Goal: Task Accomplishment & Management: Complete application form

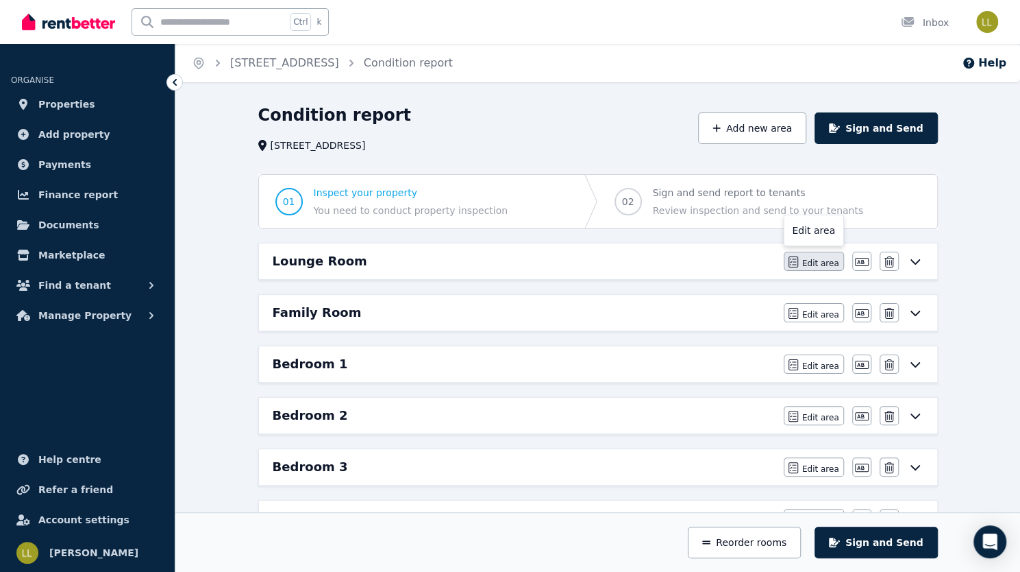
click at [840, 258] on span "Edit area" at bounding box center [821, 263] width 37 height 11
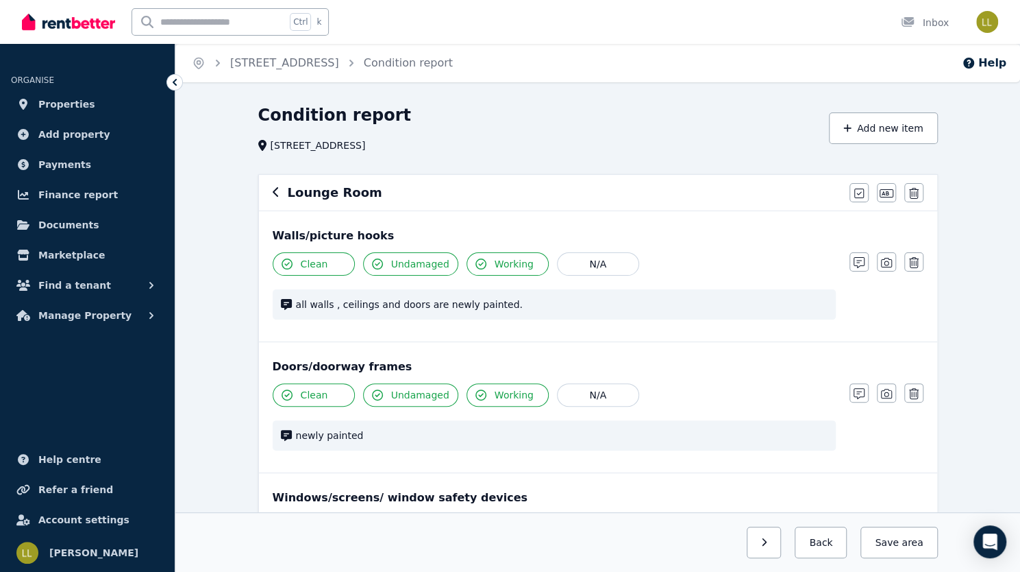
click at [296, 305] on span "all walls , ceilings and doors are newly painted." at bounding box center [562, 304] width 532 height 14
click at [865, 264] on icon "button" at bounding box center [859, 262] width 11 height 11
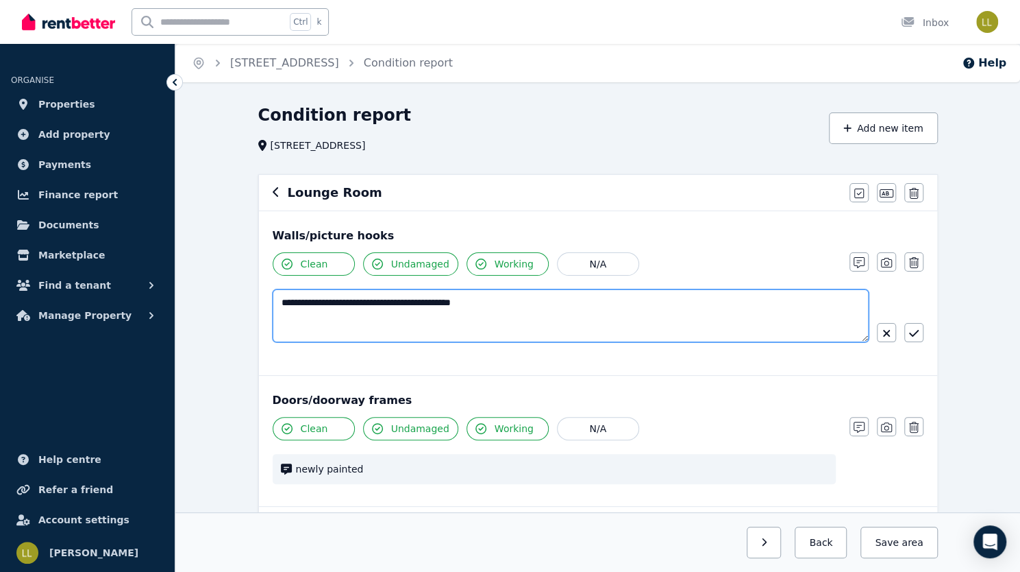
click at [273, 299] on textarea "**********" at bounding box center [571, 315] width 597 height 53
type textarea "**********"
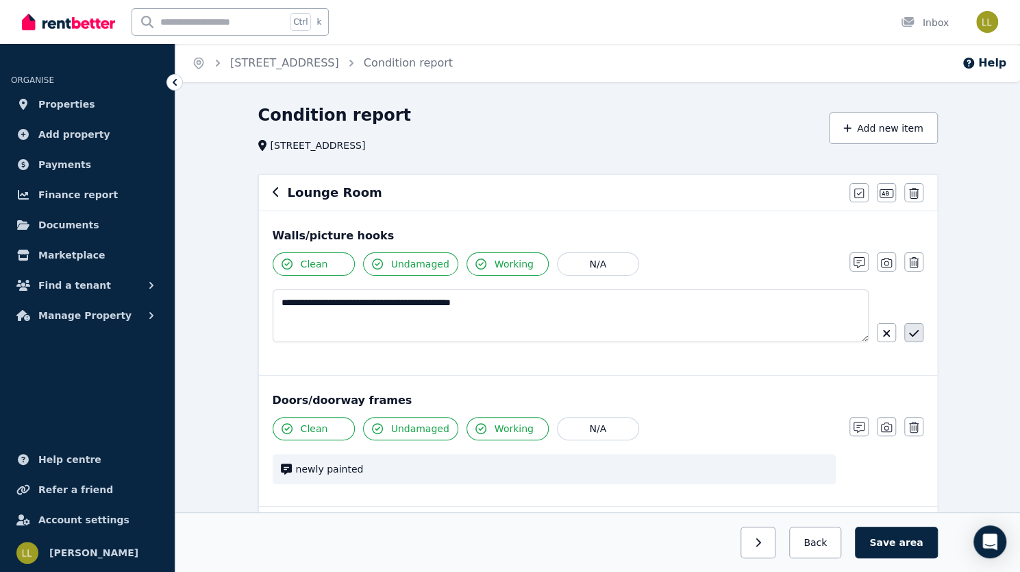
click at [909, 334] on icon "button" at bounding box center [914, 333] width 10 height 11
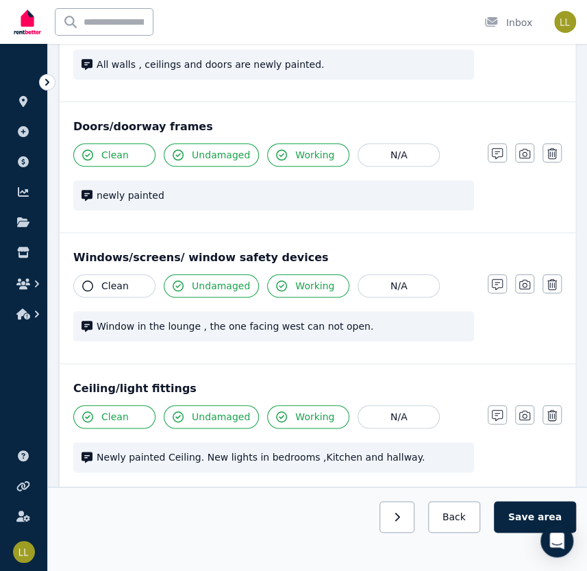
scroll to position [237, 0]
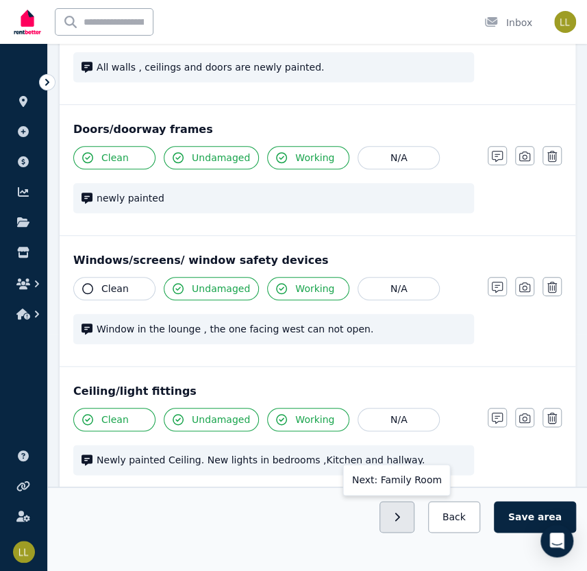
click at [415, 520] on button "button" at bounding box center [397, 517] width 35 height 32
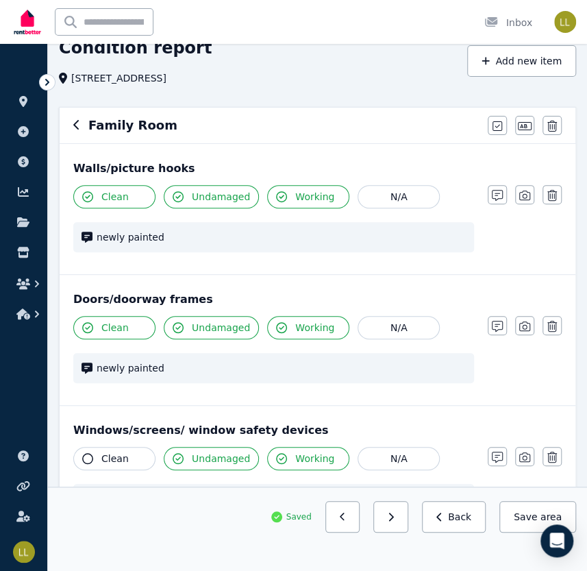
scroll to position [90, 0]
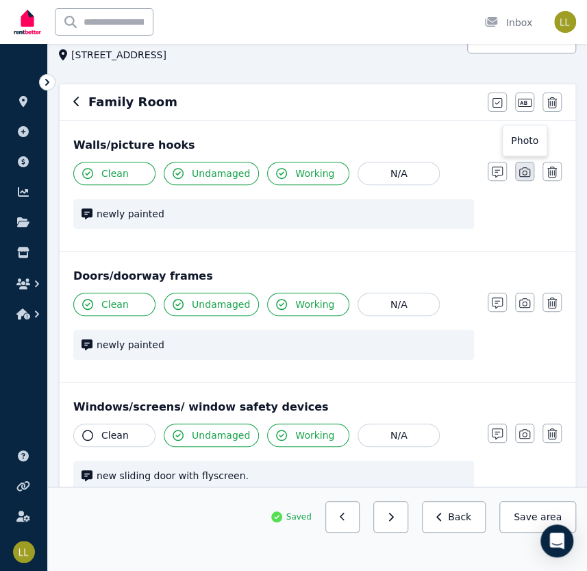
click at [524, 178] on button "button" at bounding box center [524, 171] width 19 height 19
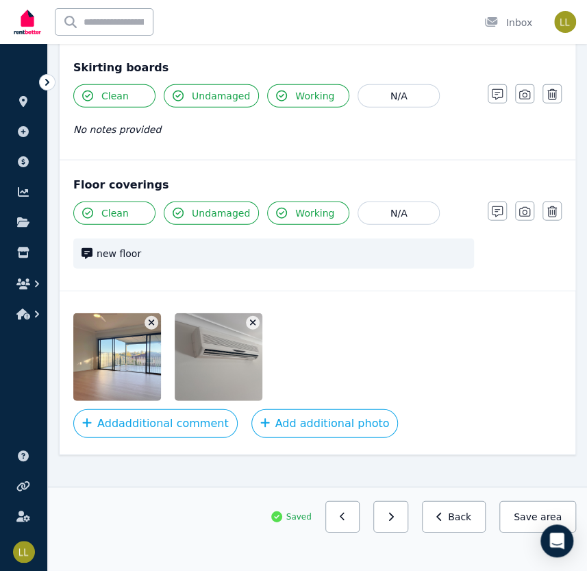
scroll to position [1027, 0]
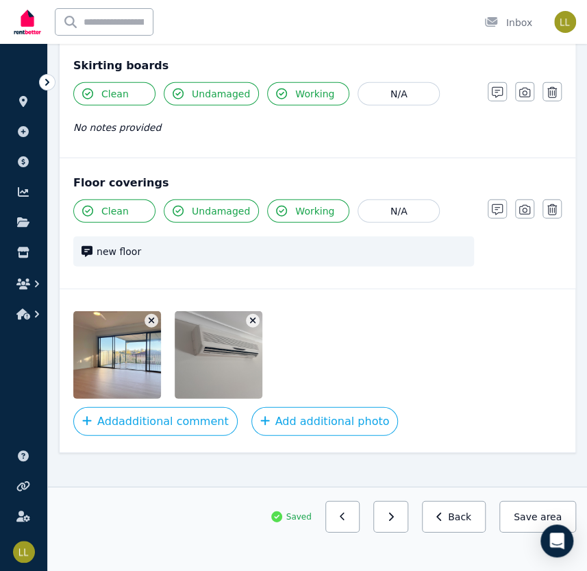
click at [114, 357] on img at bounding box center [131, 355] width 117 height 88
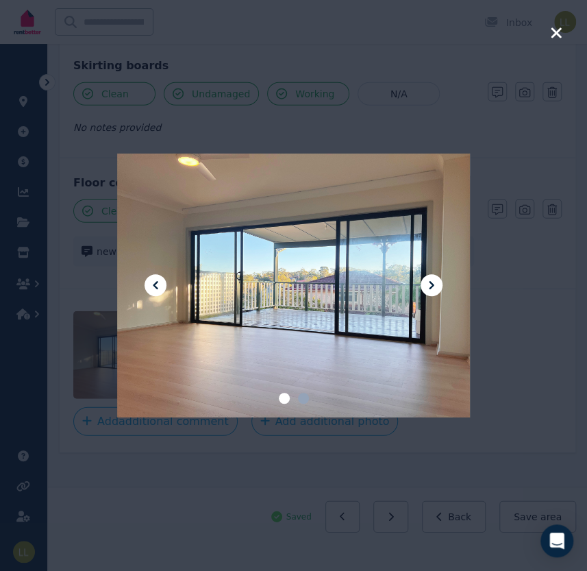
click at [430, 284] on icon at bounding box center [432, 285] width 16 height 16
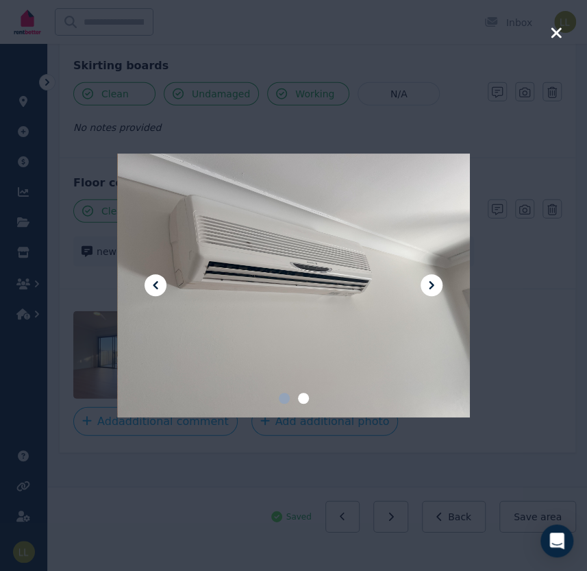
click at [430, 284] on icon at bounding box center [432, 285] width 16 height 16
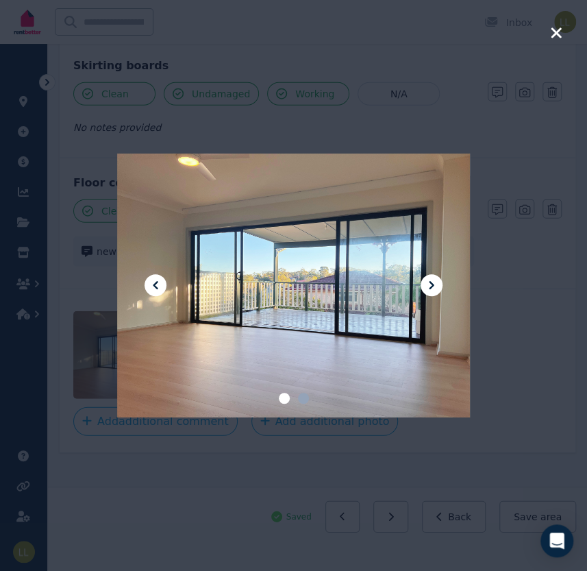
click at [552, 34] on icon "button" at bounding box center [556, 33] width 12 height 16
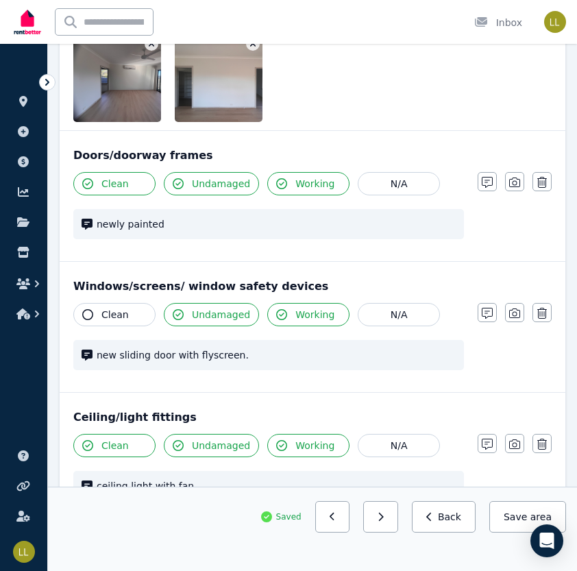
scroll to position [491, 0]
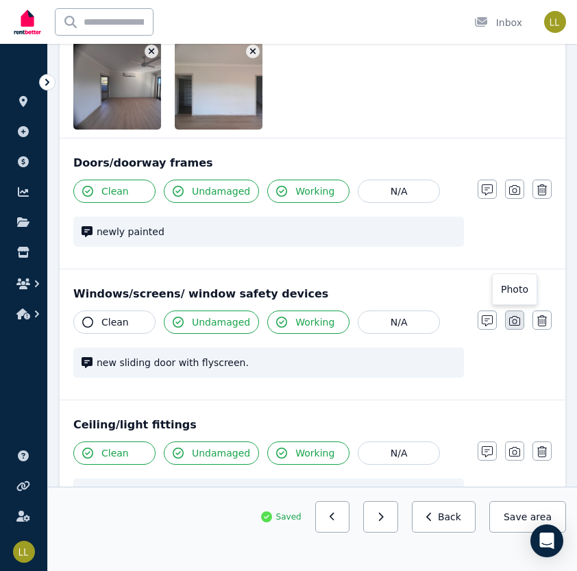
click at [513, 319] on icon "button" at bounding box center [514, 321] width 11 height 10
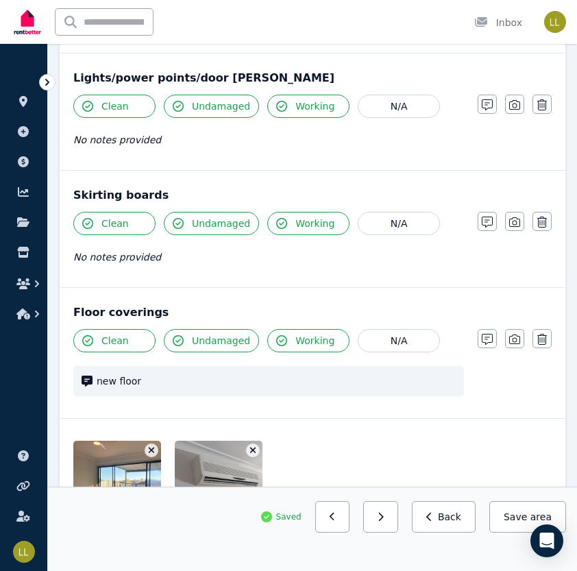
scroll to position [1317, 0]
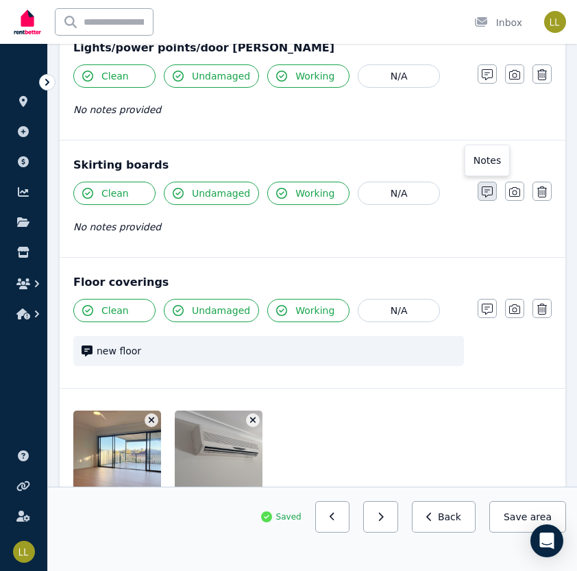
click at [486, 186] on icon "button" at bounding box center [487, 191] width 11 height 11
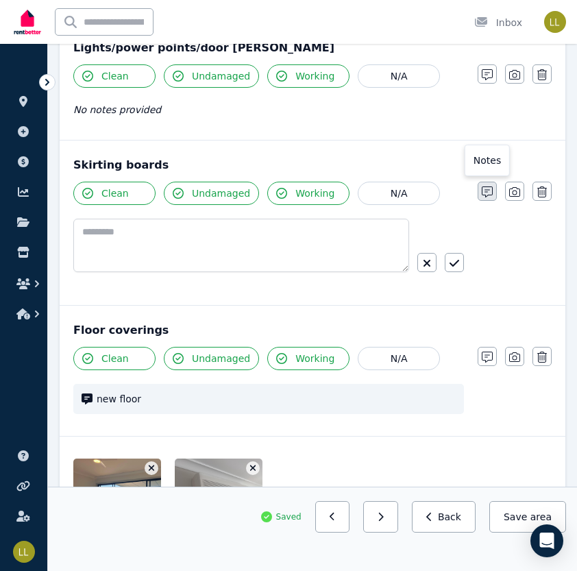
scroll to position [1364, 0]
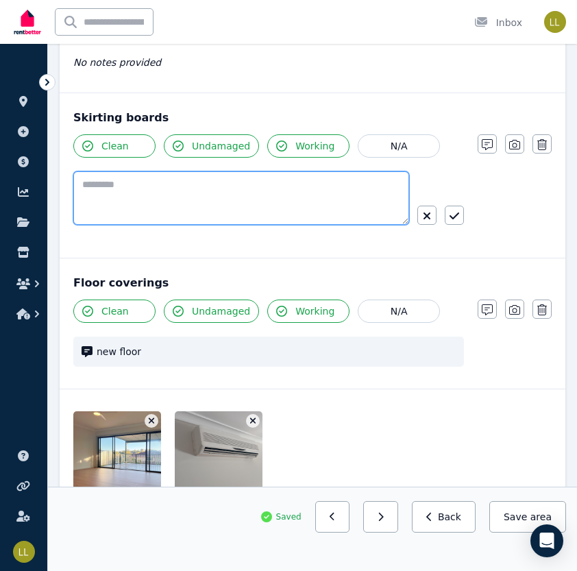
click at [228, 181] on textarea at bounding box center [241, 197] width 336 height 53
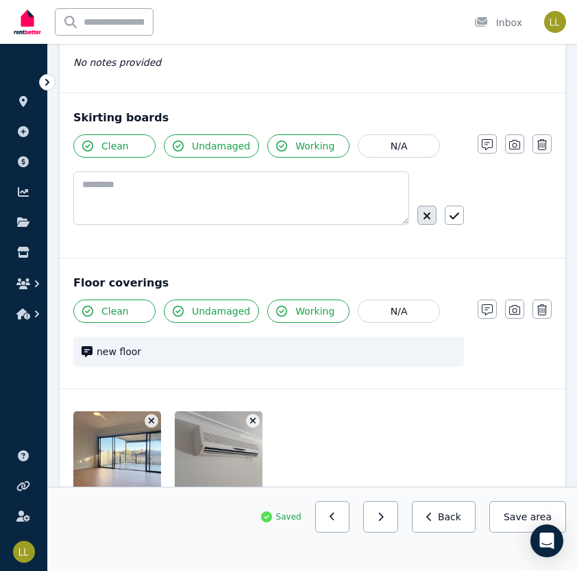
click at [430, 214] on icon "button" at bounding box center [427, 215] width 8 height 11
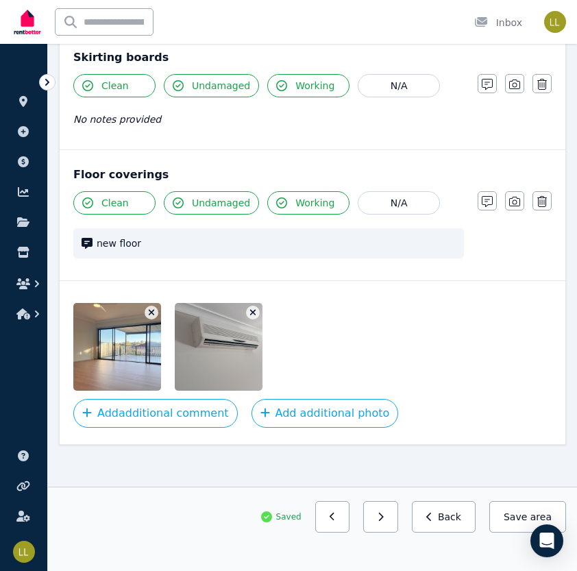
scroll to position [1417, 0]
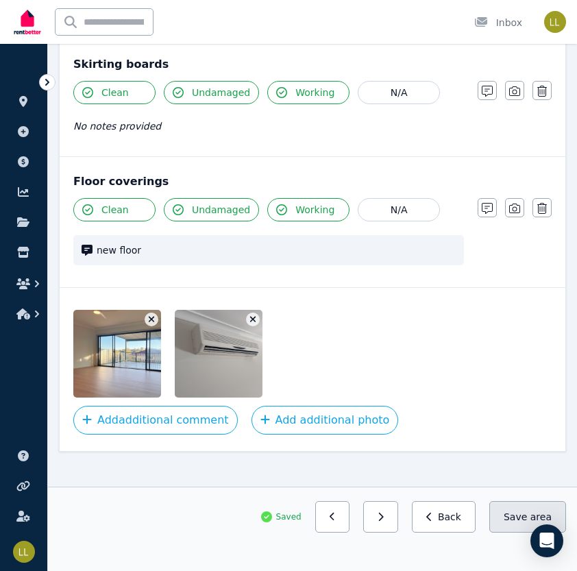
click at [517, 519] on button "Save area" at bounding box center [527, 517] width 77 height 32
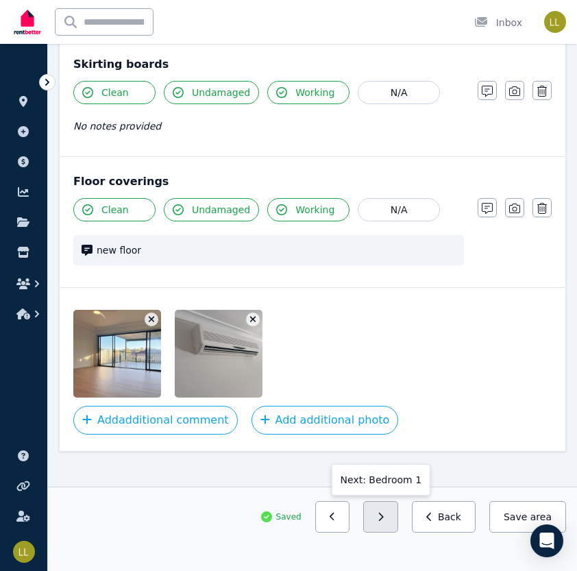
click at [384, 520] on icon "button" at bounding box center [381, 517] width 6 height 10
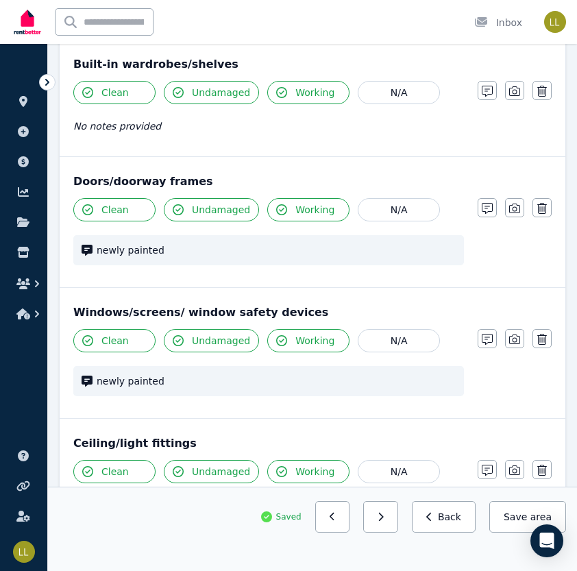
scroll to position [303, 0]
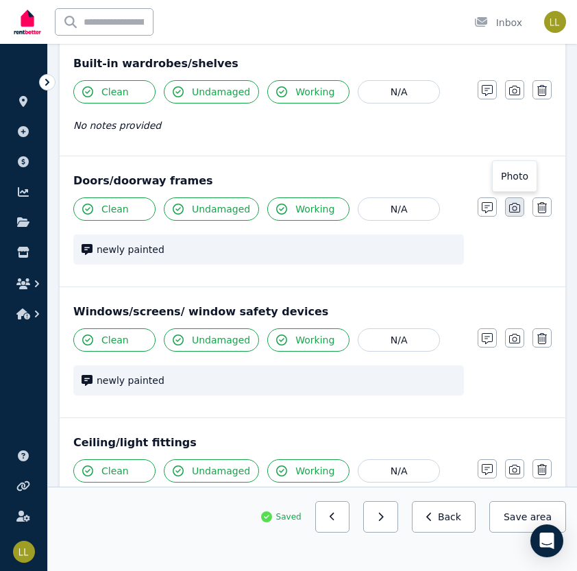
click at [513, 210] on icon "button" at bounding box center [514, 207] width 11 height 11
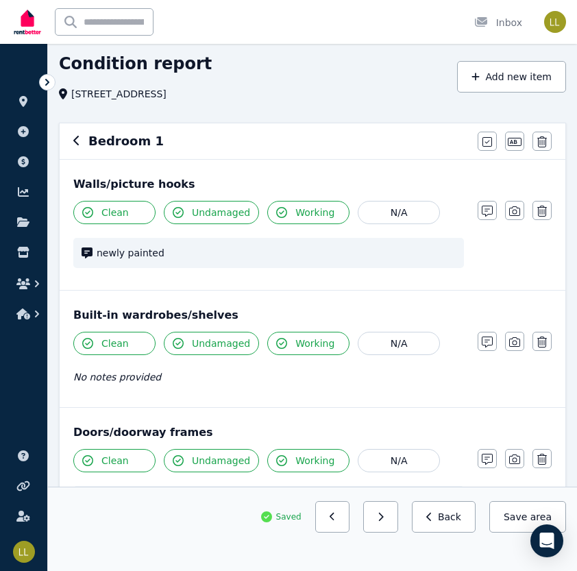
scroll to position [0, 0]
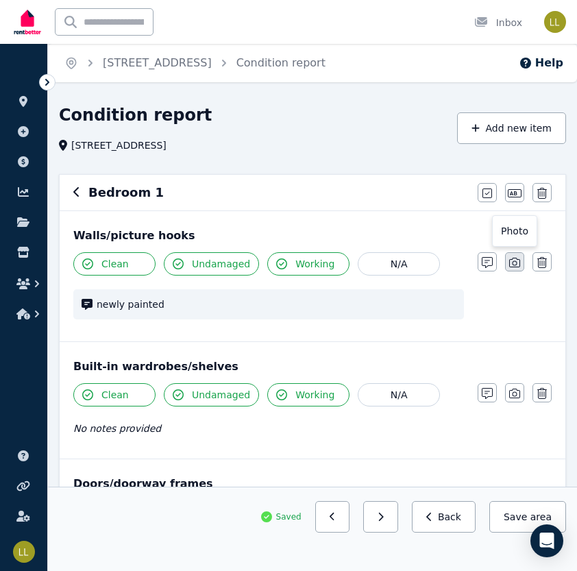
click at [515, 257] on icon "button" at bounding box center [514, 262] width 11 height 11
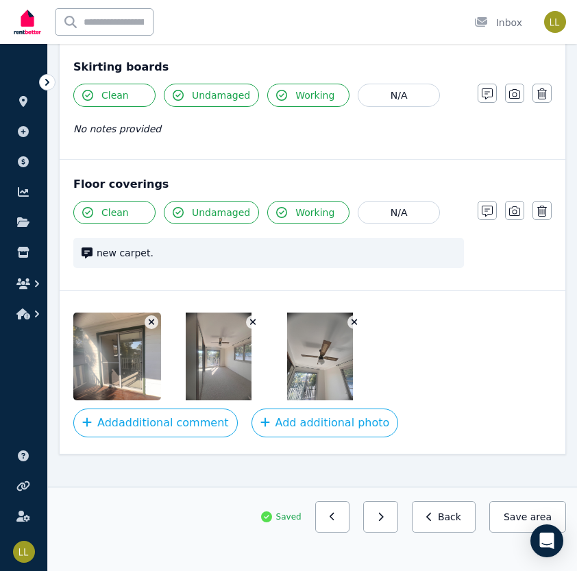
scroll to position [1534, 0]
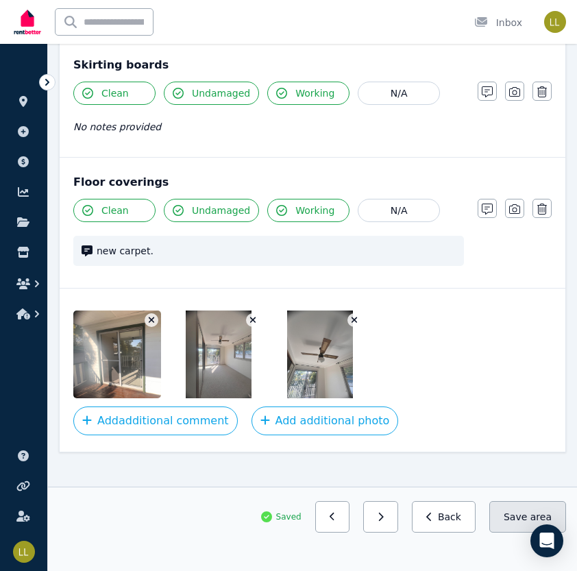
click at [517, 522] on button "Save area" at bounding box center [527, 517] width 77 height 32
click at [528, 511] on button "Save area" at bounding box center [527, 517] width 77 height 32
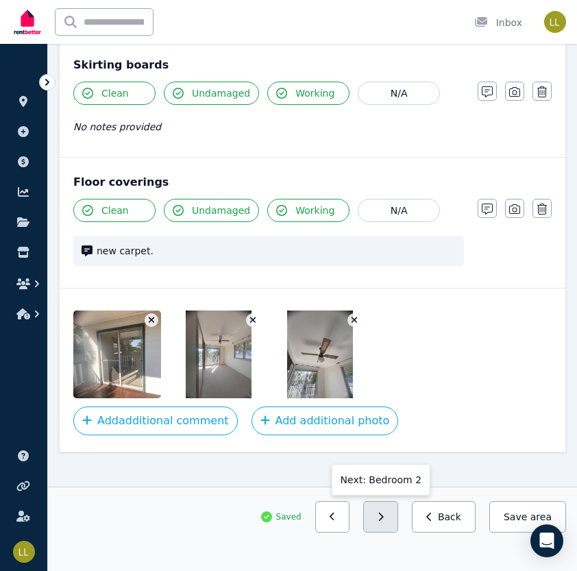
click at [384, 513] on icon "button" at bounding box center [381, 517] width 6 height 10
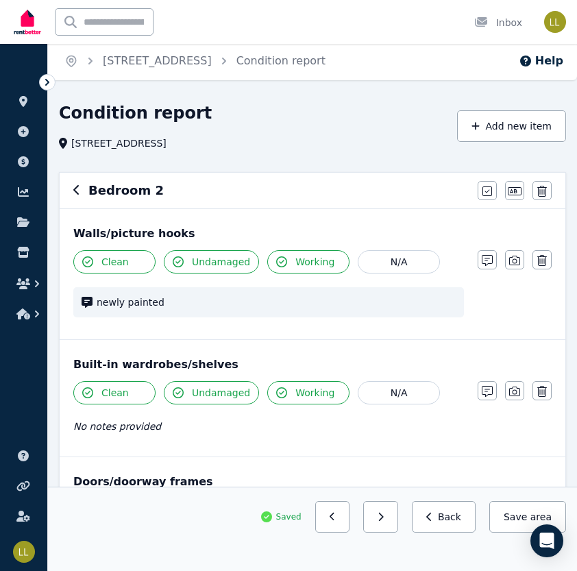
scroll to position [3, 0]
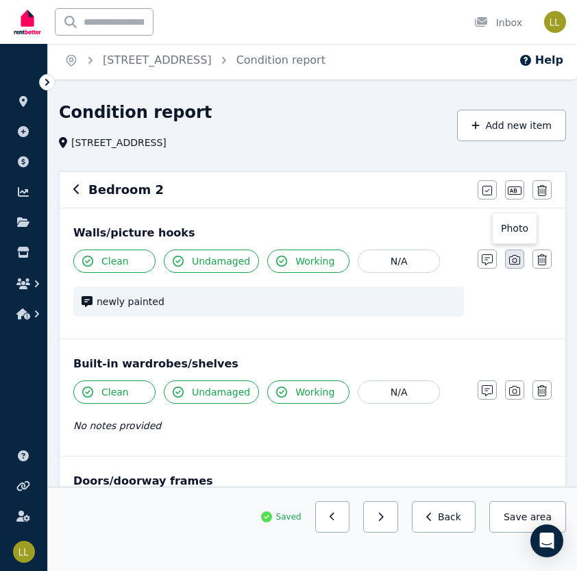
click at [512, 262] on icon "button" at bounding box center [514, 259] width 11 height 11
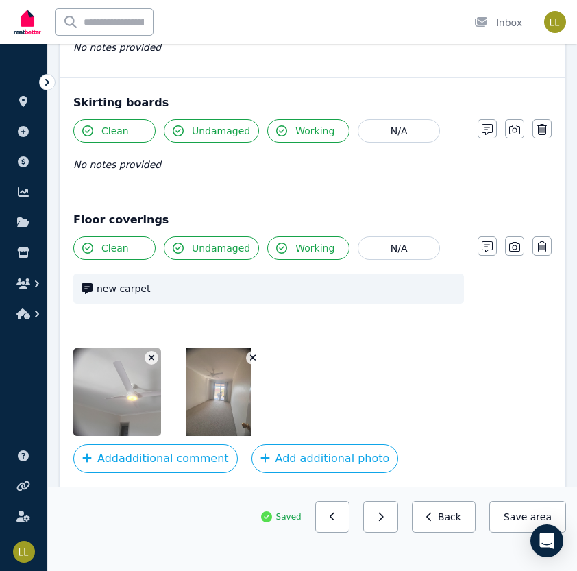
scroll to position [1067, 0]
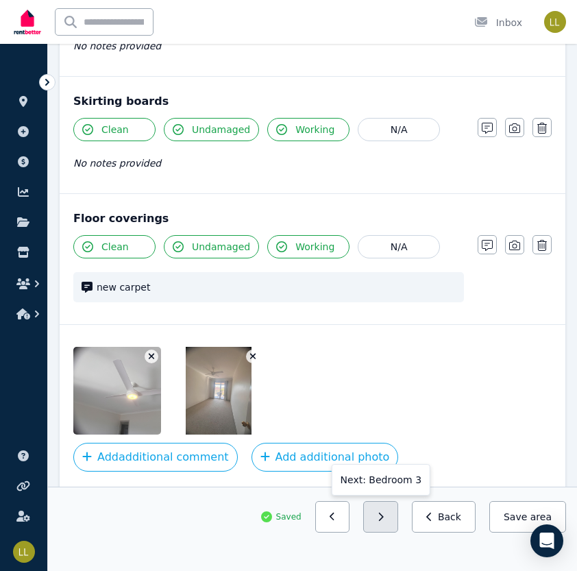
click at [384, 522] on icon "button" at bounding box center [381, 517] width 6 height 10
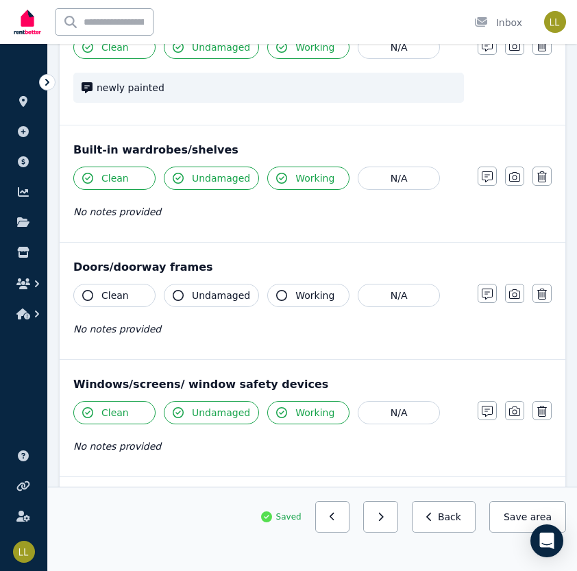
scroll to position [222, 0]
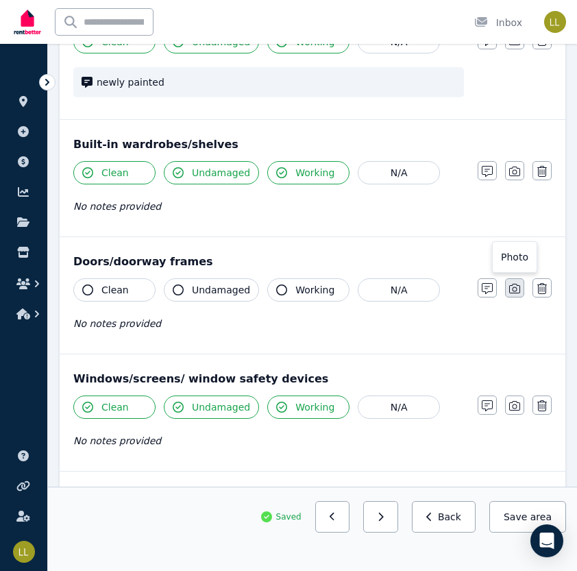
click at [516, 286] on icon "button" at bounding box center [514, 289] width 11 height 10
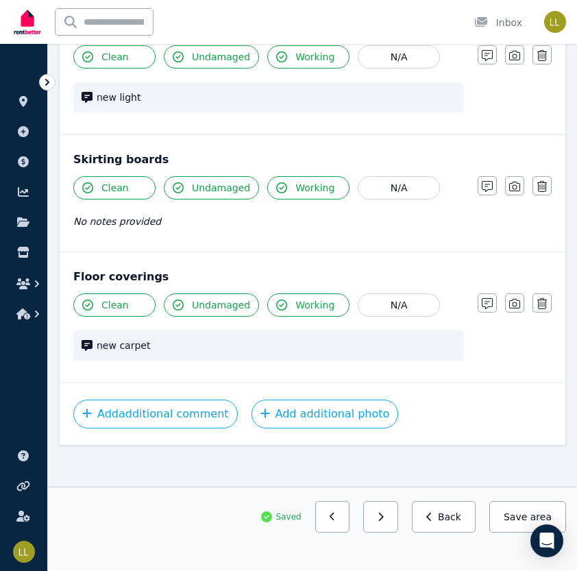
scroll to position [1239, 0]
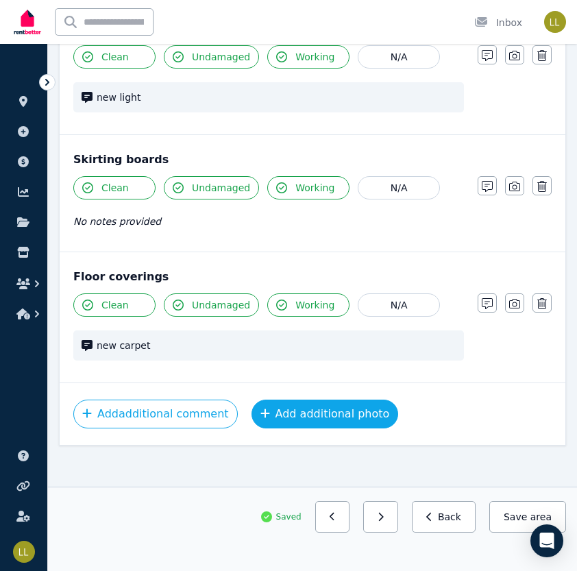
click at [273, 409] on button "Add additional photo" at bounding box center [325, 414] width 147 height 29
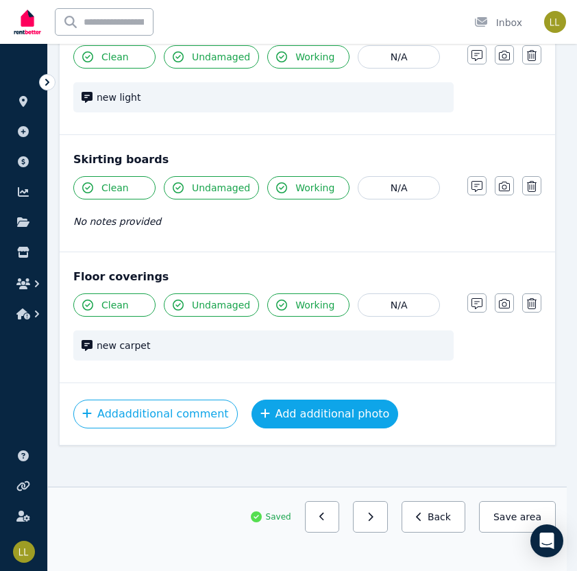
scroll to position [1138, 0]
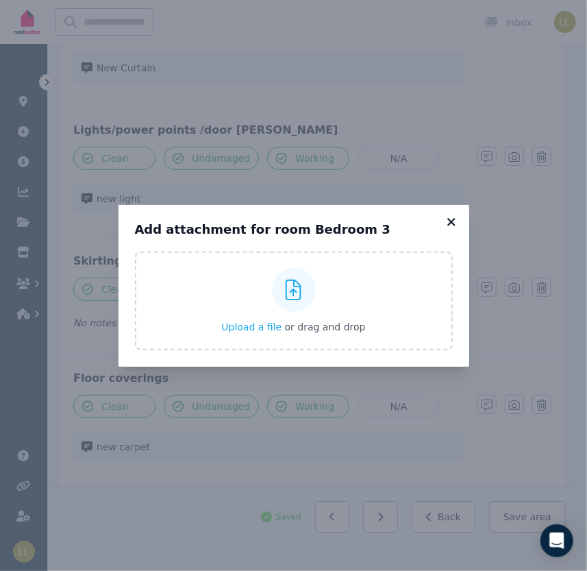
click at [448, 218] on icon at bounding box center [452, 222] width 8 height 8
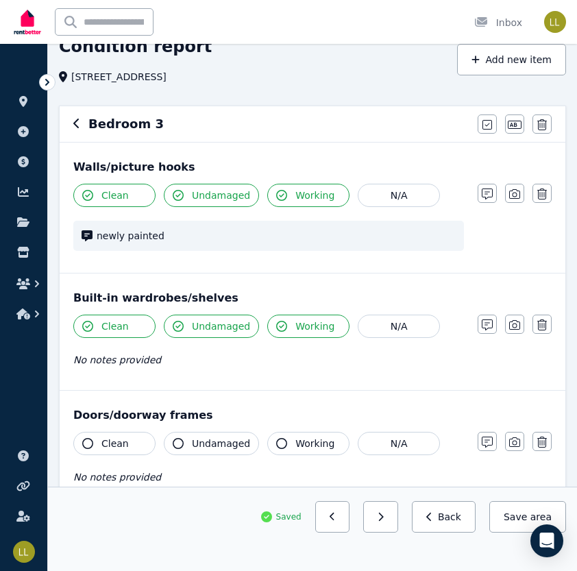
scroll to position [0, 0]
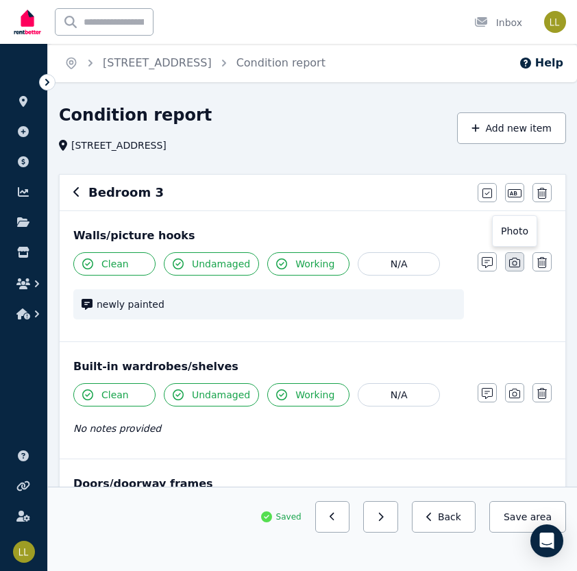
click at [514, 264] on icon "button" at bounding box center [514, 262] width 11 height 11
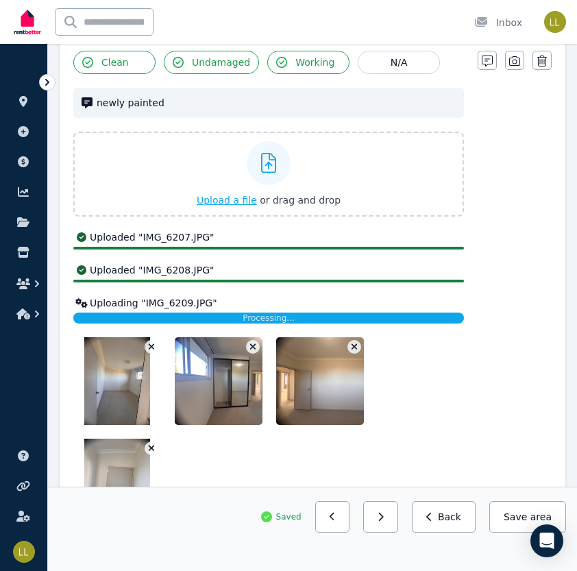
scroll to position [200, 0]
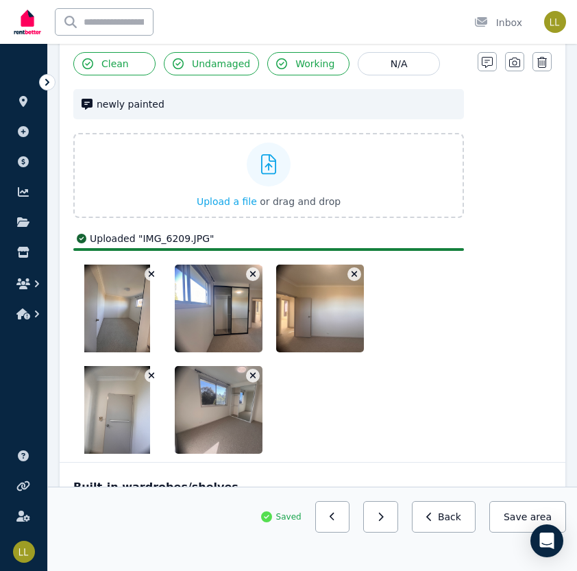
click at [247, 372] on button "button" at bounding box center [253, 376] width 14 height 14
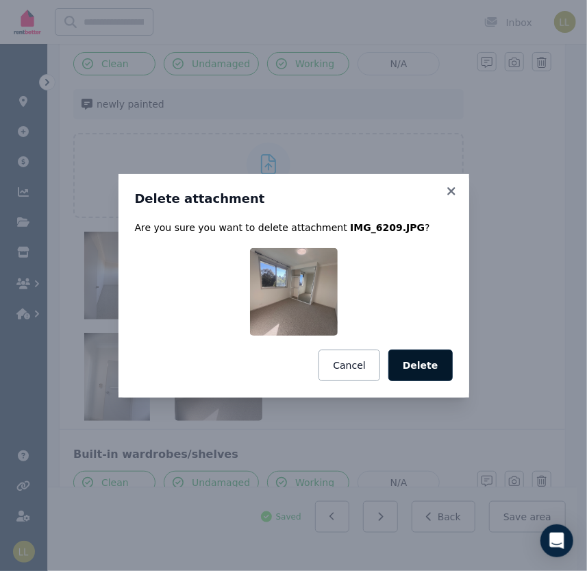
click at [424, 371] on button "Delete" at bounding box center [421, 366] width 64 height 32
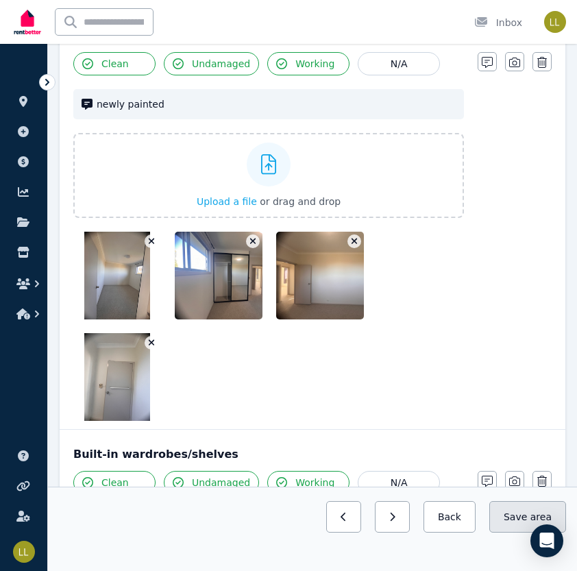
click at [528, 523] on button "Save area" at bounding box center [527, 517] width 77 height 32
click at [524, 513] on button "Save area" at bounding box center [527, 517] width 77 height 32
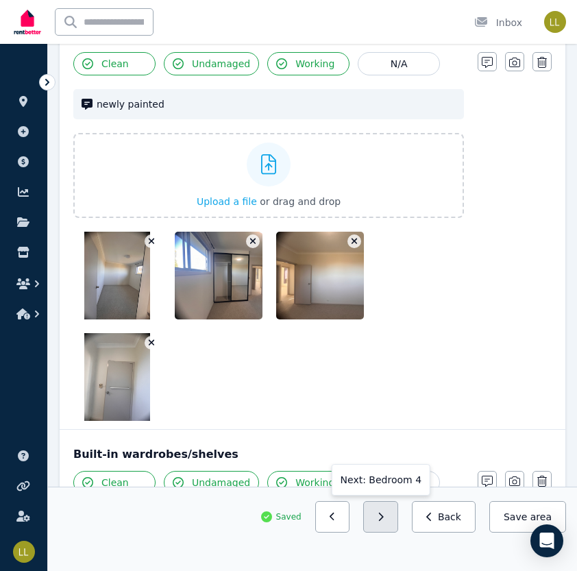
click at [384, 519] on icon "button" at bounding box center [381, 517] width 6 height 10
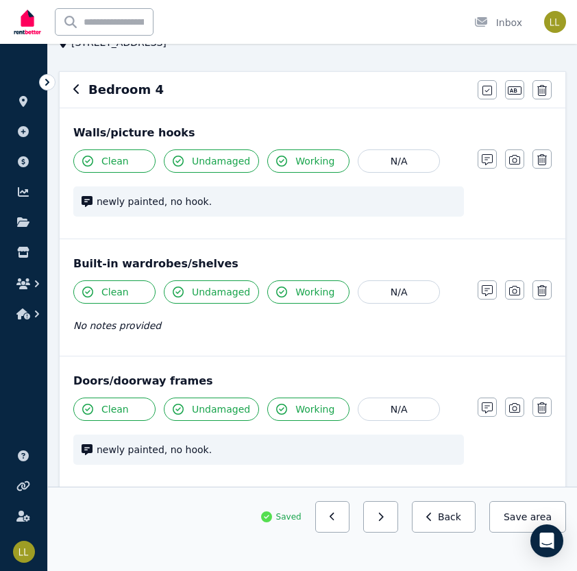
scroll to position [0, 0]
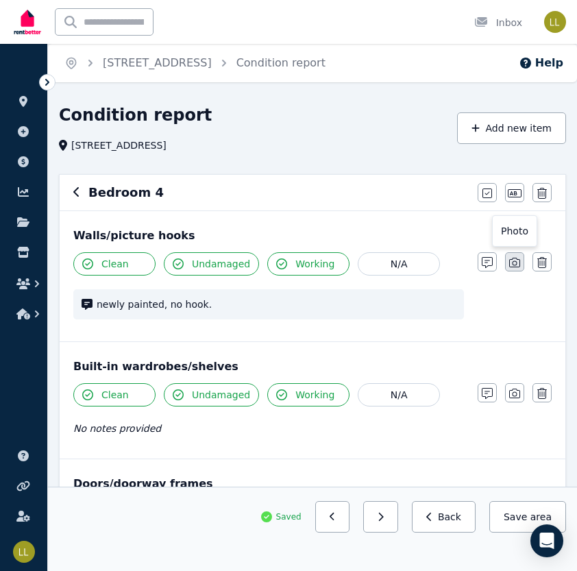
click at [517, 257] on icon "button" at bounding box center [514, 262] width 11 height 11
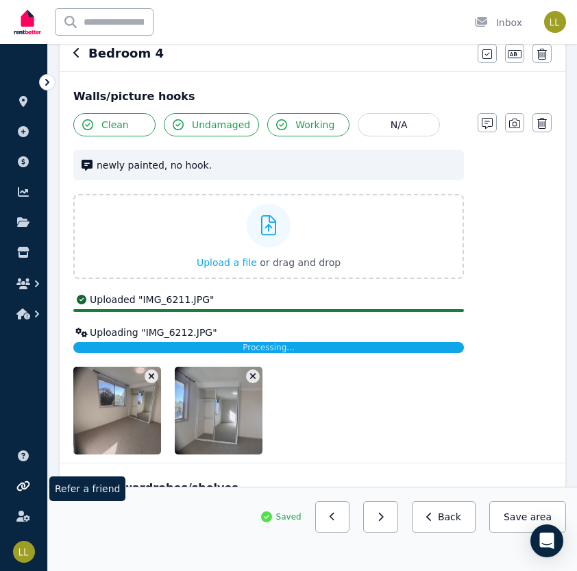
scroll to position [138, 0]
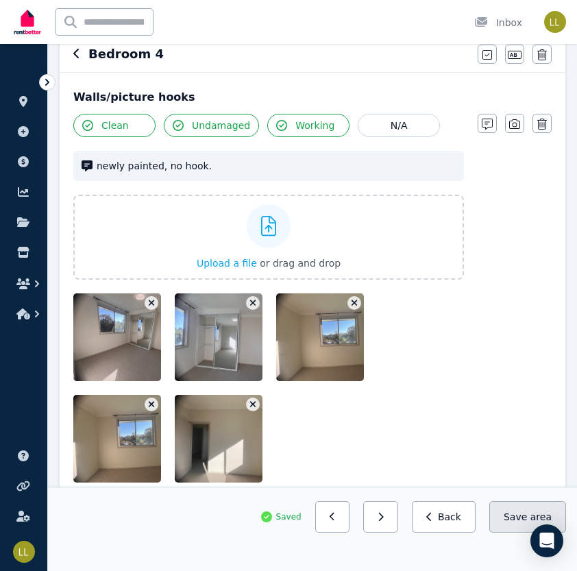
click at [528, 524] on button "Save area" at bounding box center [527, 517] width 77 height 32
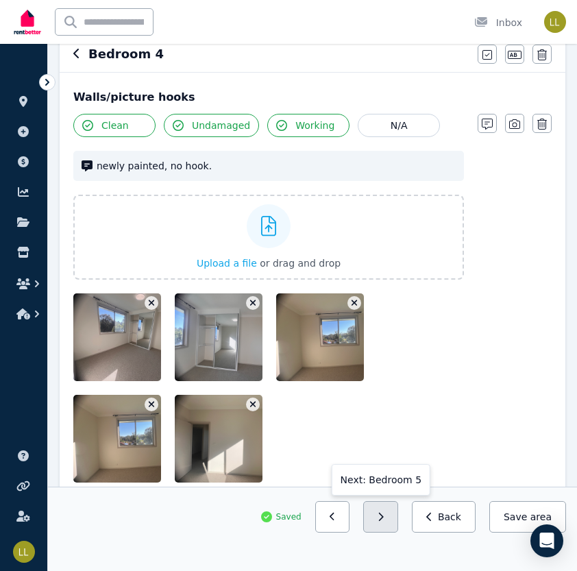
click at [397, 522] on button "button" at bounding box center [380, 517] width 35 height 32
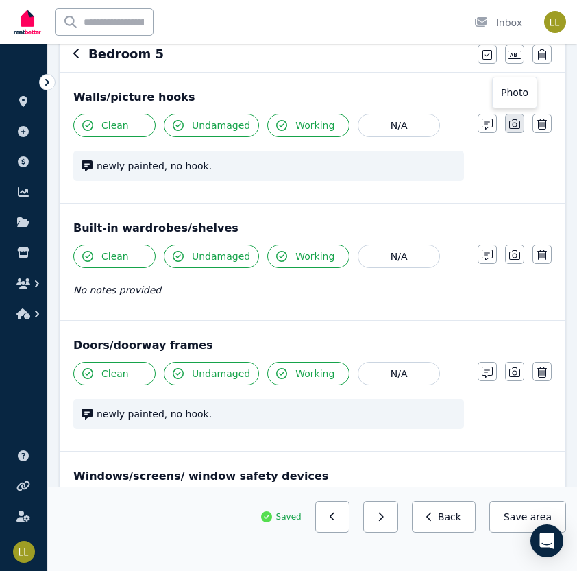
click at [519, 121] on icon "button" at bounding box center [514, 124] width 11 height 10
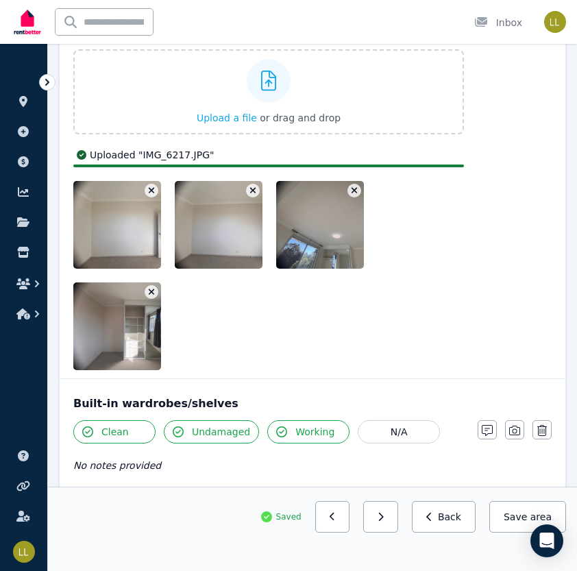
scroll to position [282, 0]
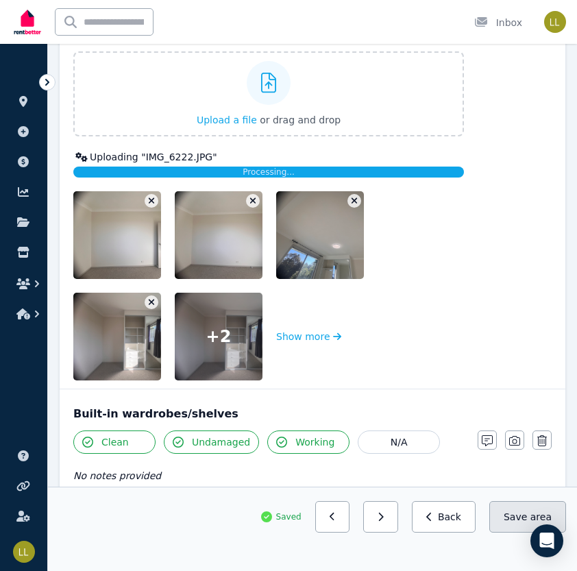
click at [513, 522] on button "Save area" at bounding box center [527, 517] width 77 height 32
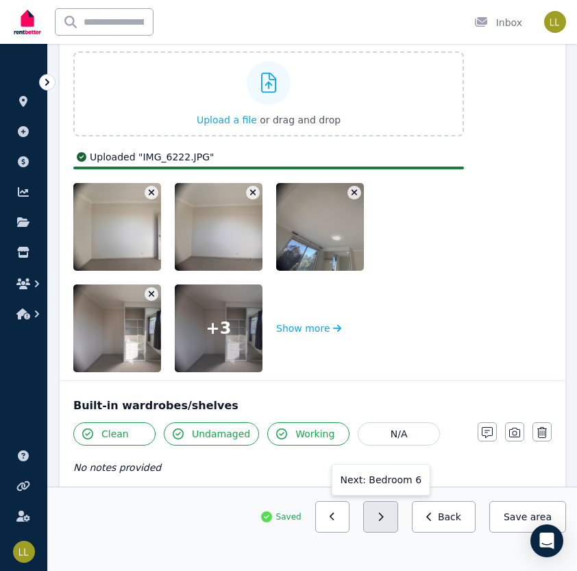
click at [381, 528] on button "button" at bounding box center [380, 517] width 35 height 32
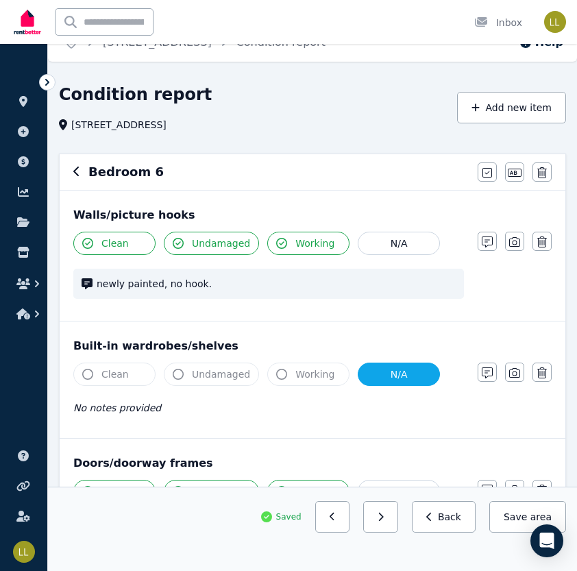
scroll to position [0, 0]
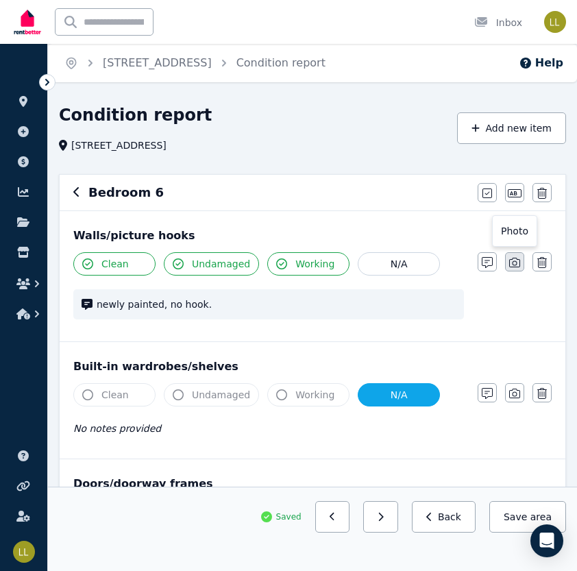
click at [513, 264] on icon "button" at bounding box center [514, 263] width 11 height 10
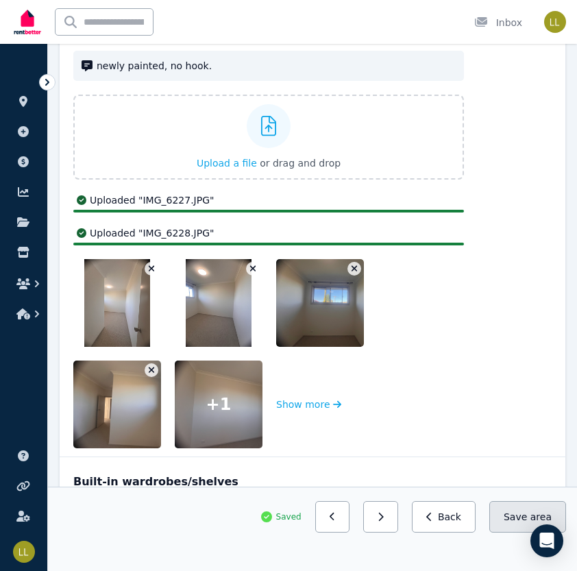
scroll to position [240, 0]
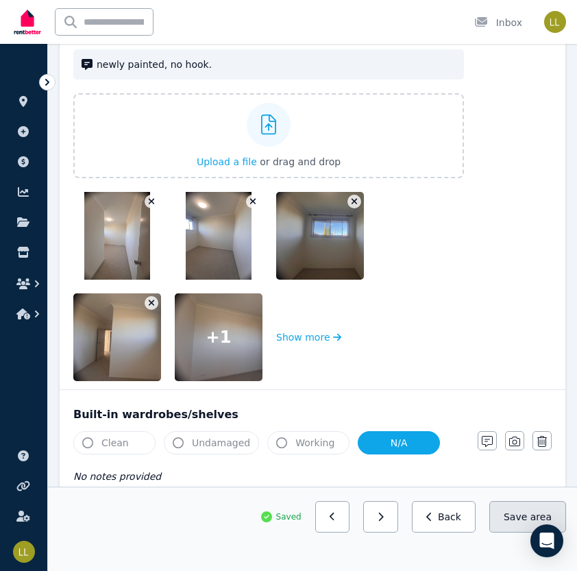
click at [515, 520] on button "Save area" at bounding box center [527, 517] width 77 height 32
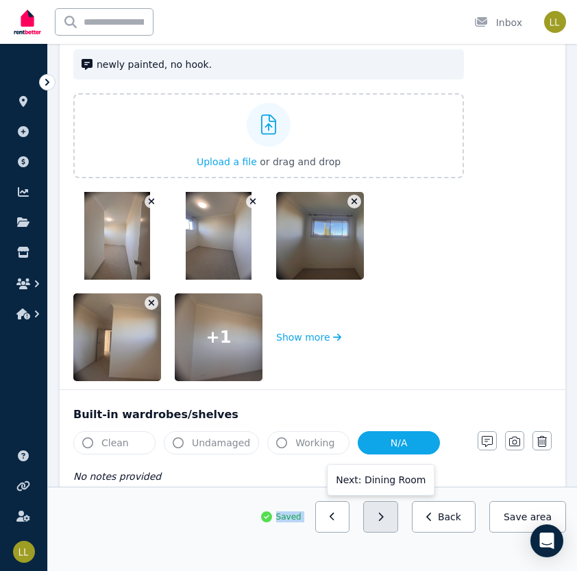
drag, startPoint x: 515, startPoint y: 520, endPoint x: 402, endPoint y: 505, distance: 114.1
click at [384, 516] on icon "button" at bounding box center [381, 517] width 6 height 10
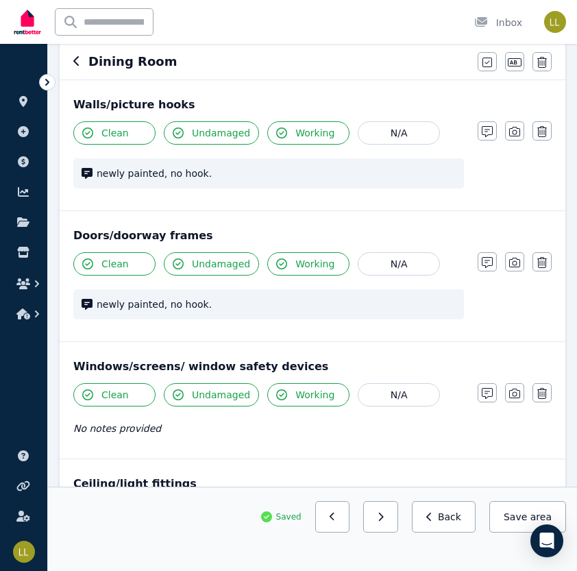
scroll to position [0, 0]
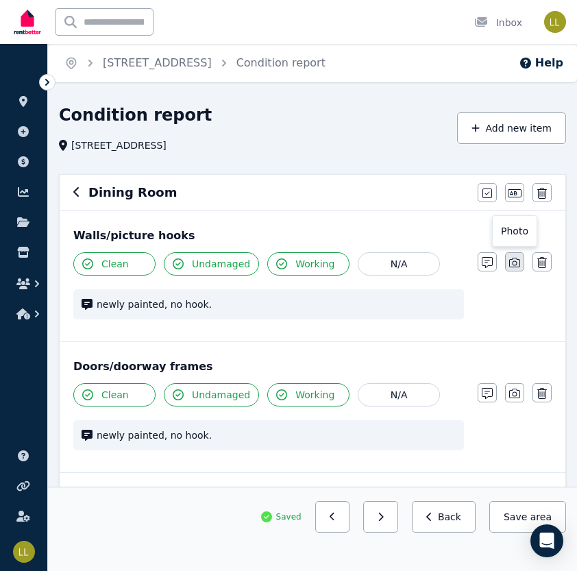
click at [517, 264] on icon "button" at bounding box center [514, 262] width 11 height 11
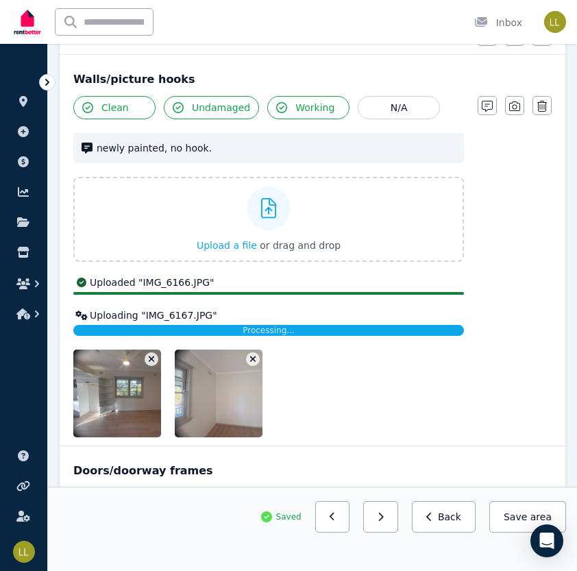
scroll to position [170, 0]
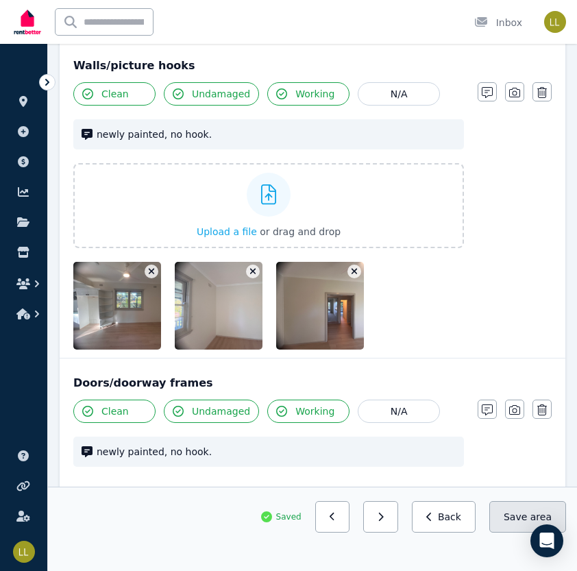
click at [515, 520] on button "Save area" at bounding box center [527, 517] width 77 height 32
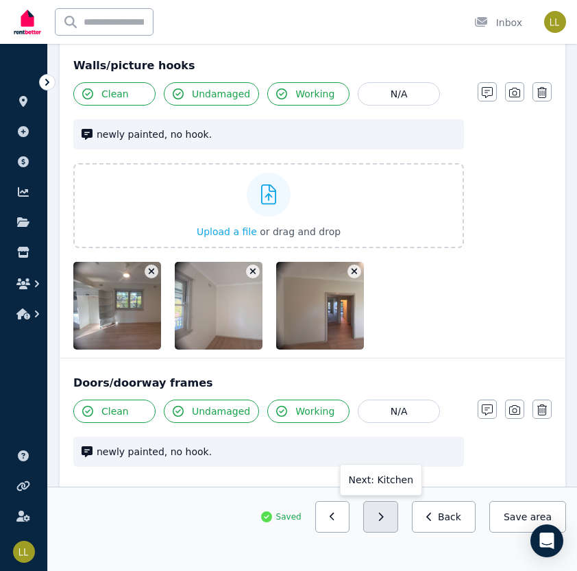
click at [384, 517] on icon "button" at bounding box center [381, 517] width 5 height 8
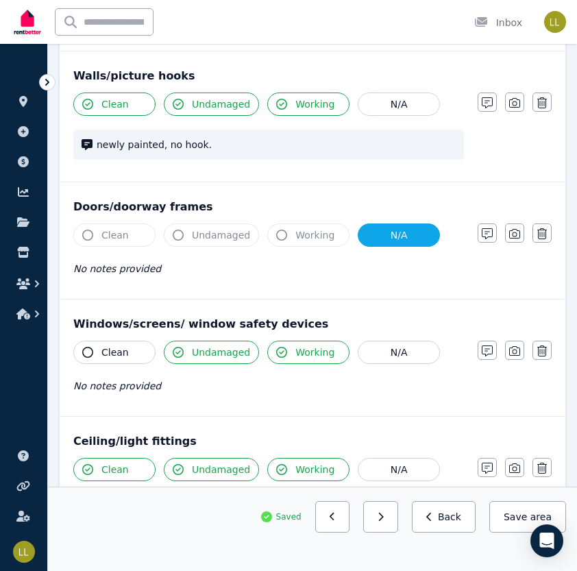
scroll to position [157, 0]
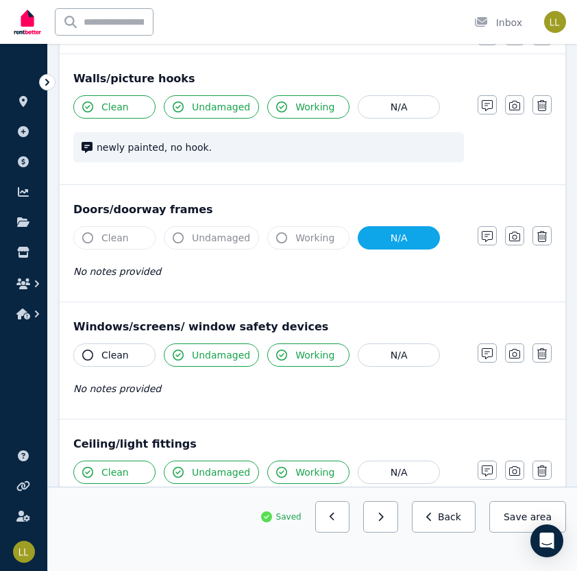
click at [298, 277] on div "No notes provided" at bounding box center [268, 271] width 391 height 16
click at [513, 109] on icon "button" at bounding box center [514, 105] width 11 height 11
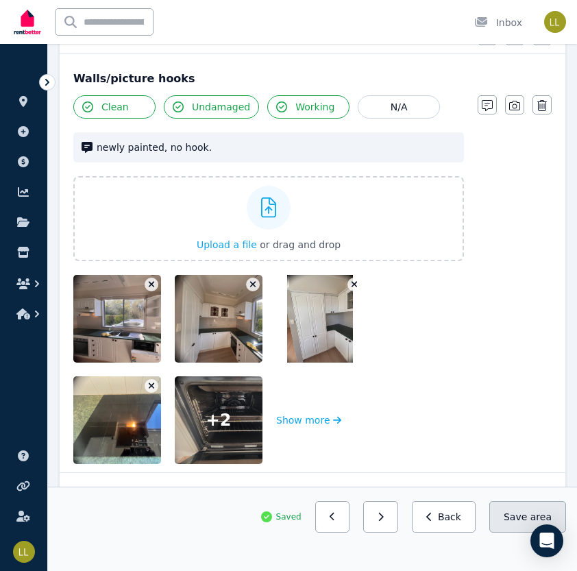
click at [514, 522] on button "Save area" at bounding box center [527, 517] width 77 height 32
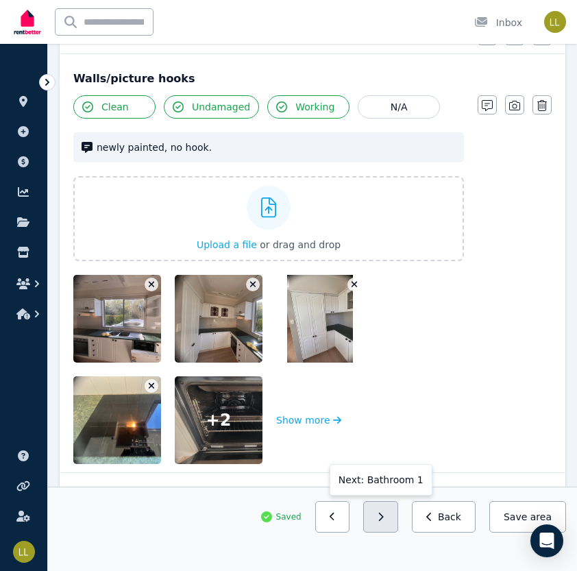
click at [388, 520] on button "button" at bounding box center [380, 517] width 35 height 32
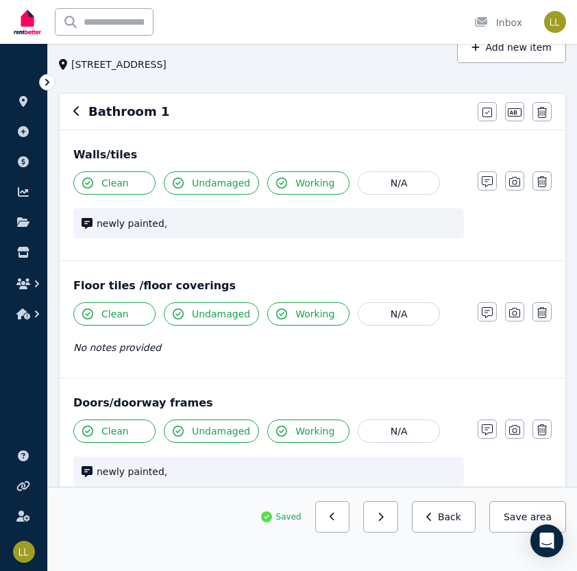
scroll to position [0, 0]
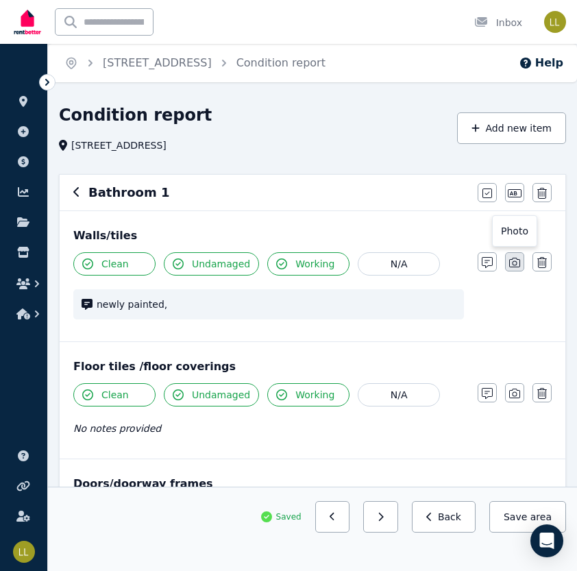
click at [513, 264] on icon "button" at bounding box center [514, 262] width 11 height 11
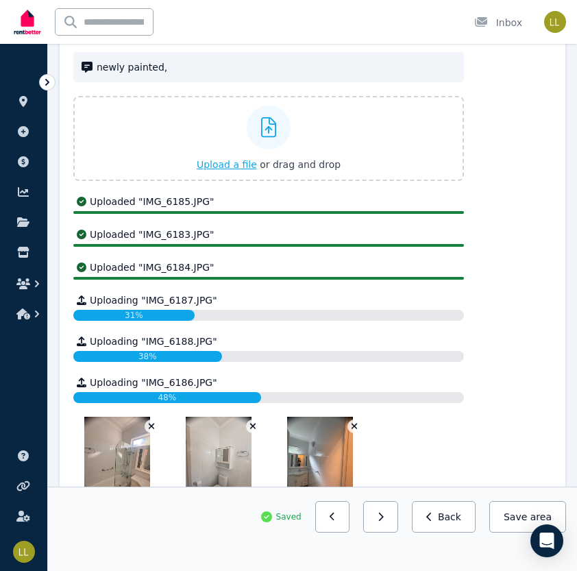
scroll to position [238, 0]
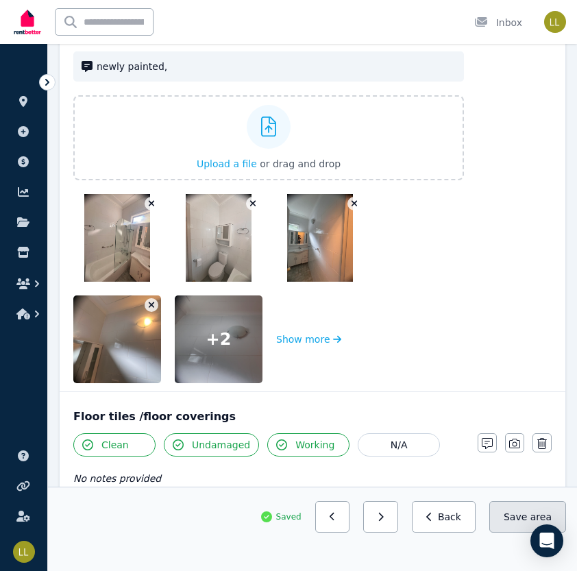
click at [517, 520] on button "Save area" at bounding box center [527, 517] width 77 height 32
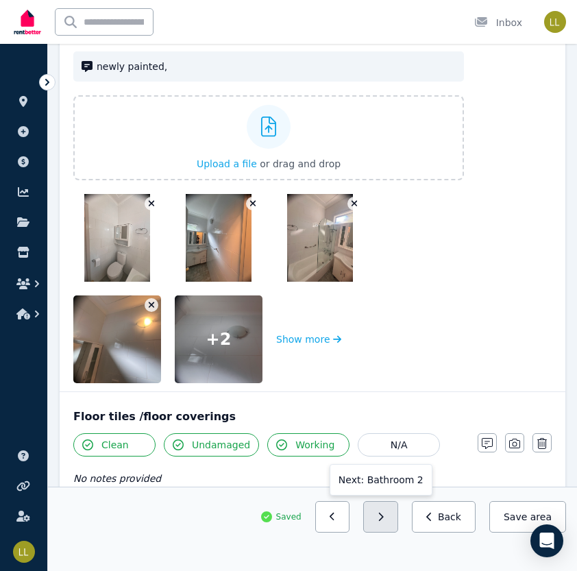
click at [398, 519] on button "button" at bounding box center [380, 517] width 35 height 32
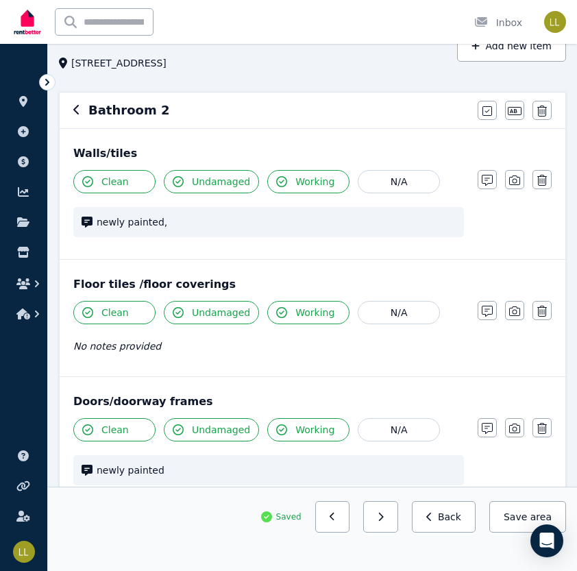
scroll to position [0, 0]
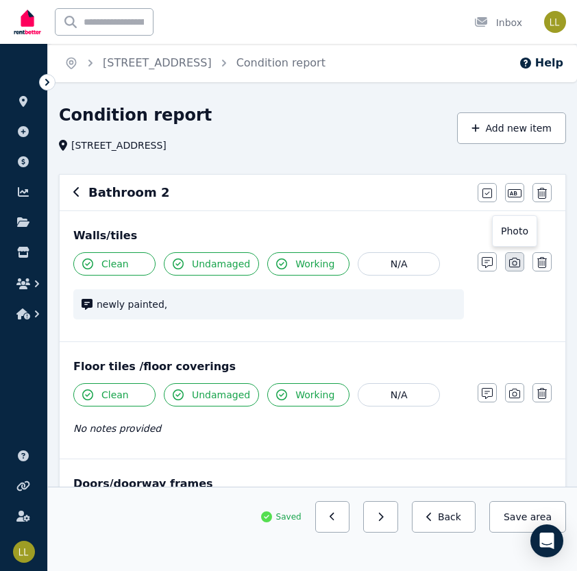
click at [515, 265] on icon "button" at bounding box center [514, 263] width 11 height 10
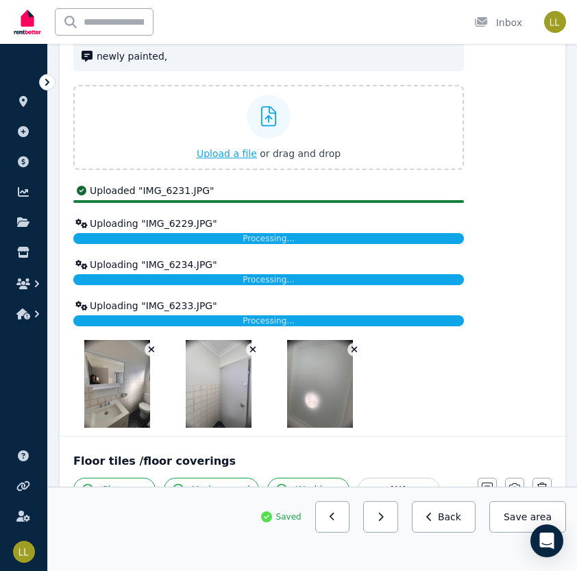
scroll to position [252, 0]
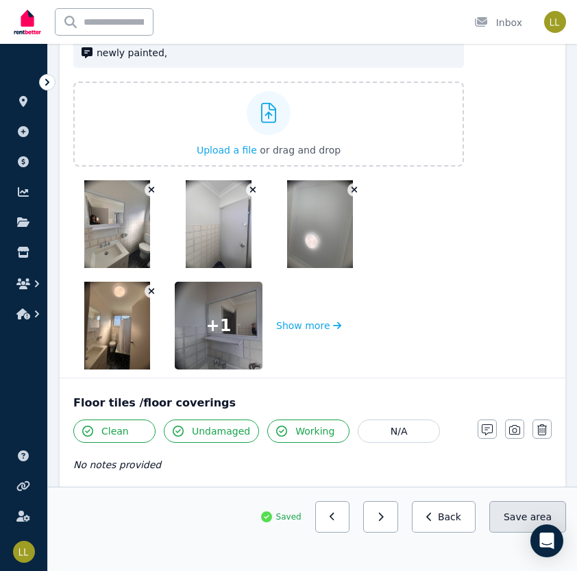
click at [515, 518] on button "Save area" at bounding box center [527, 517] width 77 height 32
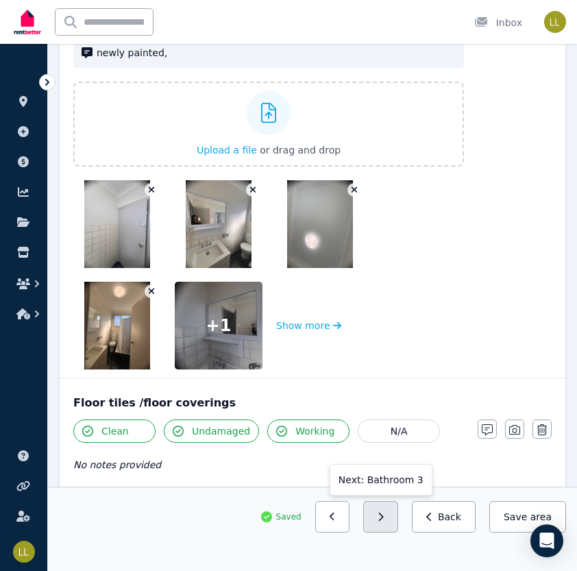
click at [396, 519] on button "button" at bounding box center [380, 517] width 35 height 32
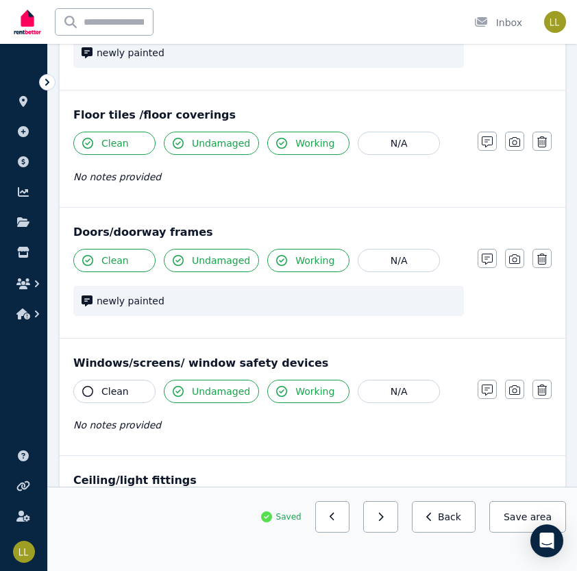
scroll to position [0, 0]
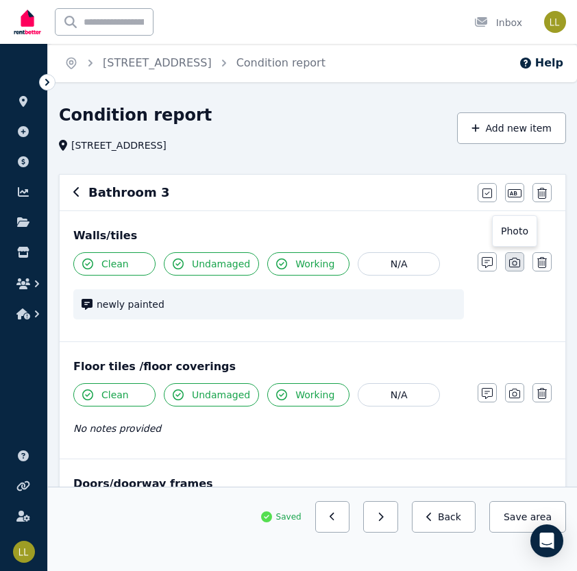
click at [512, 259] on icon "button" at bounding box center [514, 263] width 11 height 10
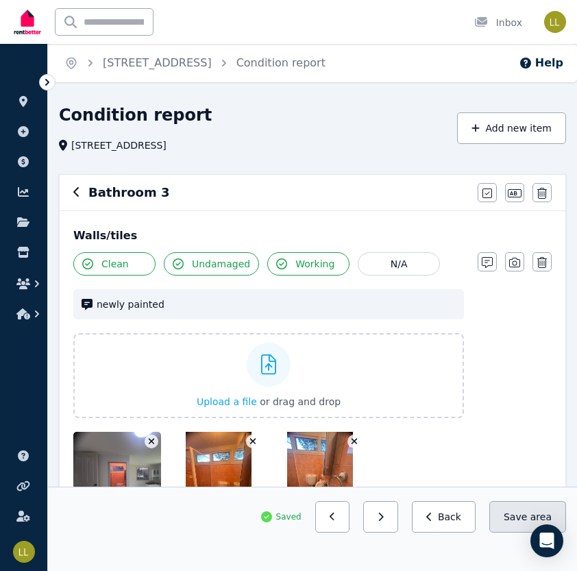
click at [520, 516] on button "Save area" at bounding box center [527, 517] width 77 height 32
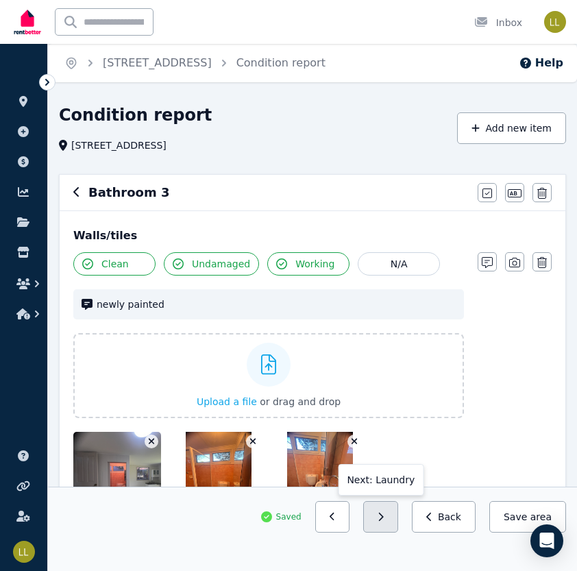
click at [389, 516] on button "button" at bounding box center [380, 517] width 35 height 32
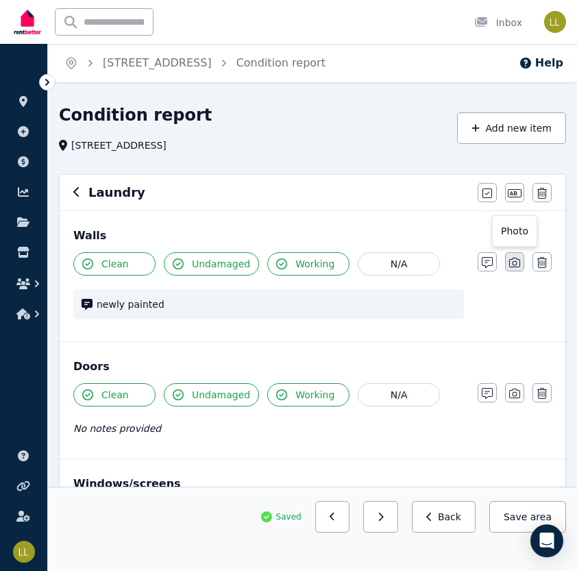
click at [511, 265] on icon "button" at bounding box center [514, 262] width 11 height 11
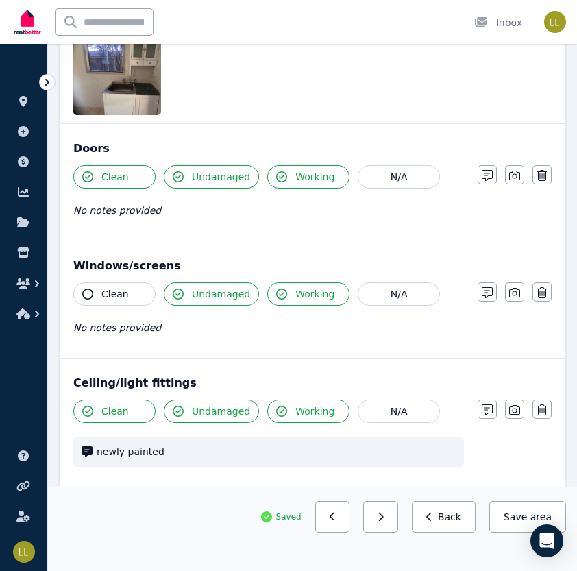
scroll to position [437, 0]
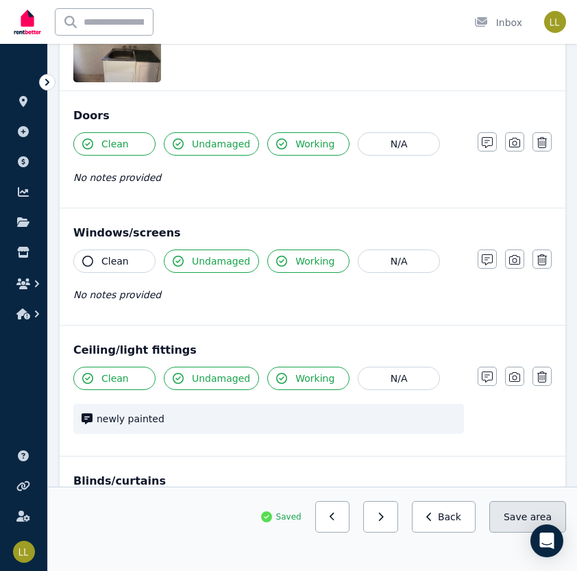
click at [519, 519] on button "Save area" at bounding box center [527, 517] width 77 height 32
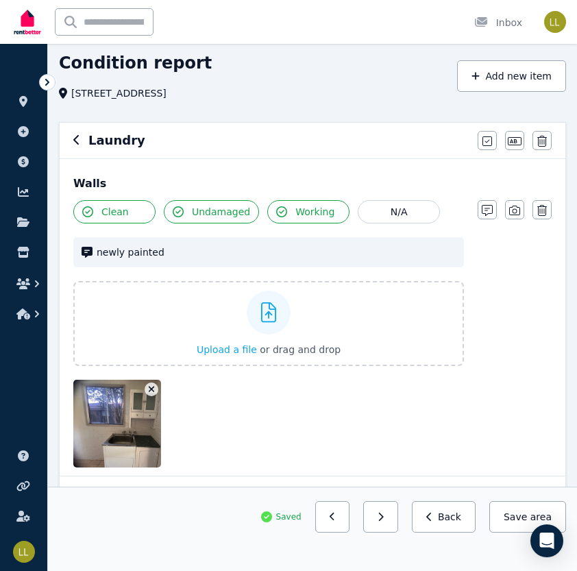
scroll to position [45, 0]
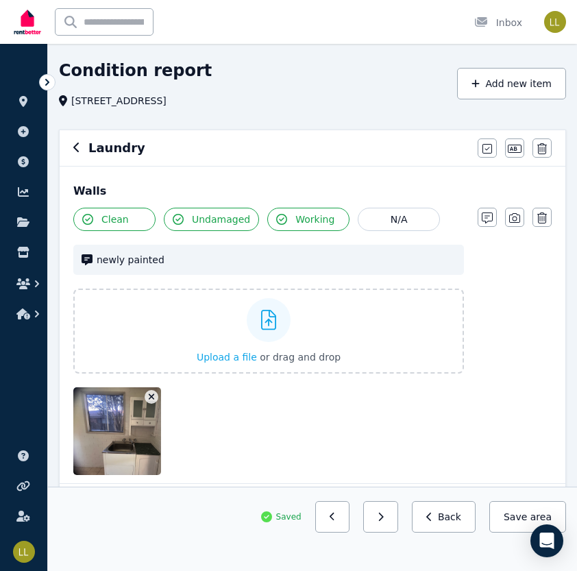
drag, startPoint x: 391, startPoint y: 513, endPoint x: 439, endPoint y: 413, distance: 110.7
click at [508, 516] on button "Save area" at bounding box center [527, 517] width 77 height 32
click at [392, 527] on button "button" at bounding box center [380, 517] width 35 height 32
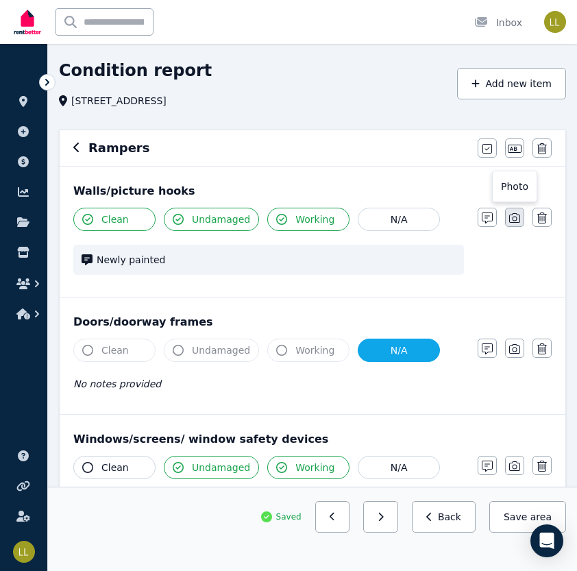
click at [514, 221] on icon "button" at bounding box center [514, 217] width 11 height 11
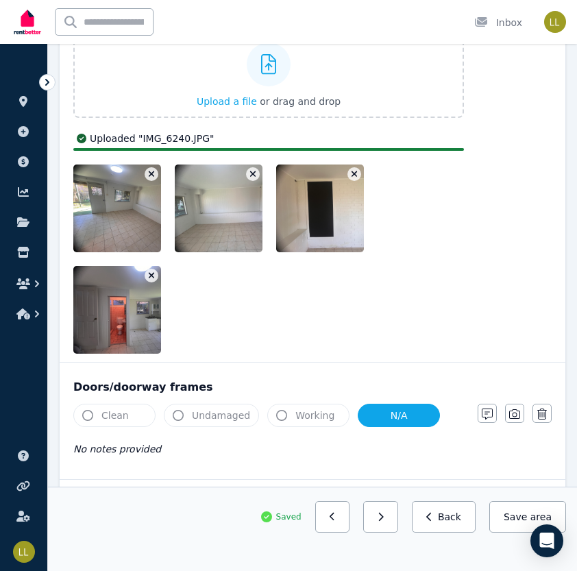
scroll to position [315, 0]
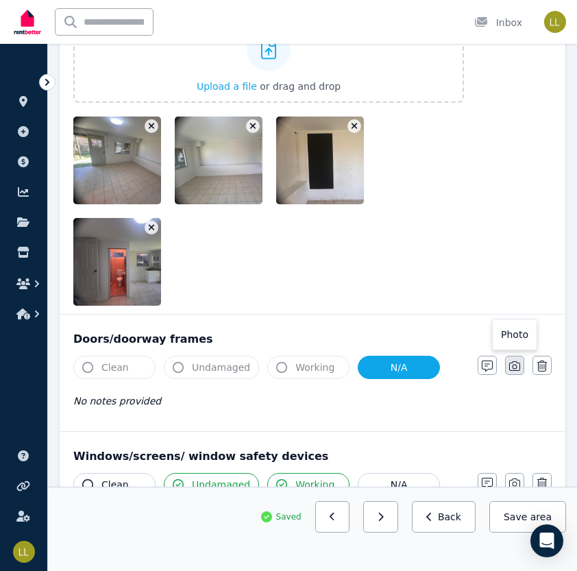
click at [513, 365] on icon "button" at bounding box center [514, 365] width 11 height 11
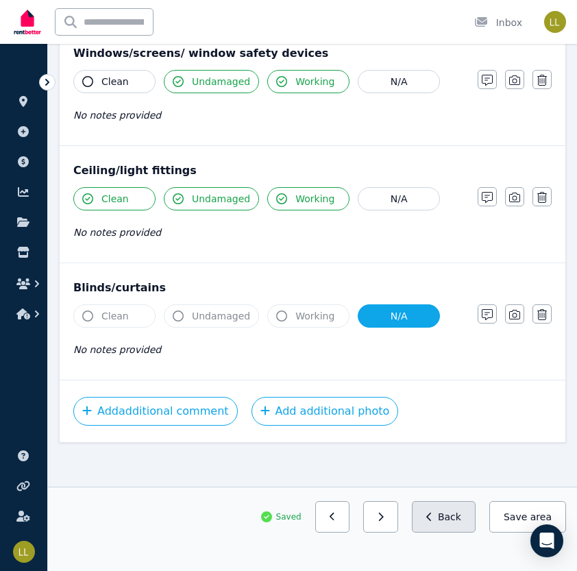
scroll to position [905, 0]
click at [507, 520] on button "Save area" at bounding box center [527, 517] width 77 height 32
click at [517, 518] on button "Save area" at bounding box center [527, 517] width 77 height 32
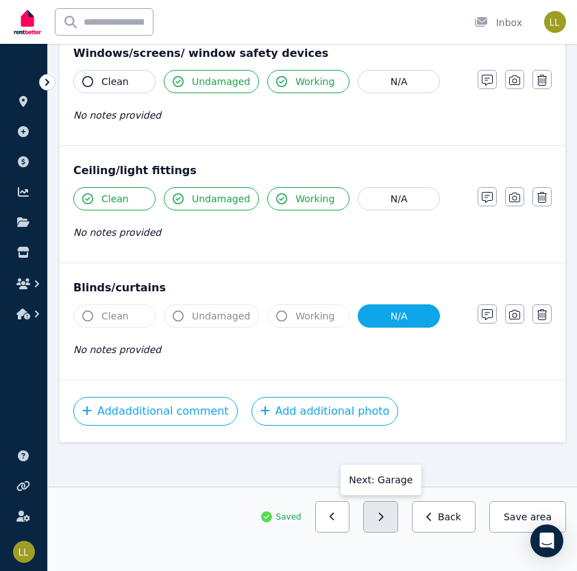
click at [384, 519] on icon "button" at bounding box center [381, 517] width 5 height 8
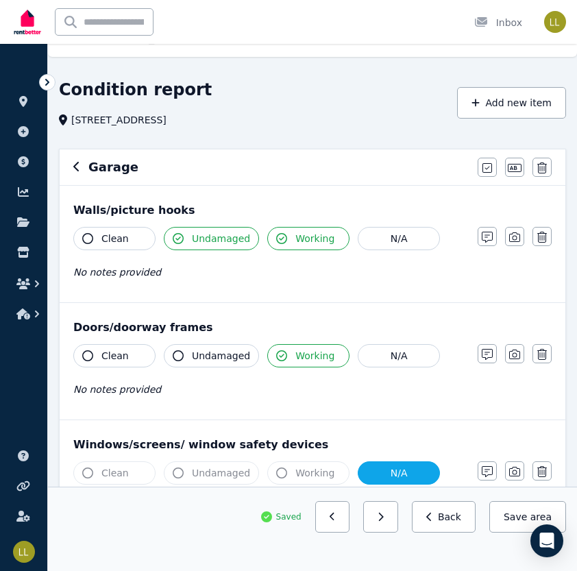
scroll to position [0, 0]
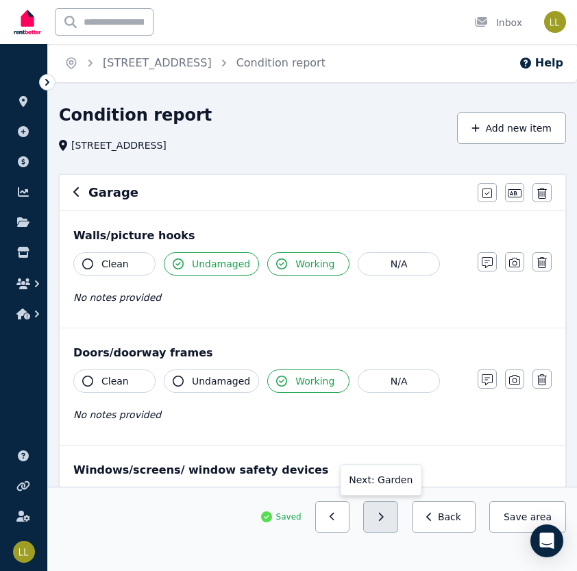
click at [384, 525] on button "button" at bounding box center [380, 517] width 35 height 32
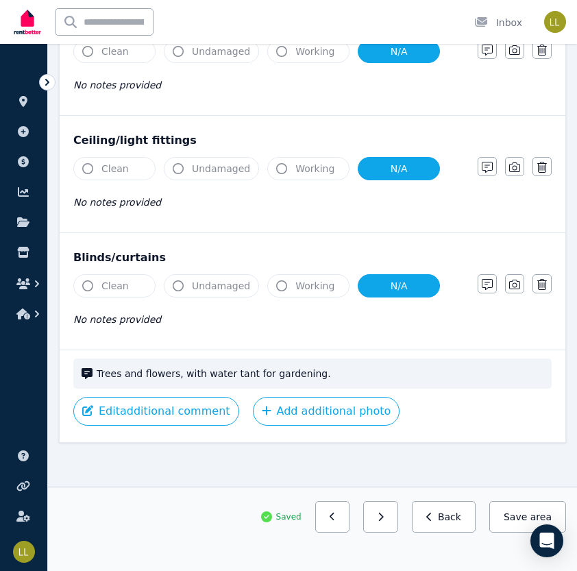
scroll to position [444, 0]
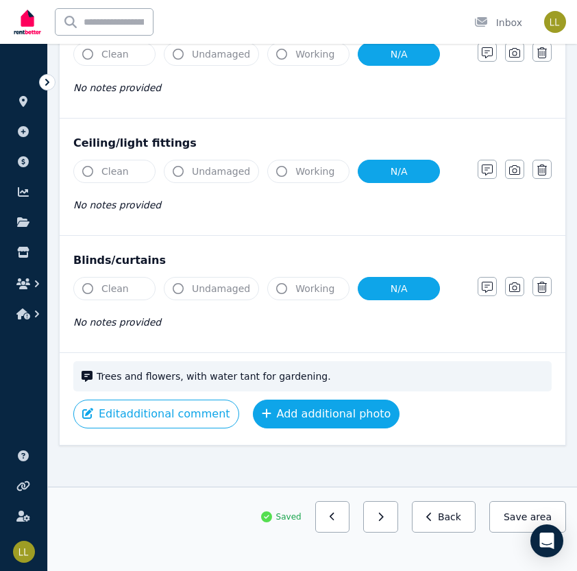
click at [304, 414] on button "Add additional photo" at bounding box center [326, 414] width 147 height 29
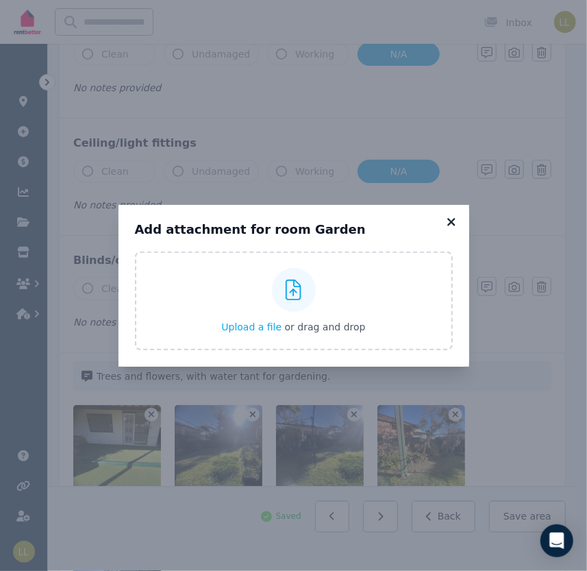
click at [452, 221] on icon at bounding box center [452, 222] width 8 height 8
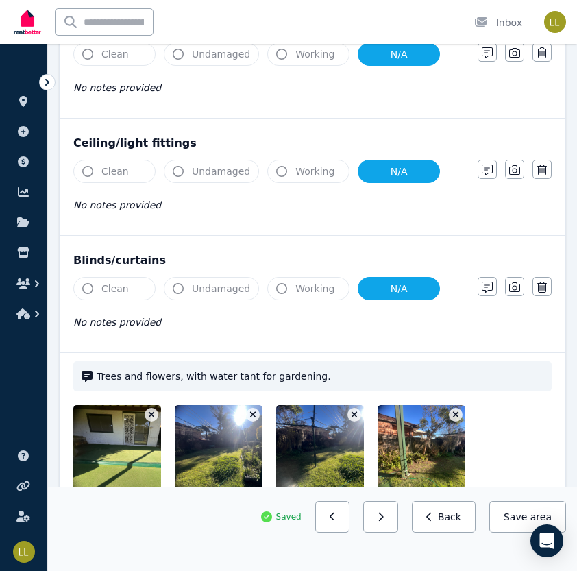
drag, startPoint x: 519, startPoint y: 517, endPoint x: 439, endPoint y: 548, distance: 85.7
click at [439, 548] on div "Saved Previous: Garage Next: Deck Back Save area" at bounding box center [312, 529] width 529 height 56
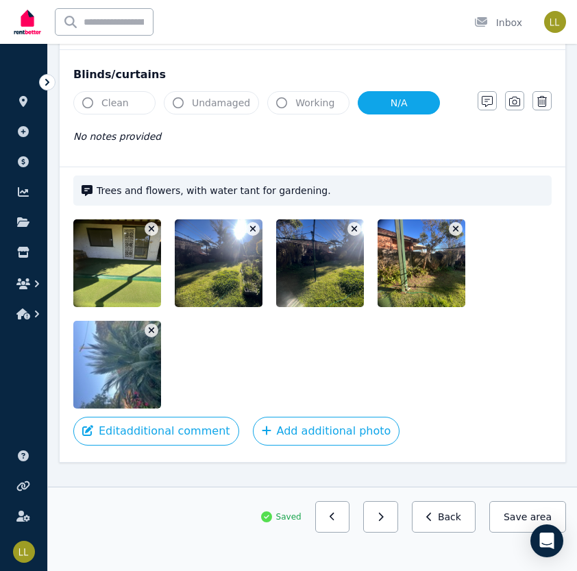
scroll to position [628, 0]
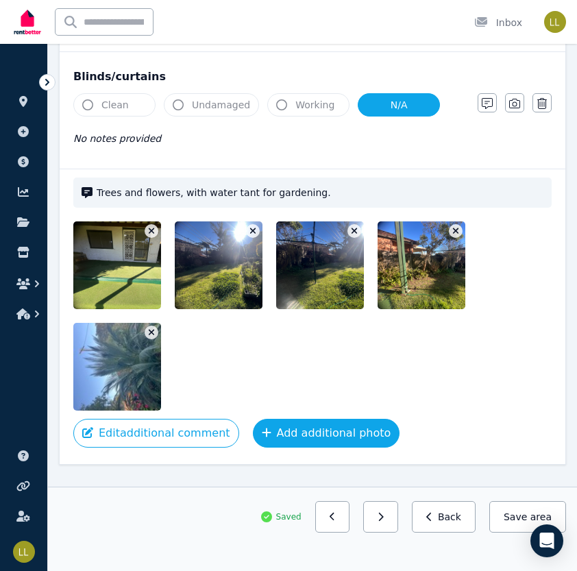
click at [295, 429] on button "Add additional photo" at bounding box center [326, 433] width 147 height 29
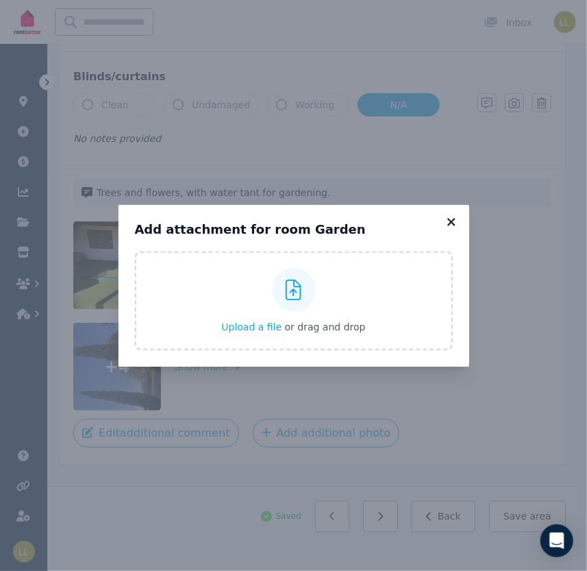
click at [451, 218] on icon at bounding box center [452, 222] width 14 height 12
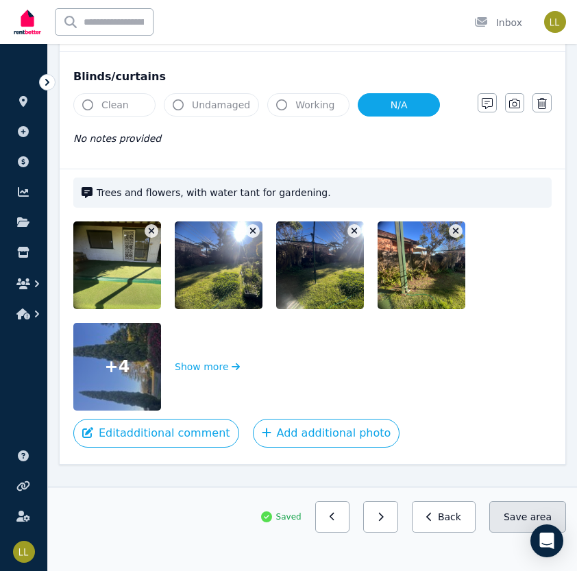
click at [511, 509] on button "Save area" at bounding box center [527, 517] width 77 height 32
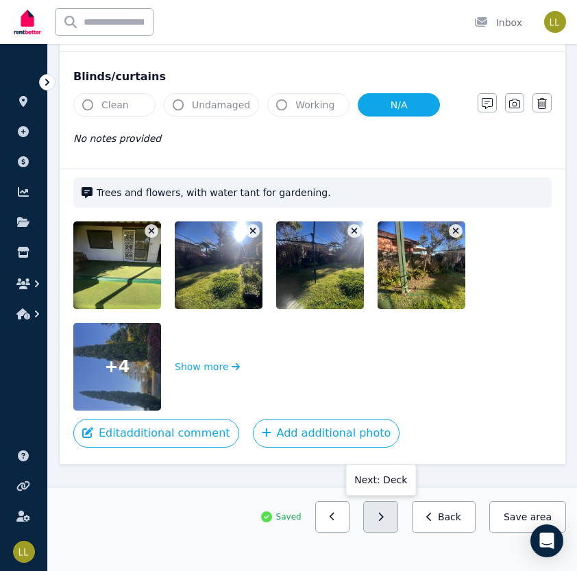
click at [389, 524] on button "button" at bounding box center [380, 517] width 35 height 32
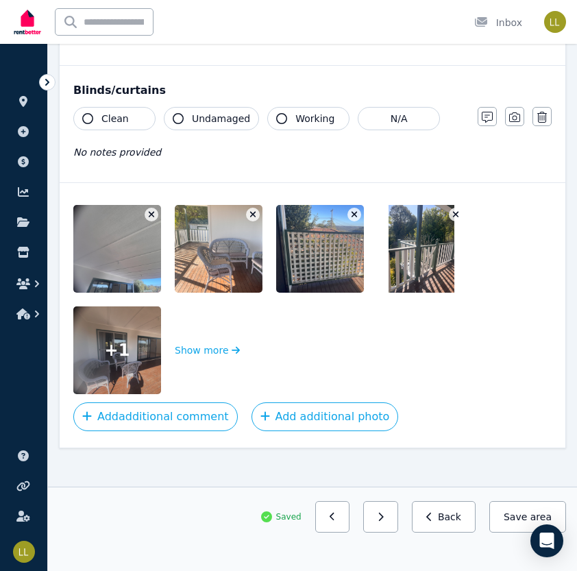
scroll to position [633, 0]
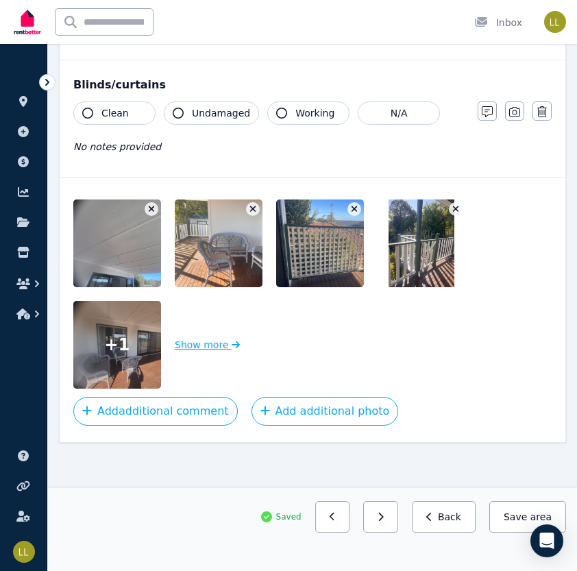
click at [197, 347] on button "Show more" at bounding box center [207, 345] width 65 height 88
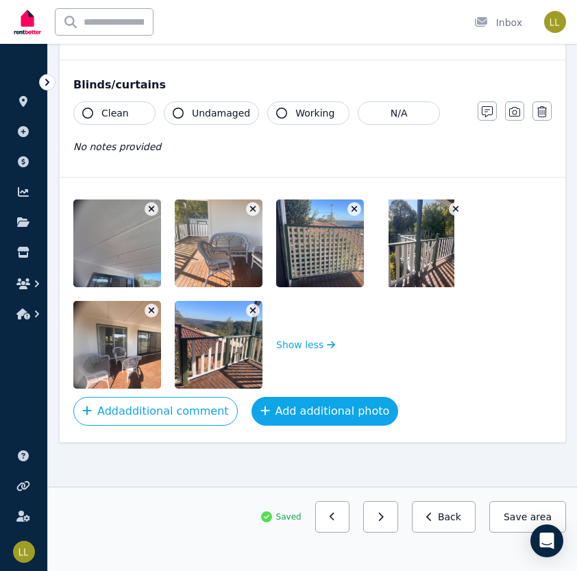
click at [322, 409] on button "Add additional photo" at bounding box center [325, 411] width 147 height 29
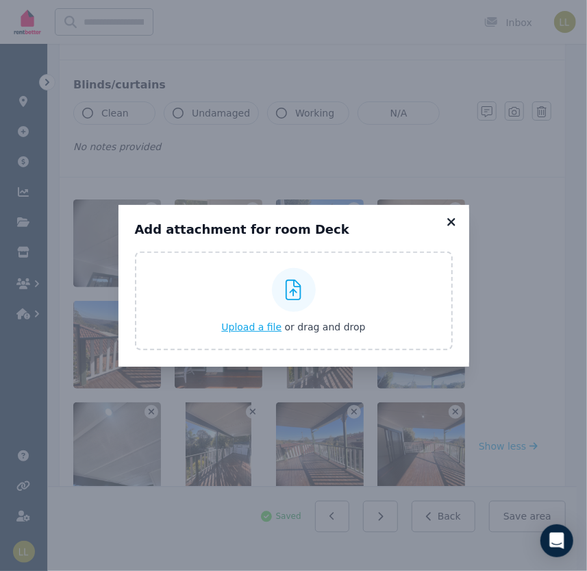
click at [449, 222] on icon at bounding box center [452, 222] width 14 height 12
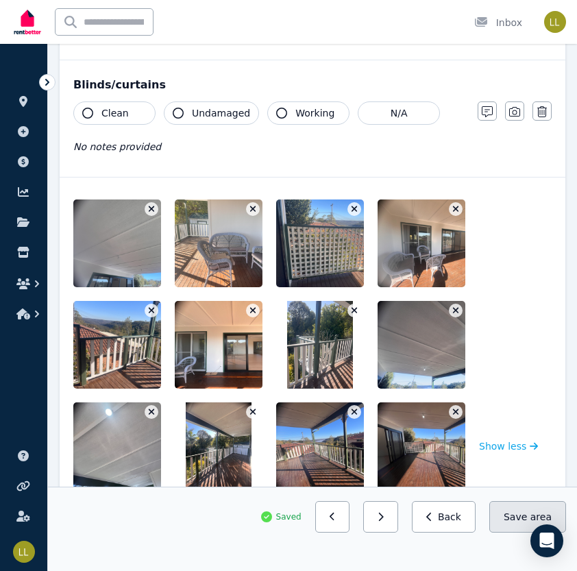
click at [526, 518] on button "Save area" at bounding box center [527, 517] width 77 height 32
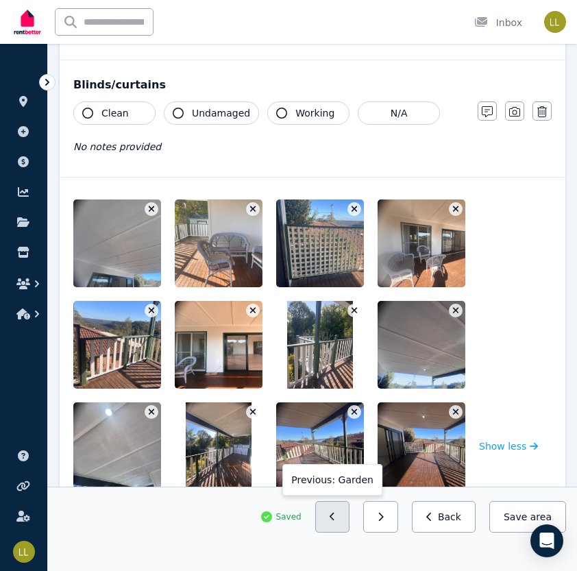
click at [339, 519] on button "button" at bounding box center [332, 517] width 35 height 32
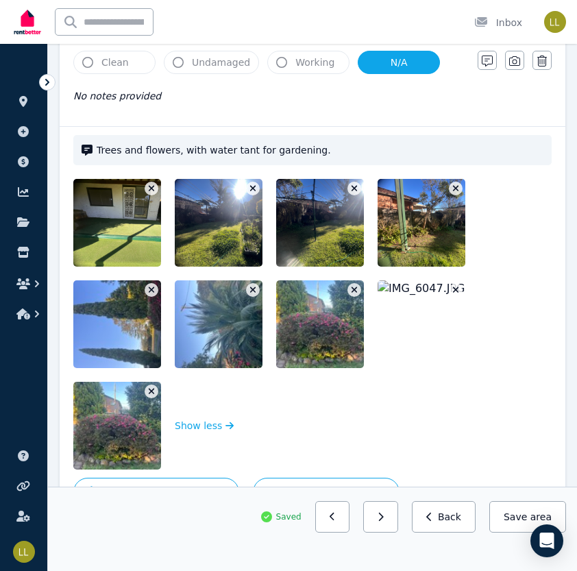
scroll to position [751, 0]
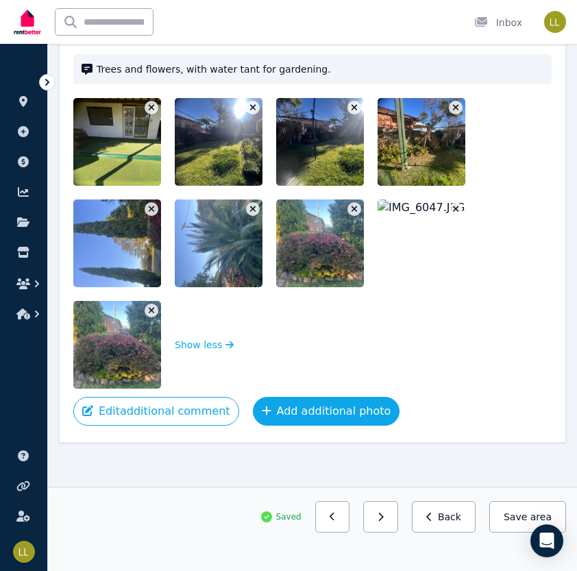
click at [299, 412] on button "Add additional photo" at bounding box center [326, 411] width 147 height 29
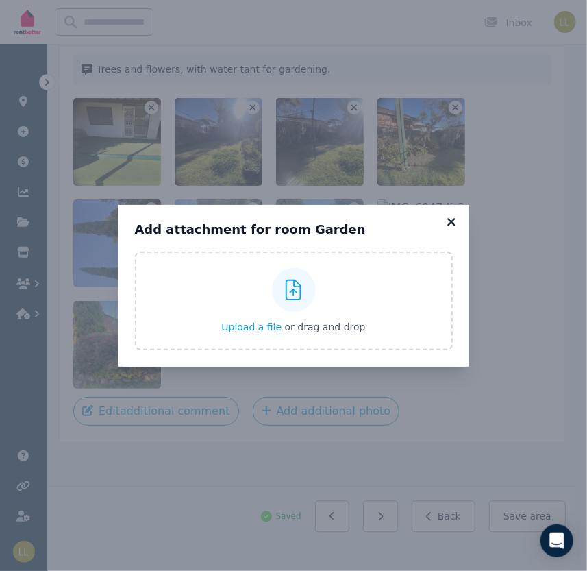
click at [452, 227] on icon at bounding box center [452, 222] width 14 height 12
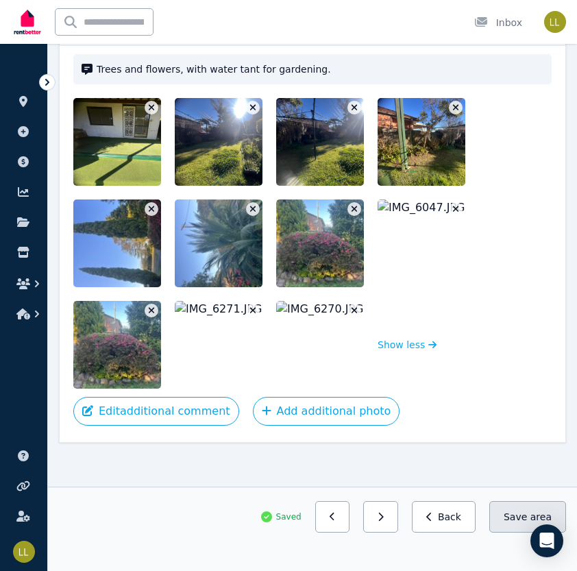
click at [519, 515] on button "Save area" at bounding box center [527, 517] width 77 height 32
click at [358, 202] on button "button" at bounding box center [354, 209] width 14 height 14
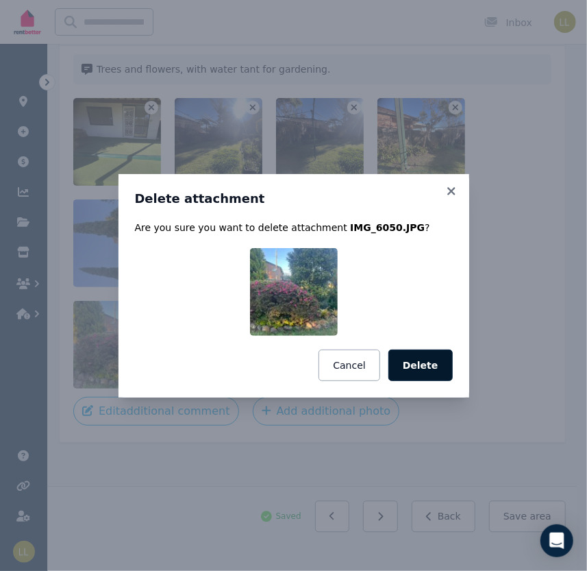
click at [435, 374] on button "Delete" at bounding box center [421, 366] width 64 height 32
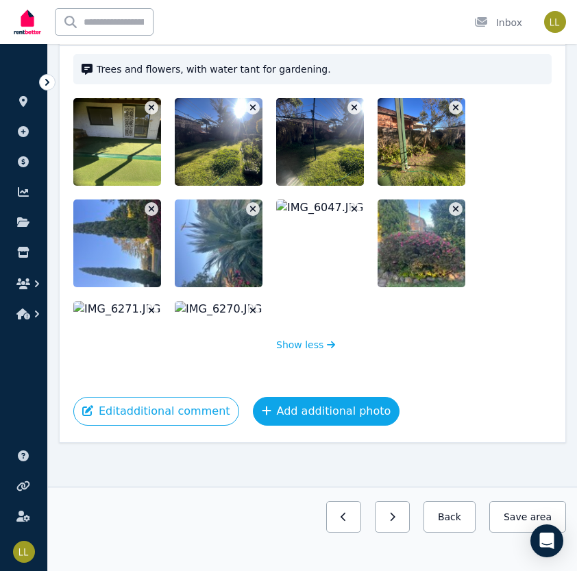
click at [288, 397] on button "Add additional photo" at bounding box center [326, 411] width 147 height 29
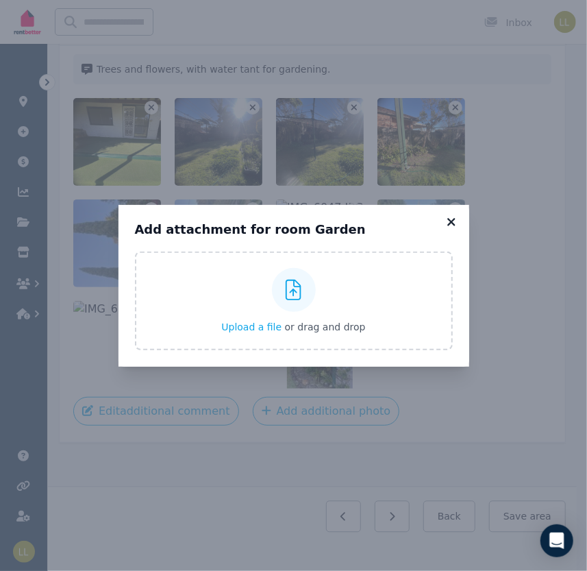
click at [451, 221] on icon at bounding box center [452, 222] width 8 height 8
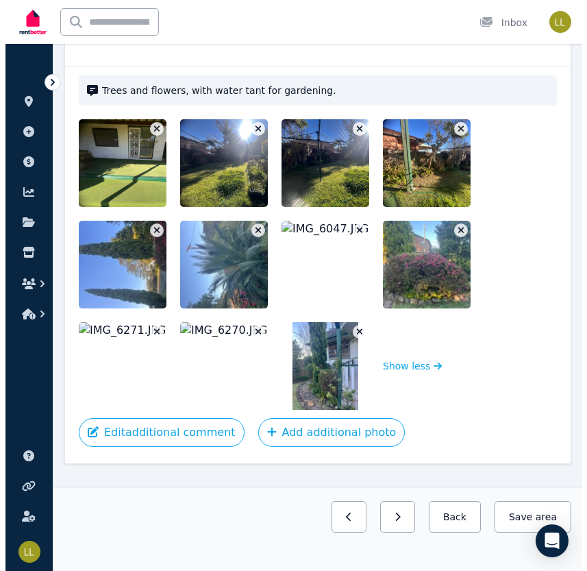
scroll to position [731, 0]
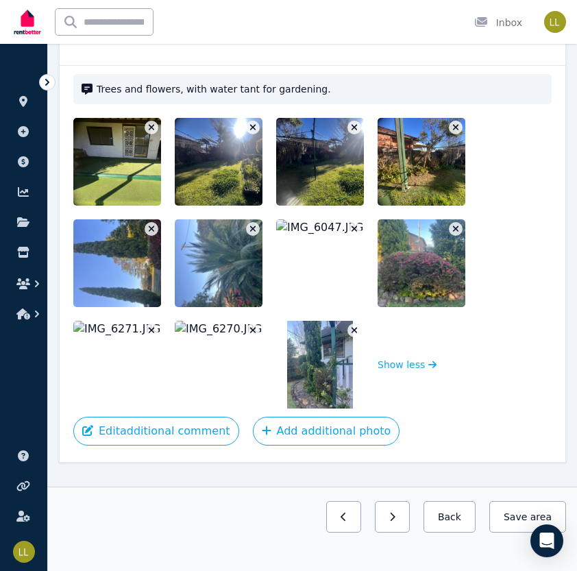
click at [148, 328] on icon "button" at bounding box center [152, 331] width 8 height 10
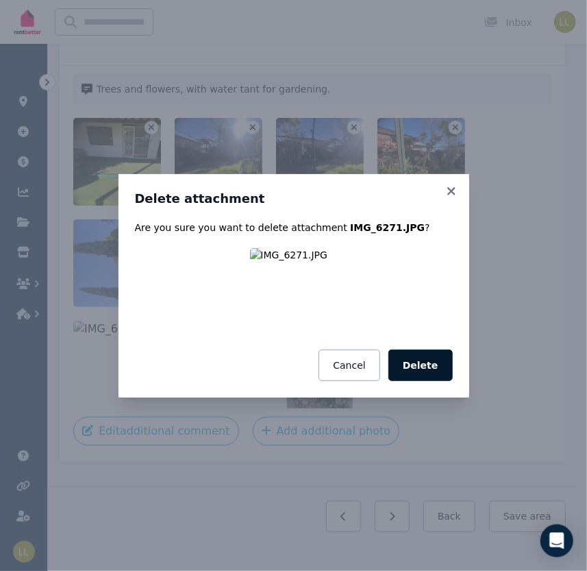
click at [424, 359] on button "Delete" at bounding box center [421, 366] width 64 height 32
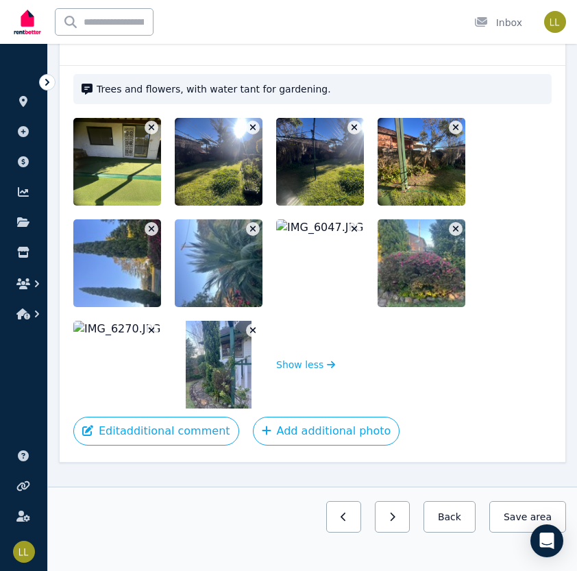
click at [145, 324] on button "button" at bounding box center [152, 330] width 14 height 14
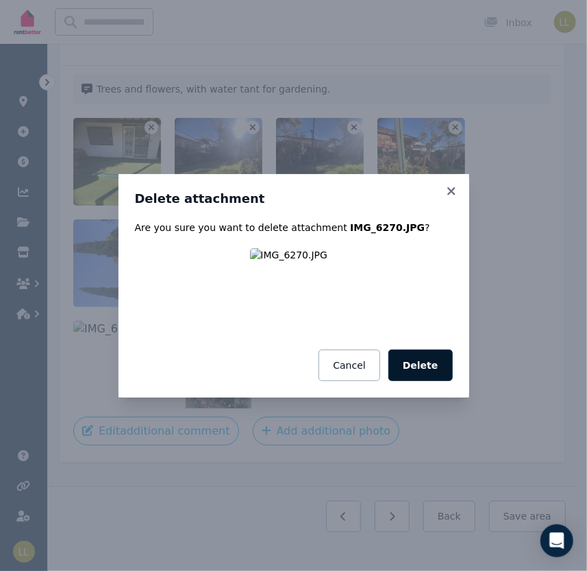
click at [430, 372] on button "Delete" at bounding box center [421, 366] width 64 height 32
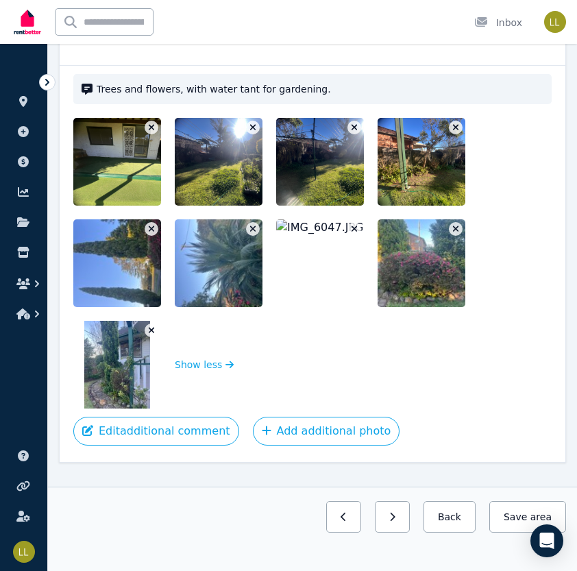
click at [350, 227] on button "button" at bounding box center [354, 229] width 14 height 14
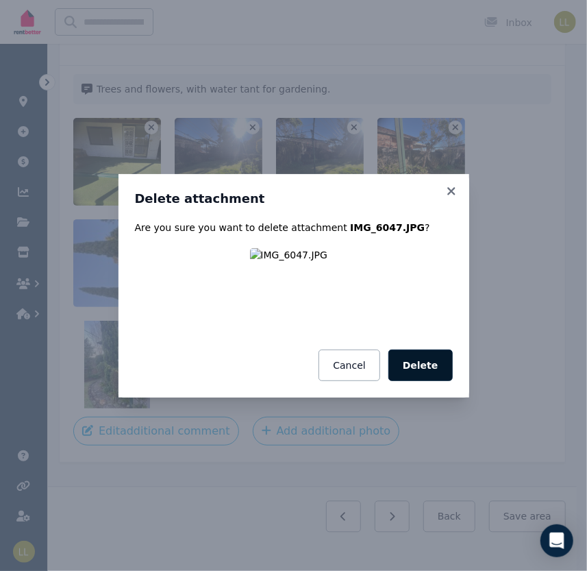
click at [426, 376] on button "Delete" at bounding box center [421, 366] width 64 height 32
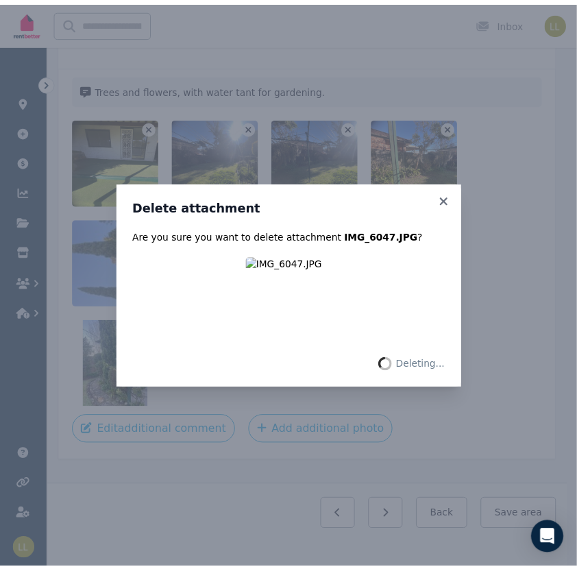
scroll to position [650, 0]
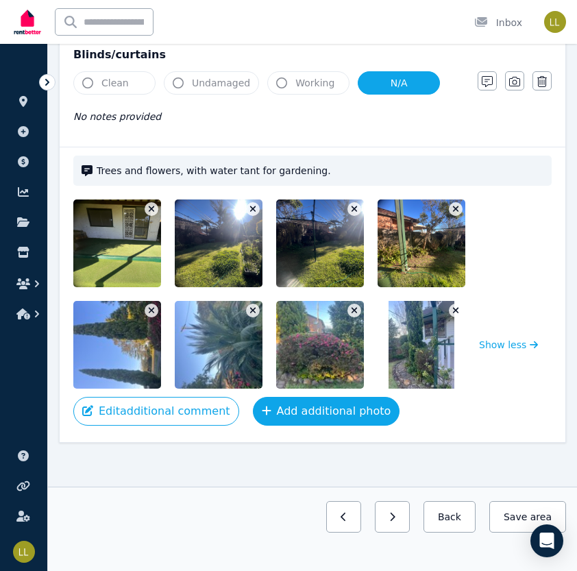
click at [291, 409] on button "Add additional photo" at bounding box center [326, 411] width 147 height 29
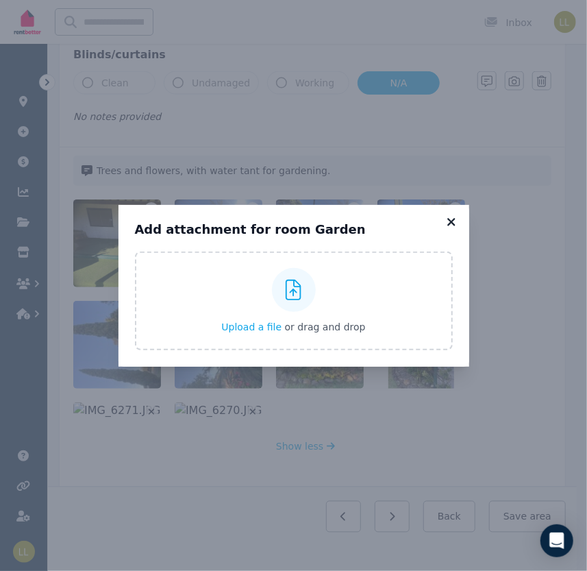
click at [448, 225] on icon at bounding box center [452, 222] width 8 height 8
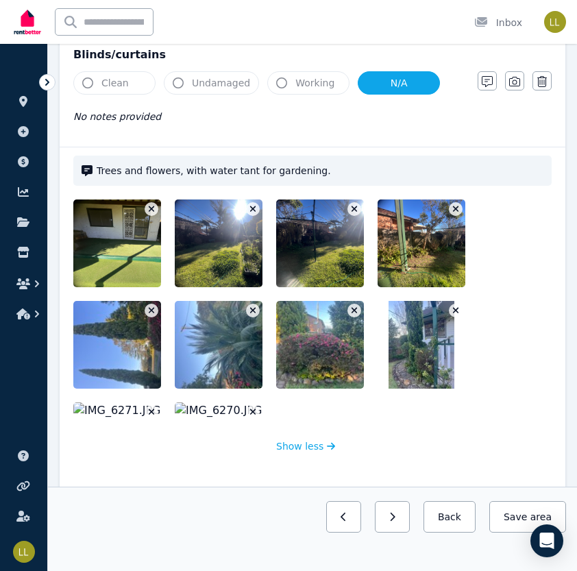
click at [251, 411] on icon "button" at bounding box center [253, 412] width 6 height 6
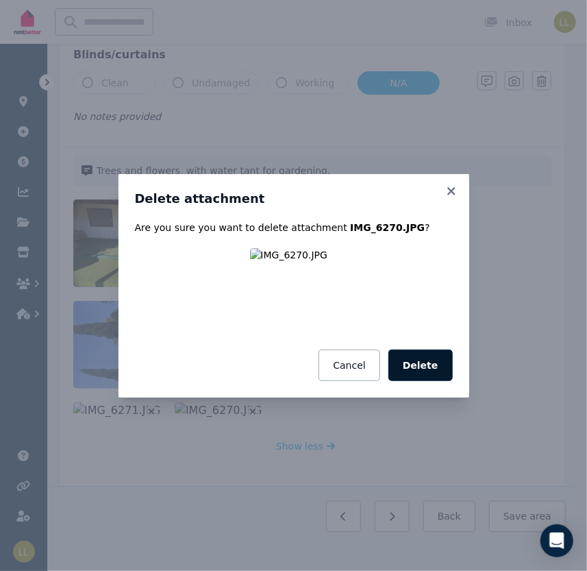
click at [421, 368] on button "Delete" at bounding box center [421, 366] width 64 height 32
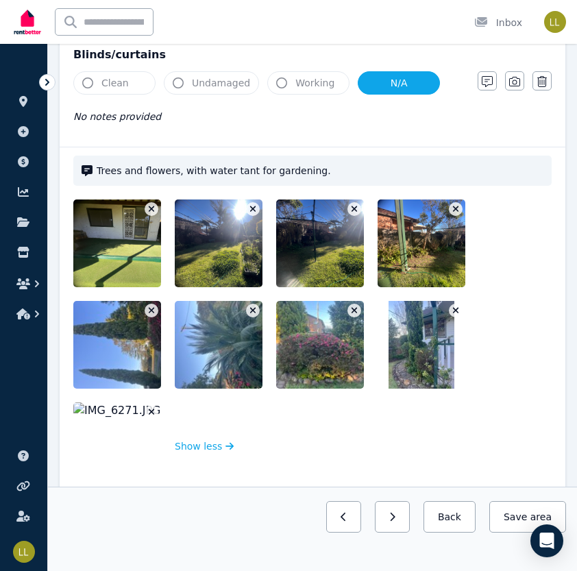
click at [149, 409] on icon "button" at bounding box center [152, 412] width 6 height 6
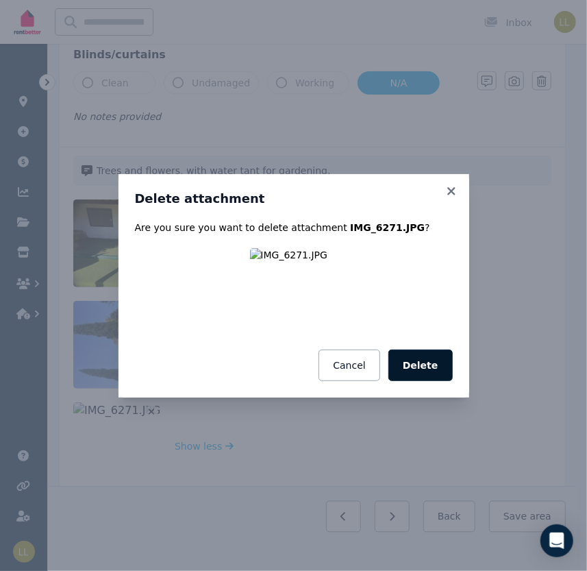
click at [445, 368] on button "Delete" at bounding box center [421, 366] width 64 height 32
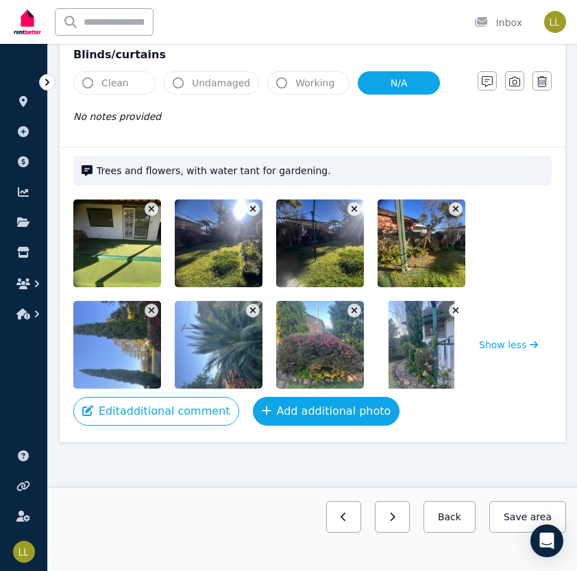
click at [302, 407] on button "Add additional photo" at bounding box center [326, 411] width 147 height 29
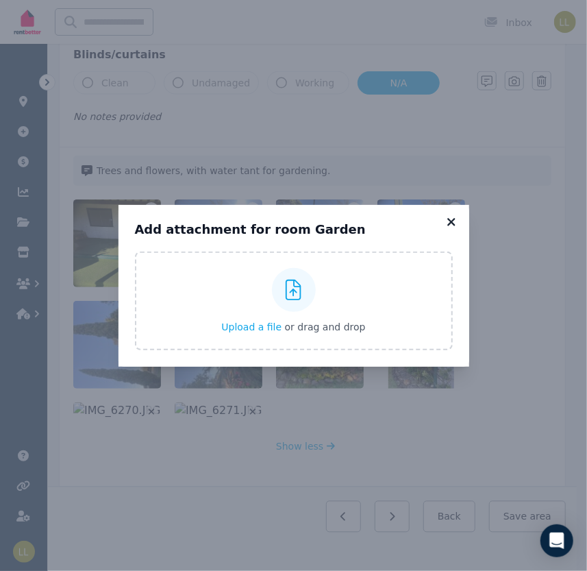
click at [450, 220] on icon at bounding box center [452, 222] width 8 height 8
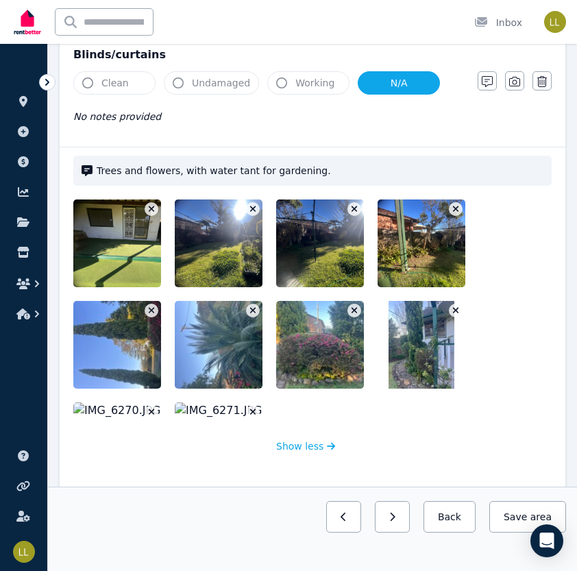
click at [252, 407] on icon "button" at bounding box center [253, 412] width 8 height 10
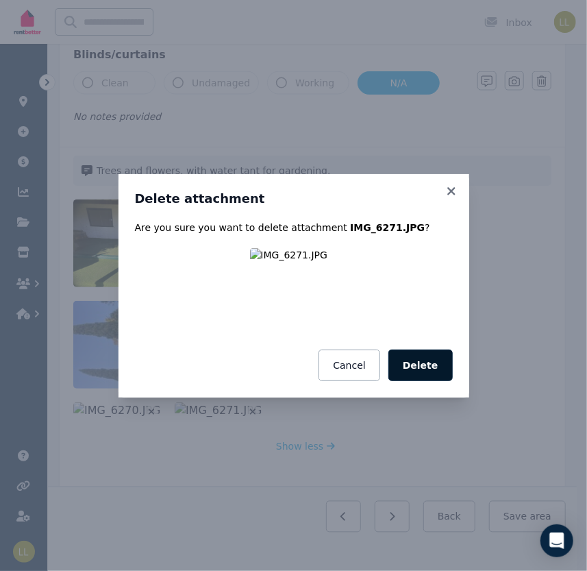
click at [429, 369] on button "Delete" at bounding box center [421, 366] width 64 height 32
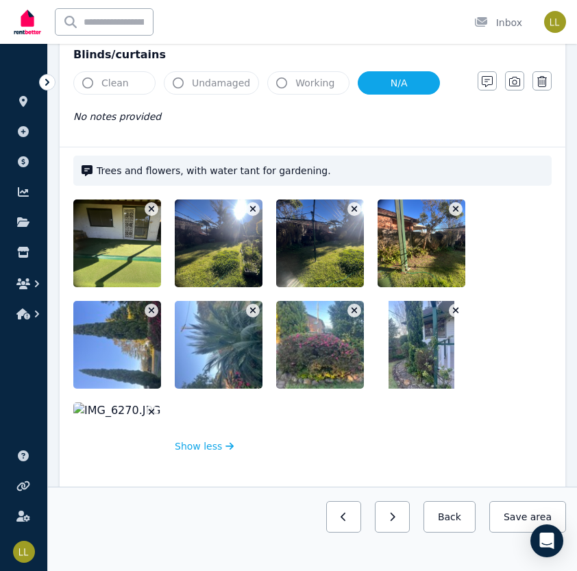
click at [150, 409] on icon "button" at bounding box center [152, 412] width 6 height 6
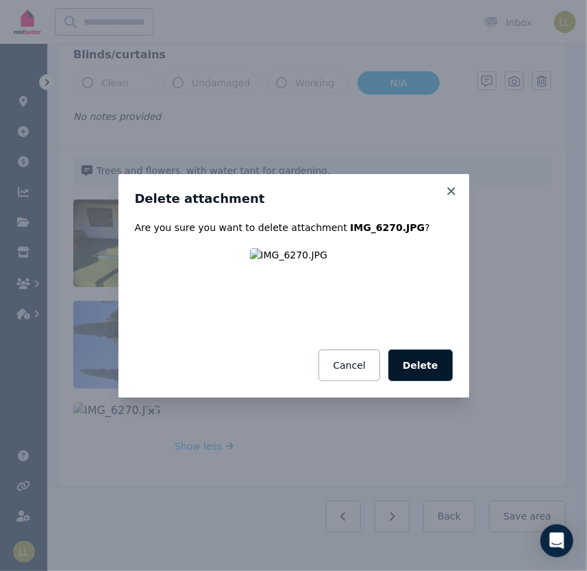
click at [432, 369] on button "Delete" at bounding box center [421, 366] width 64 height 32
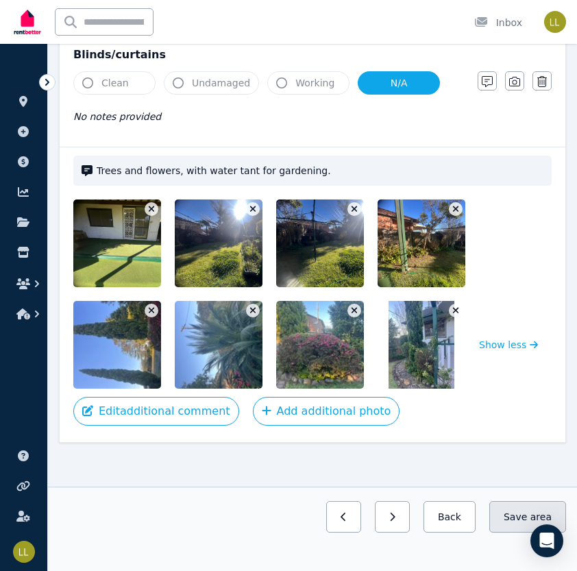
click at [523, 517] on button "Save area" at bounding box center [527, 517] width 77 height 32
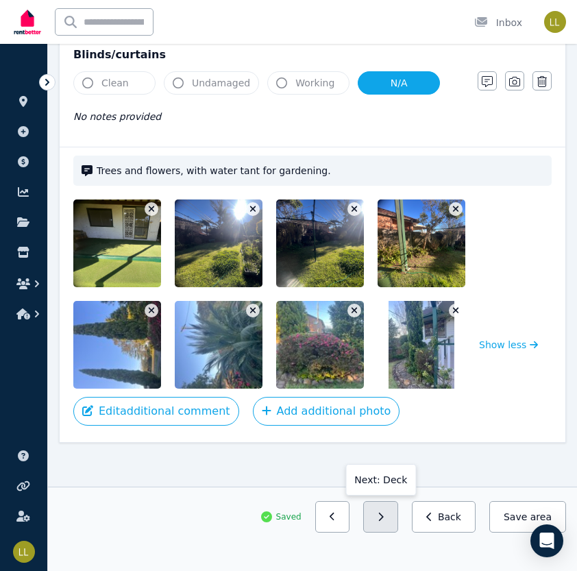
click at [391, 523] on button "button" at bounding box center [380, 517] width 35 height 32
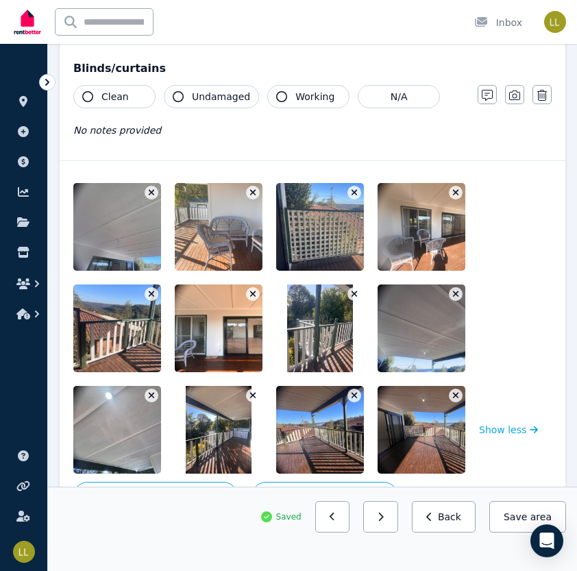
scroll to position [663, 0]
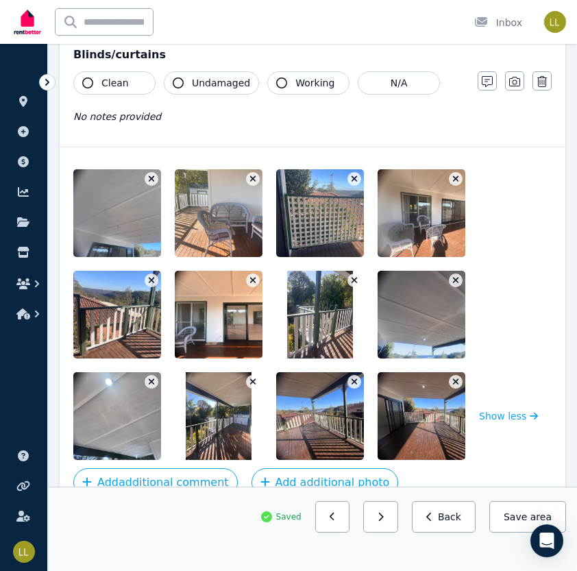
click at [391, 523] on button "button" at bounding box center [380, 517] width 35 height 32
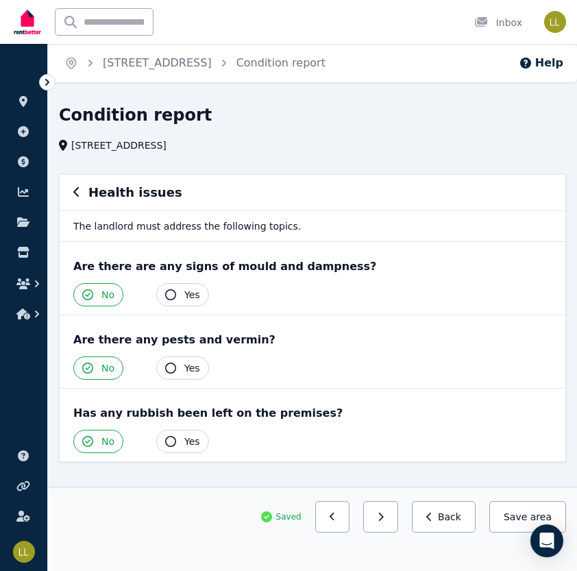
click at [391, 523] on button "button" at bounding box center [380, 517] width 35 height 32
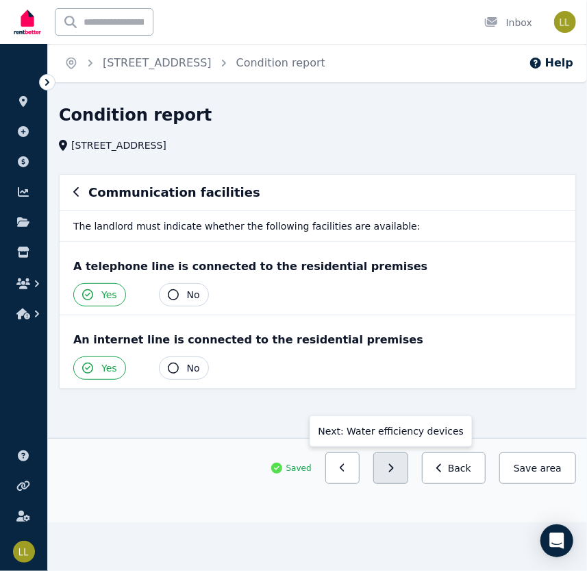
click at [399, 461] on button "button" at bounding box center [391, 468] width 35 height 32
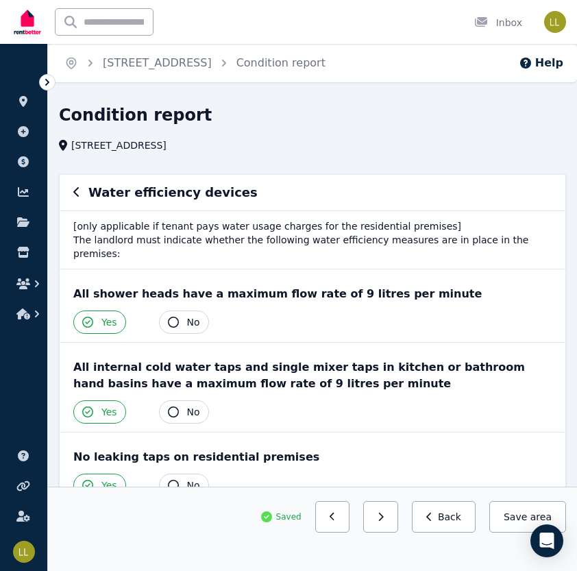
click at [399, 474] on div "Yes No" at bounding box center [312, 485] width 478 height 23
click at [384, 518] on icon "button" at bounding box center [381, 517] width 5 height 8
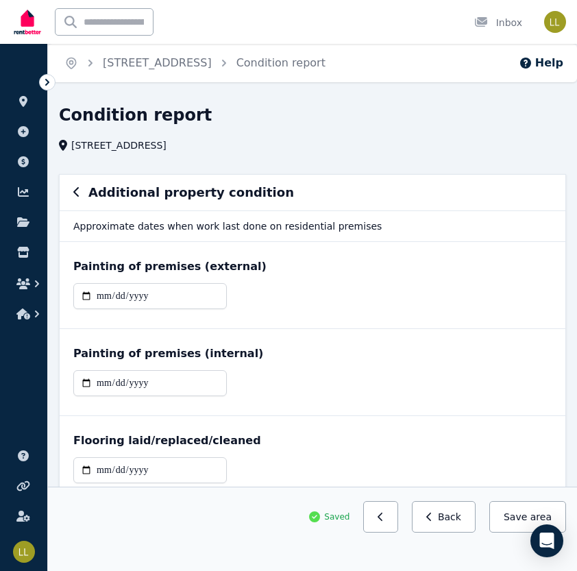
click at [384, 518] on icon "button" at bounding box center [381, 517] width 6 height 10
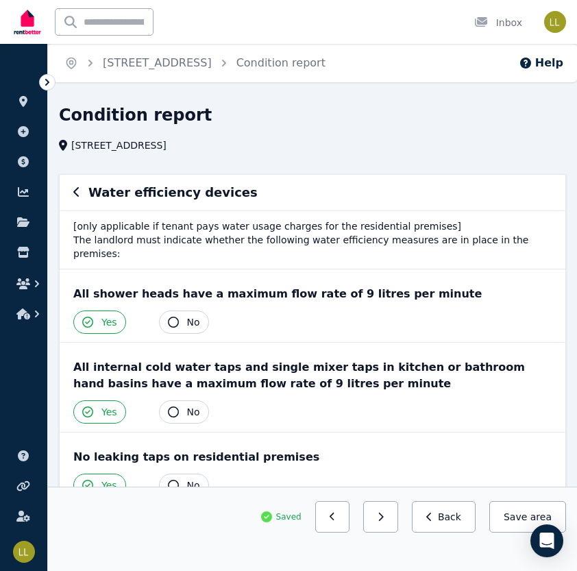
click at [384, 518] on icon "button" at bounding box center [381, 517] width 5 height 8
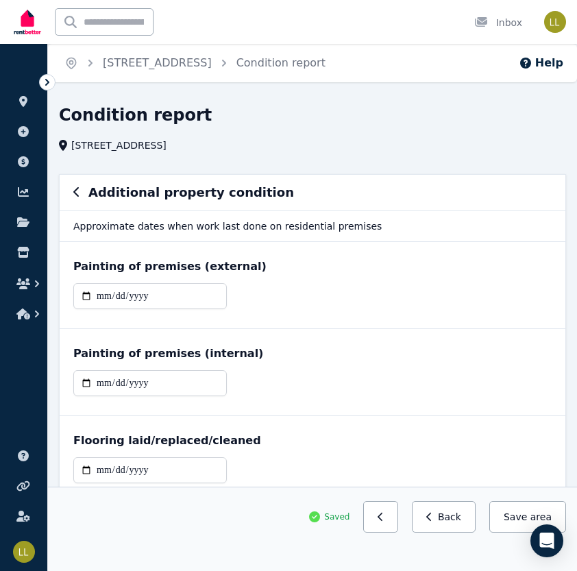
click at [384, 518] on icon "button" at bounding box center [381, 517] width 6 height 10
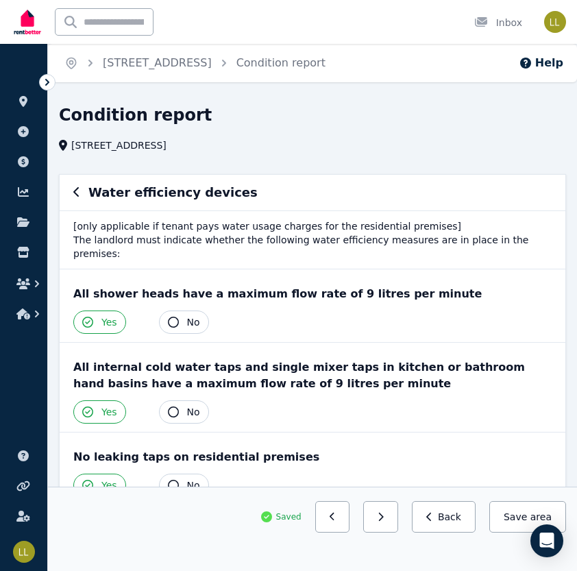
click at [384, 518] on icon "button" at bounding box center [381, 517] width 5 height 8
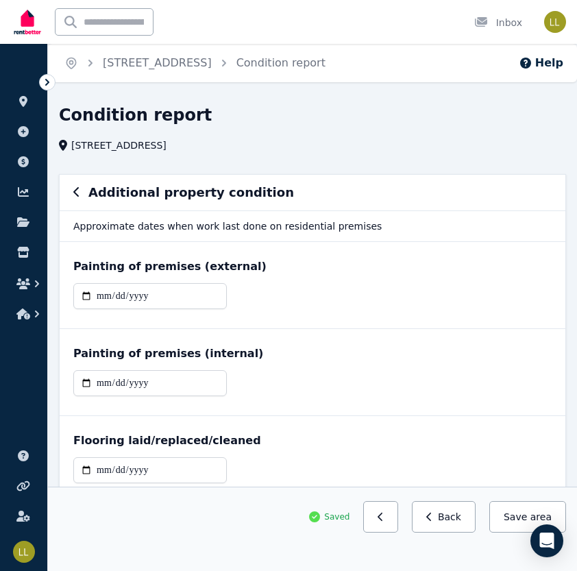
click at [384, 518] on icon "button" at bounding box center [381, 517] width 6 height 10
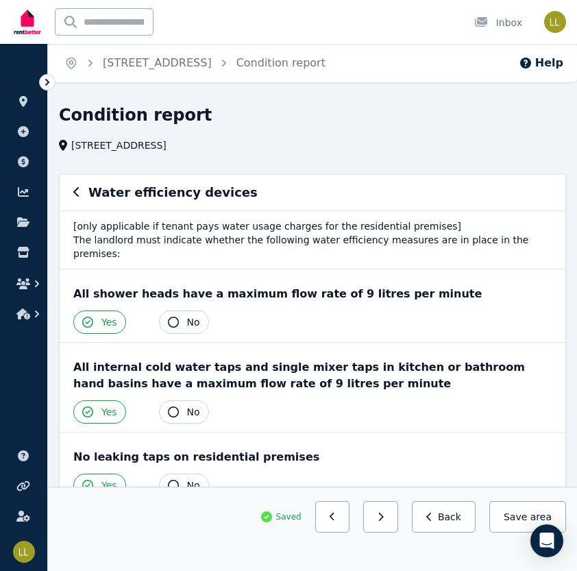
click at [384, 518] on icon "button" at bounding box center [381, 517] width 5 height 8
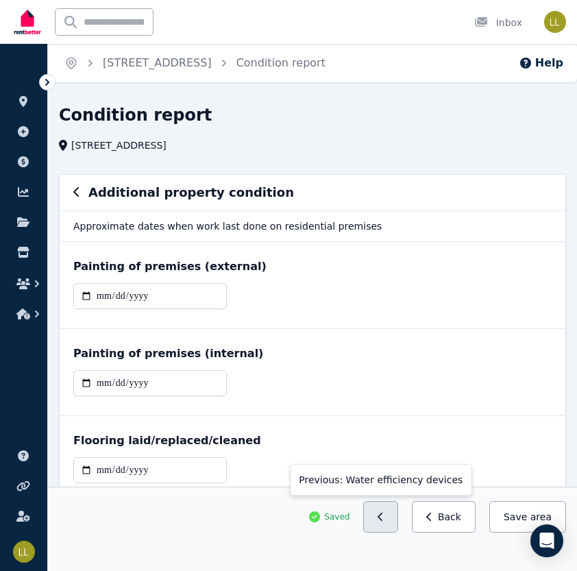
click at [391, 524] on button "button" at bounding box center [380, 517] width 35 height 32
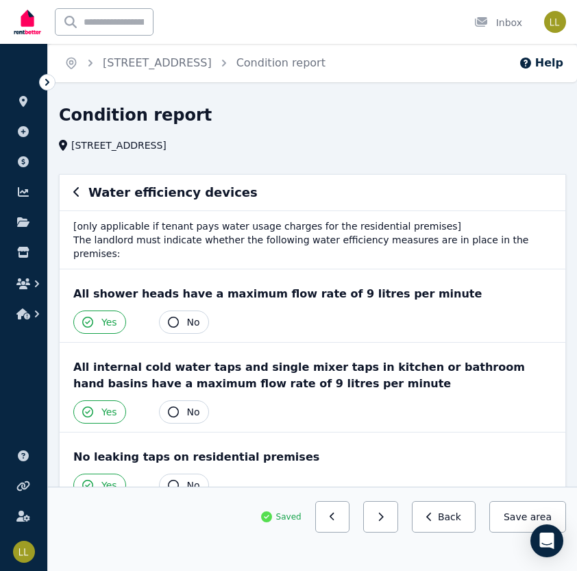
click at [391, 524] on button "button" at bounding box center [380, 517] width 35 height 32
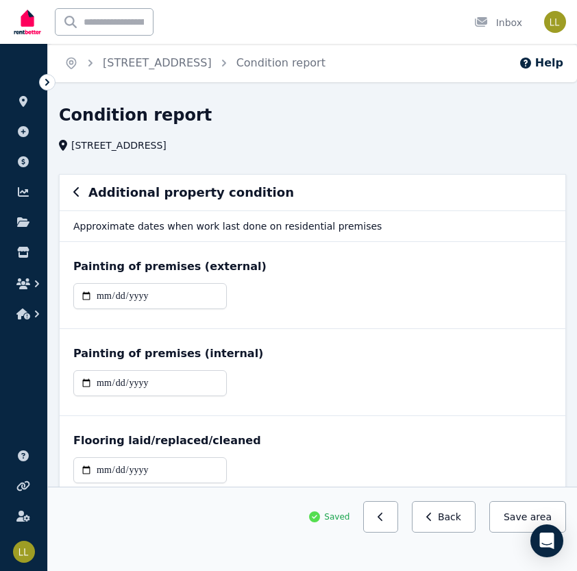
click at [391, 524] on button "button" at bounding box center [380, 517] width 35 height 32
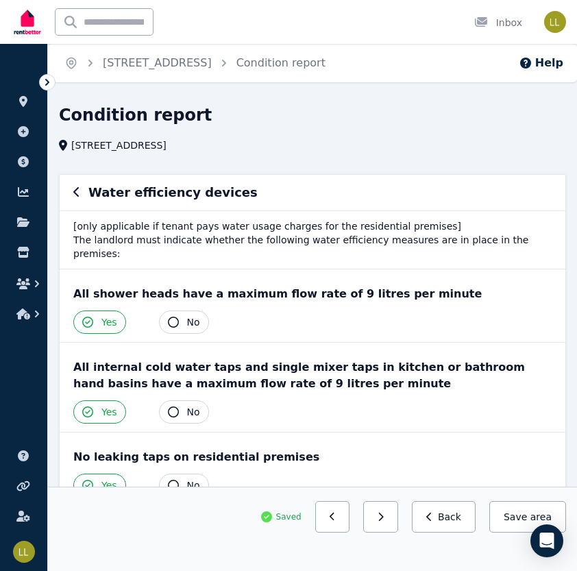
click at [391, 524] on button "button" at bounding box center [380, 517] width 35 height 32
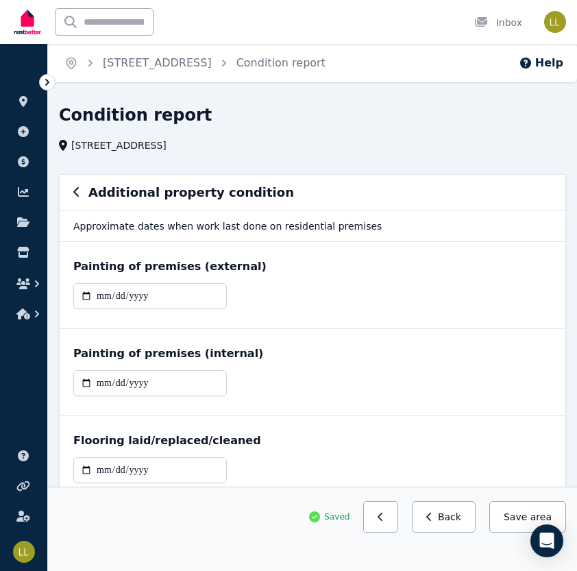
click at [391, 524] on button "button" at bounding box center [380, 517] width 35 height 32
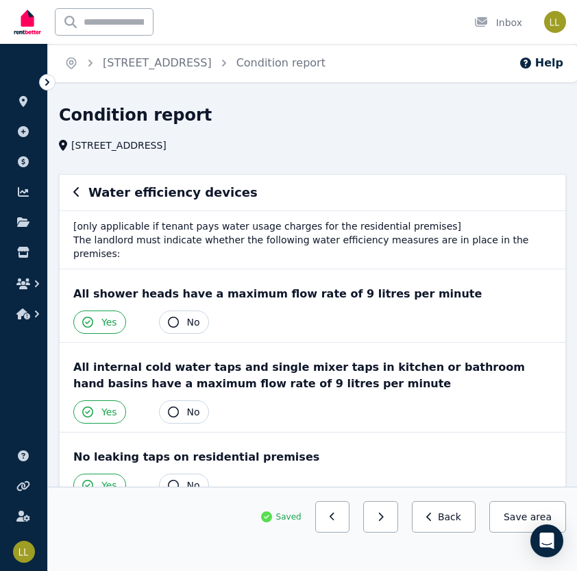
click at [391, 524] on button "button" at bounding box center [380, 517] width 35 height 32
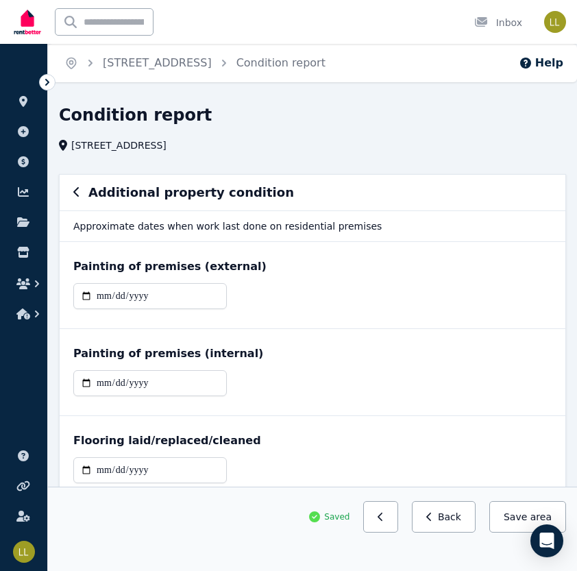
click at [391, 524] on button "button" at bounding box center [380, 517] width 35 height 32
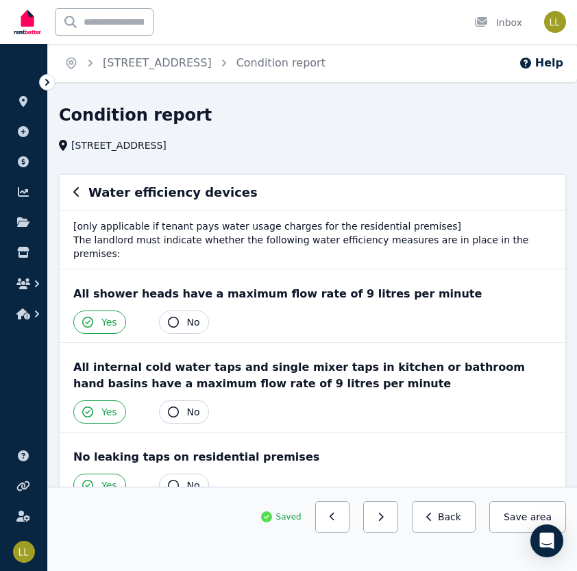
click at [391, 524] on button "button" at bounding box center [380, 517] width 35 height 32
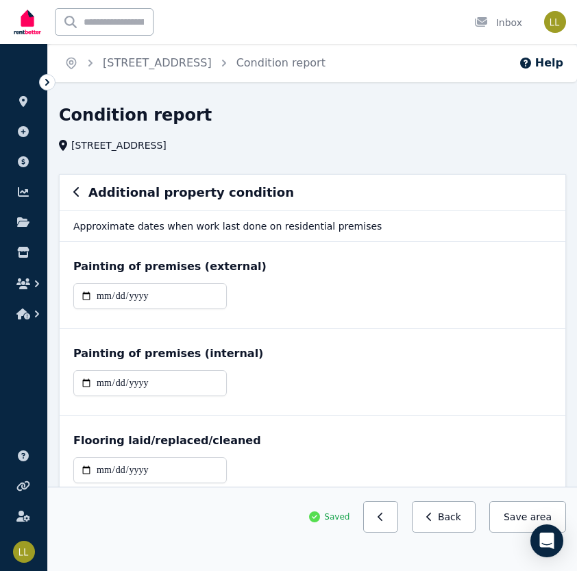
click at [391, 524] on button "button" at bounding box center [380, 517] width 35 height 32
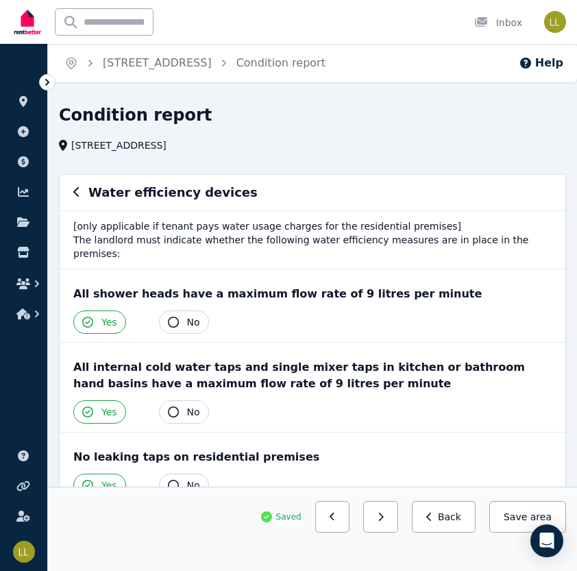
click at [391, 524] on button "button" at bounding box center [380, 517] width 35 height 32
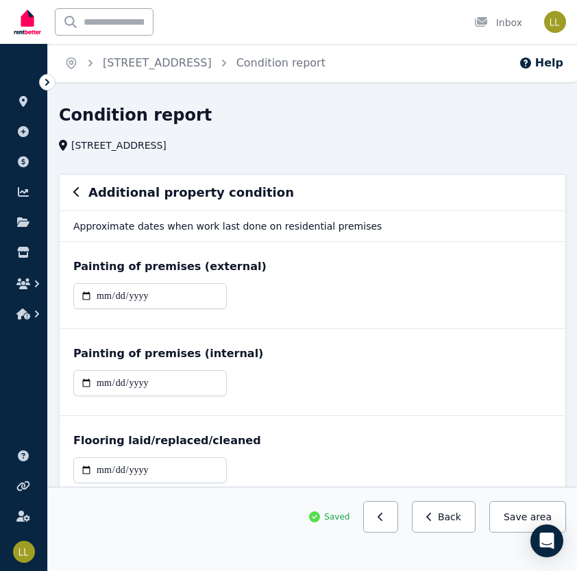
click at [391, 524] on button "button" at bounding box center [380, 517] width 35 height 32
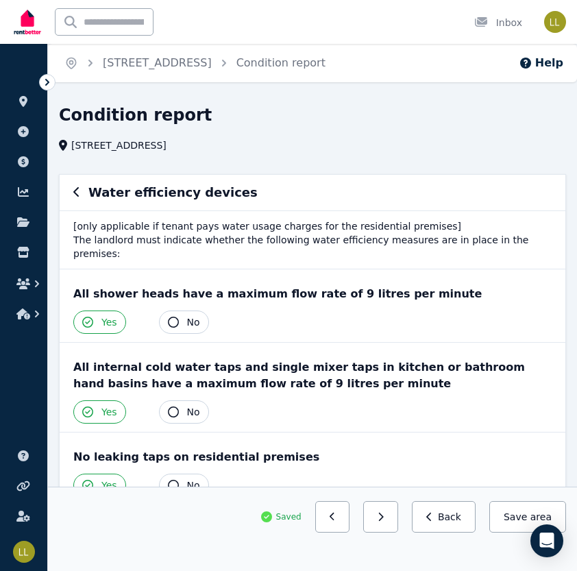
click at [391, 524] on button "button" at bounding box center [380, 517] width 35 height 32
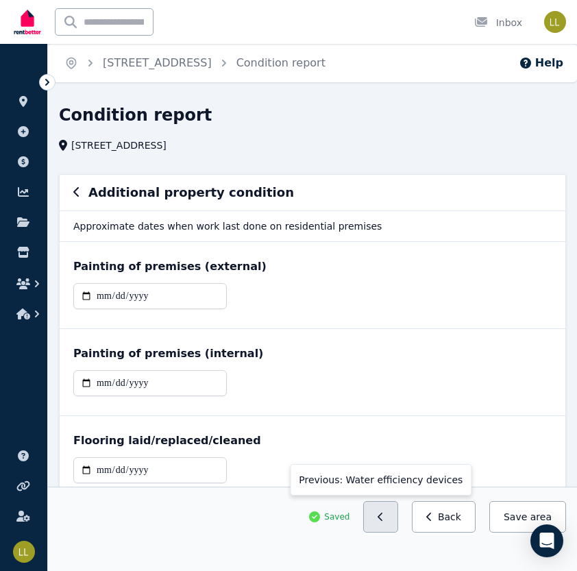
click at [384, 515] on button "button" at bounding box center [380, 517] width 35 height 32
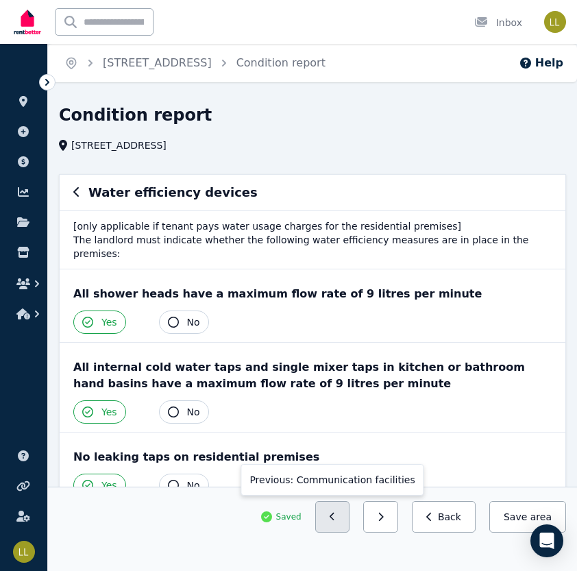
click at [350, 515] on button "button" at bounding box center [332, 517] width 35 height 32
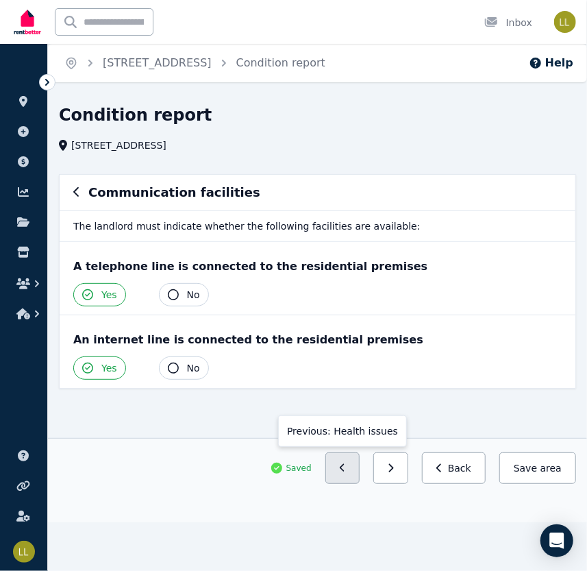
click at [346, 464] on icon "button" at bounding box center [343, 468] width 6 height 10
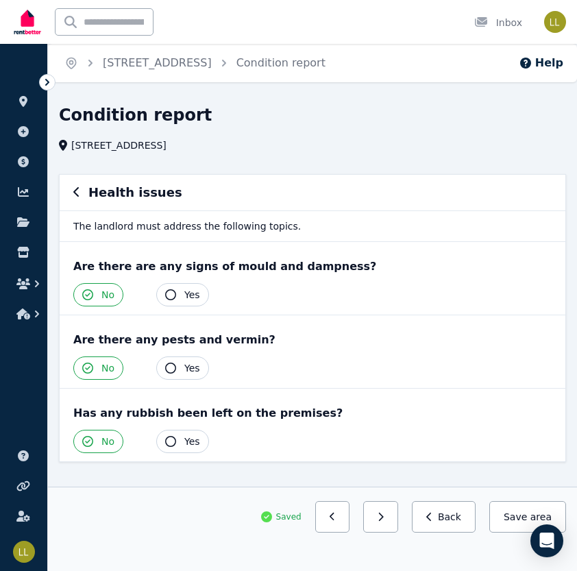
click at [353, 464] on div "Health issues The landlord must address the following topics. Are there are any…" at bounding box center [312, 330] width 518 height 313
click at [341, 526] on button "button" at bounding box center [332, 517] width 35 height 32
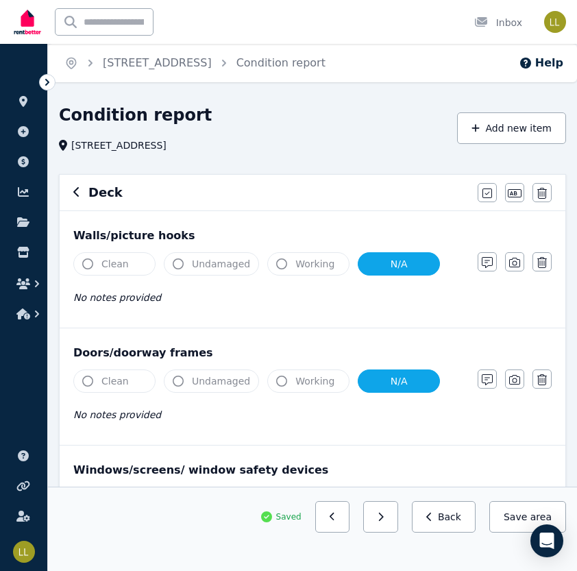
click at [341, 526] on button "button" at bounding box center [332, 517] width 35 height 32
click at [432, 518] on icon "button" at bounding box center [429, 517] width 6 height 10
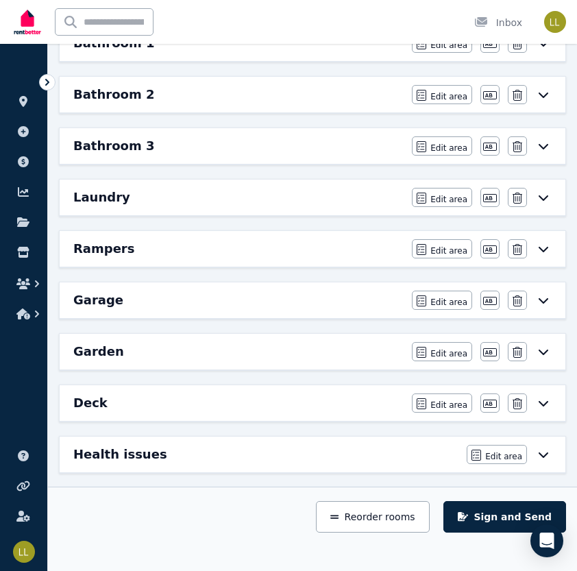
scroll to position [747, 0]
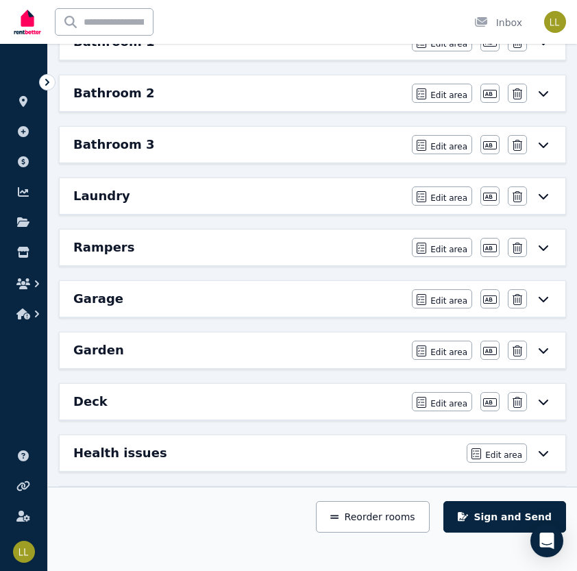
click at [192, 347] on div "Garden" at bounding box center [238, 350] width 330 height 19
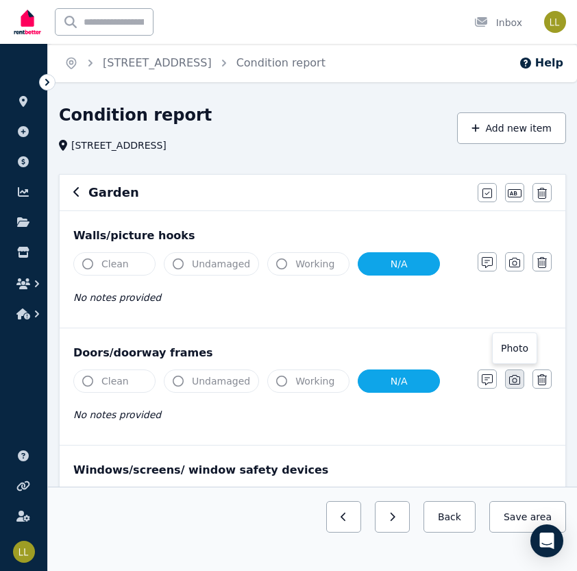
click at [515, 382] on icon "button" at bounding box center [514, 380] width 11 height 10
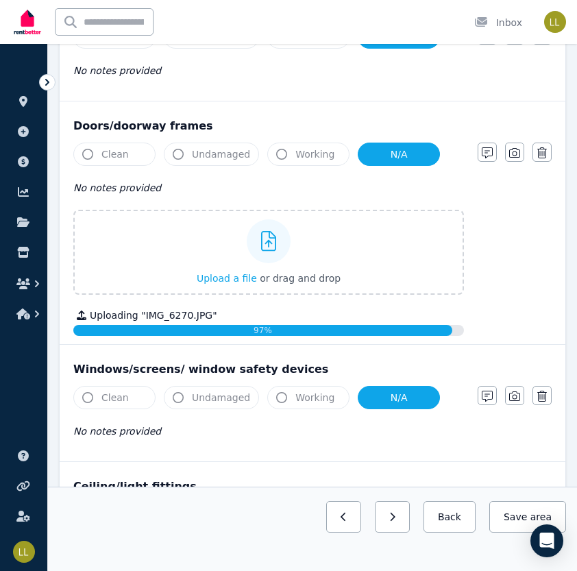
scroll to position [237, 0]
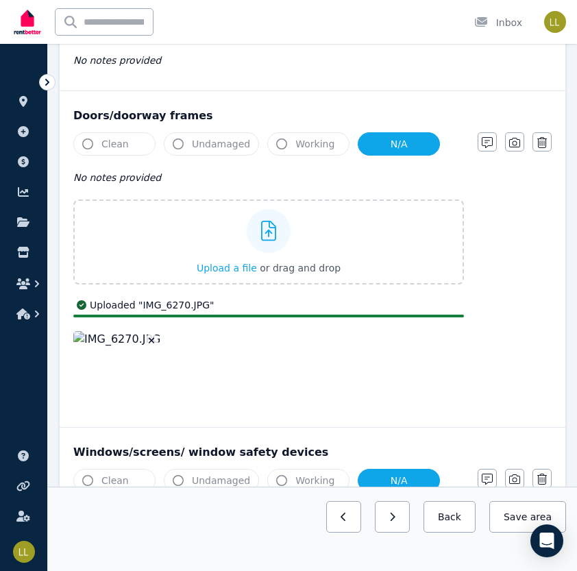
click at [149, 339] on icon "button" at bounding box center [152, 341] width 8 height 10
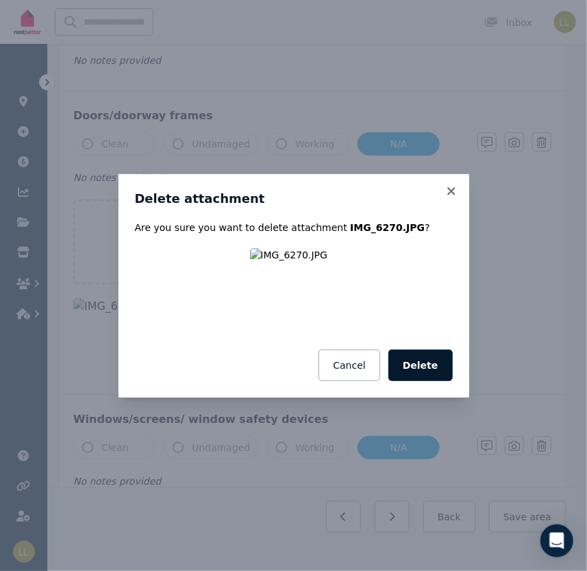
click at [418, 369] on button "Delete" at bounding box center [421, 366] width 64 height 32
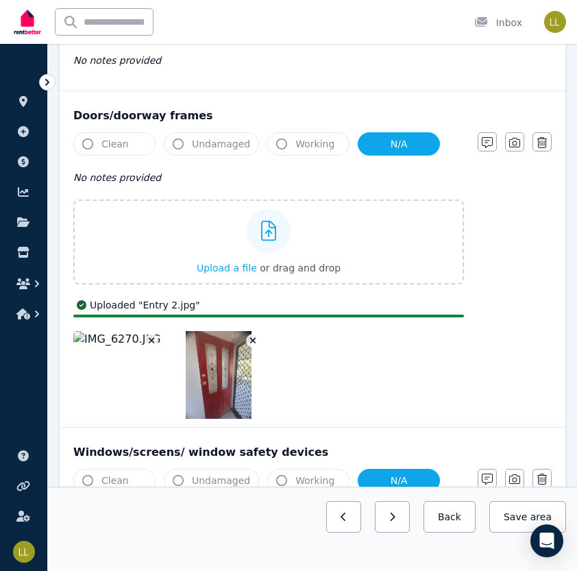
click at [103, 336] on img at bounding box center [117, 375] width 88 height 88
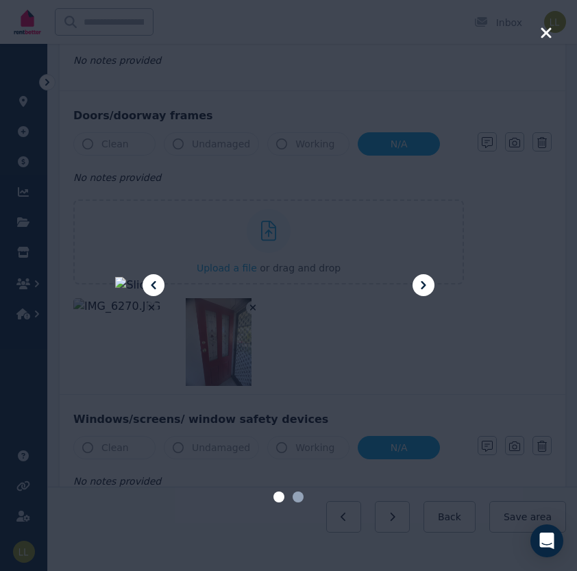
click at [149, 285] on icon at bounding box center [153, 285] width 16 height 16
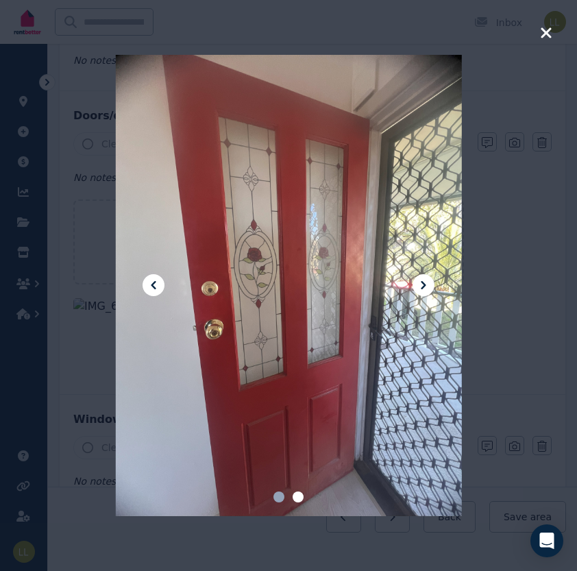
click at [149, 285] on icon at bounding box center [153, 285] width 16 height 16
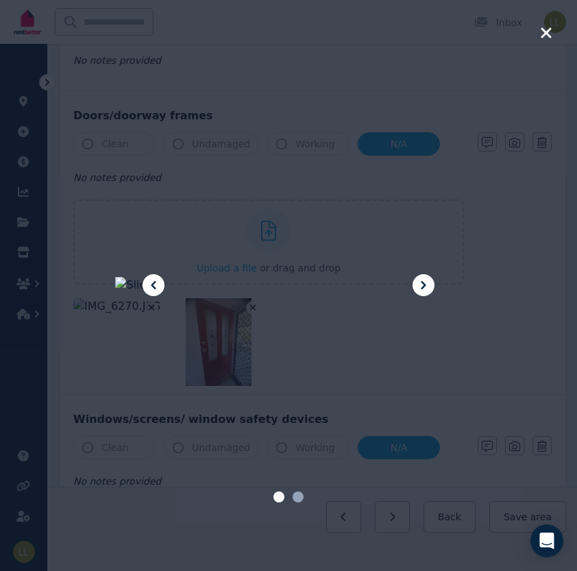
click at [149, 285] on icon at bounding box center [153, 285] width 16 height 16
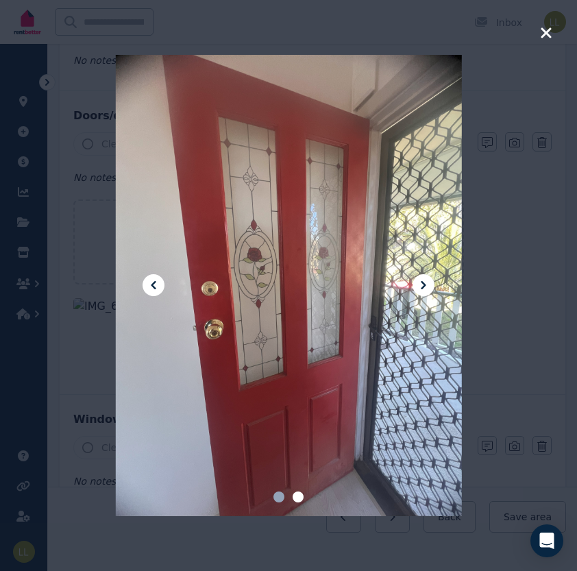
click at [149, 285] on icon at bounding box center [153, 285] width 16 height 16
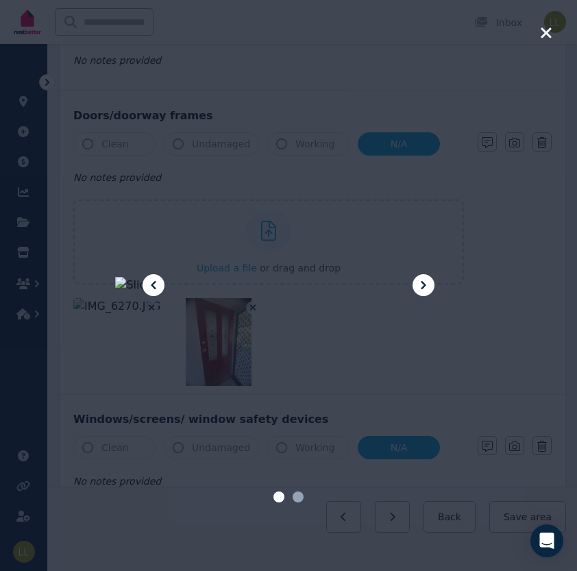
click at [547, 31] on icon "button" at bounding box center [546, 32] width 10 height 10
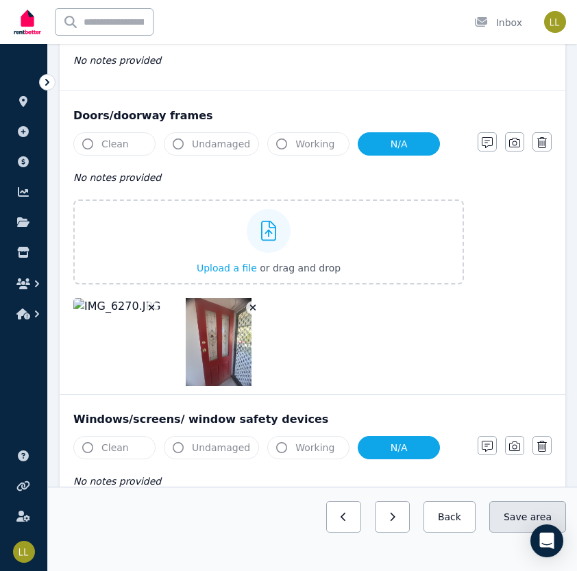
click at [513, 520] on button "Save area" at bounding box center [527, 517] width 77 height 32
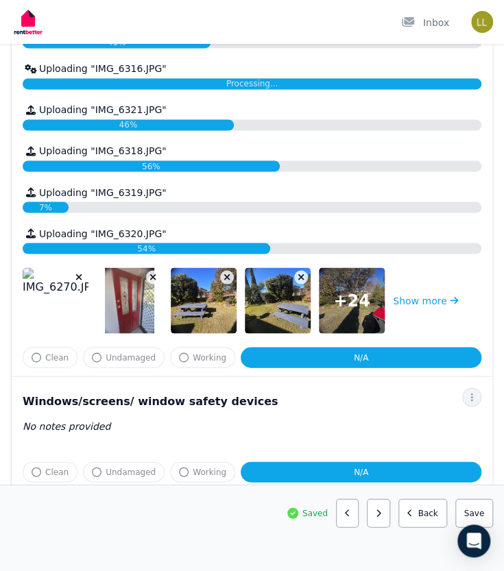
scroll to position [600, 0]
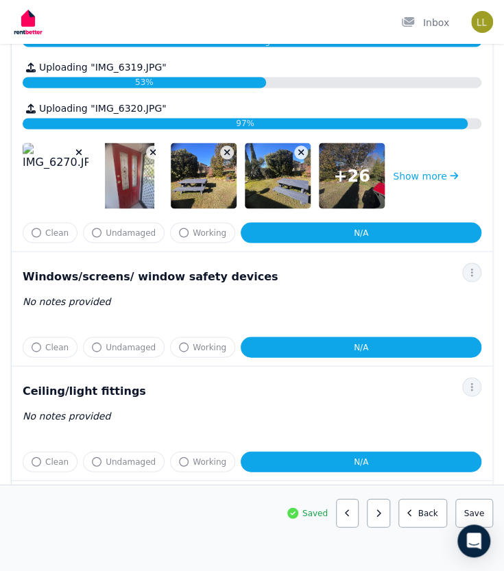
click at [225, 151] on icon "button" at bounding box center [227, 152] width 6 height 6
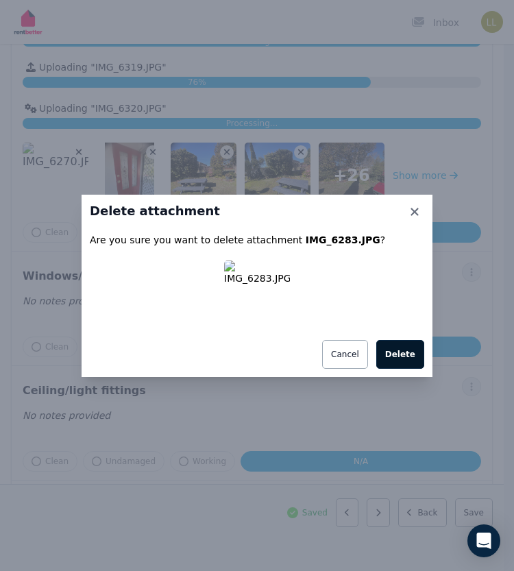
click at [399, 357] on button "Delete" at bounding box center [400, 354] width 48 height 29
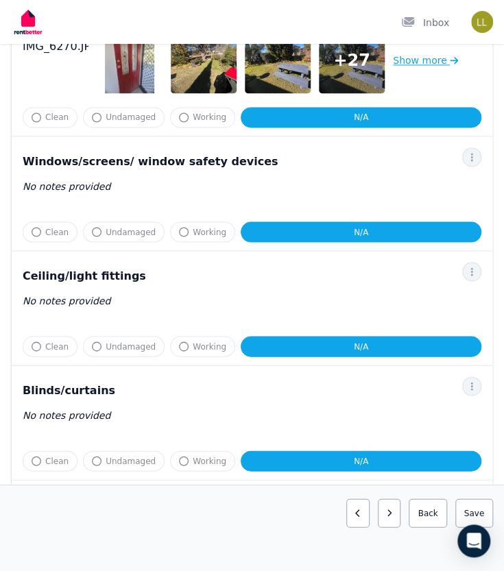
click at [420, 88] on button "Show more" at bounding box center [425, 60] width 65 height 66
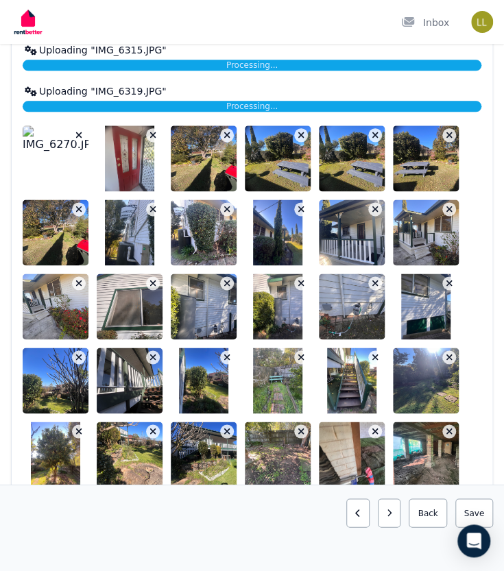
scroll to position [426, 0]
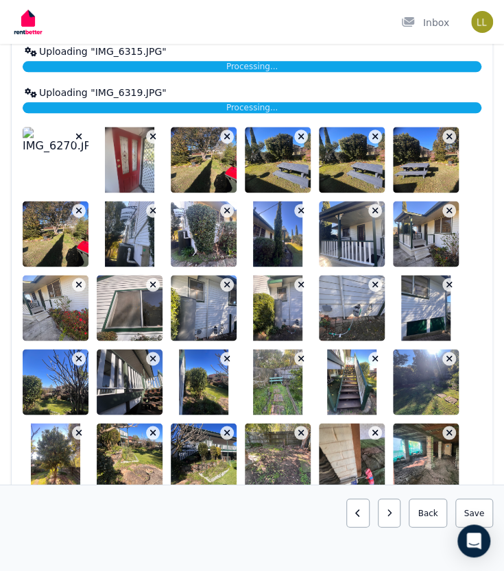
click at [448, 135] on icon "button" at bounding box center [449, 137] width 6 height 6
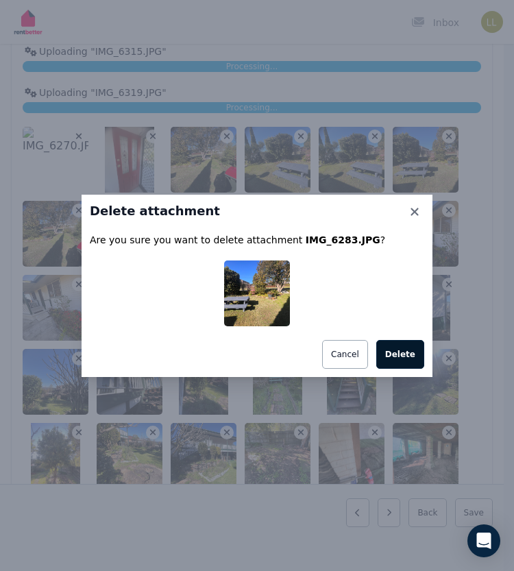
click at [415, 356] on button "Delete" at bounding box center [400, 354] width 48 height 29
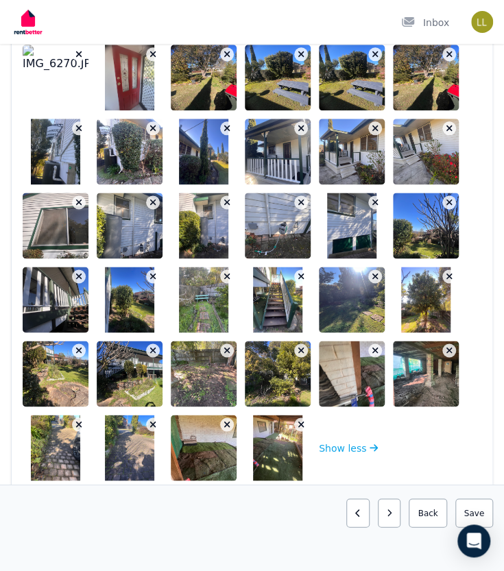
click at [375, 53] on icon "button" at bounding box center [375, 54] width 6 height 6
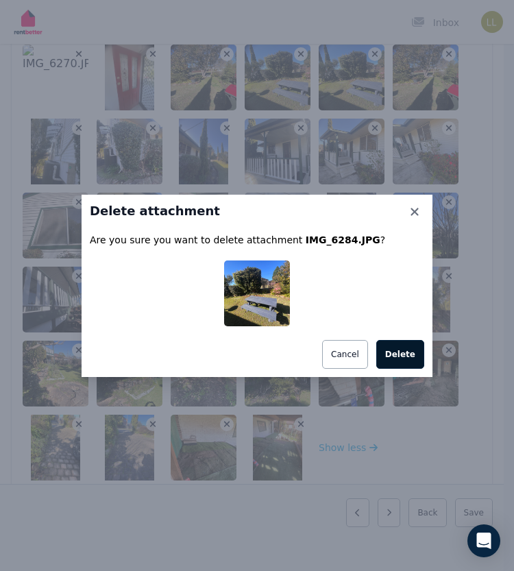
click at [407, 350] on button "Delete" at bounding box center [400, 354] width 48 height 29
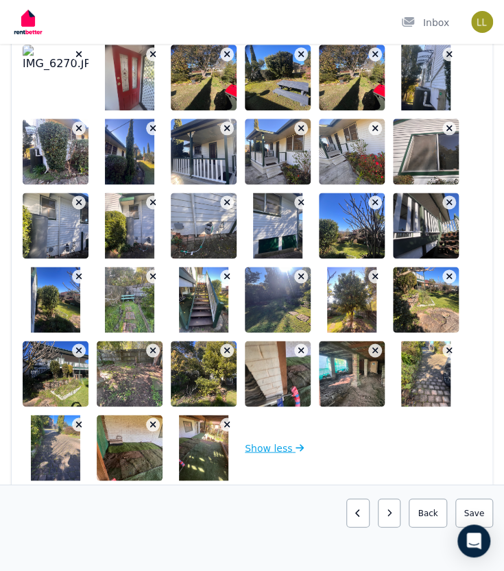
click at [269, 447] on button "Show less" at bounding box center [274, 448] width 59 height 66
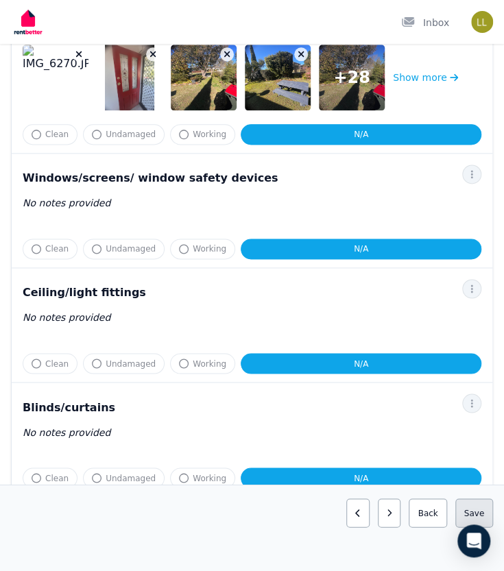
click at [469, 508] on button "Save area" at bounding box center [474, 512] width 38 height 29
click at [428, 512] on button "Back" at bounding box center [422, 512] width 49 height 29
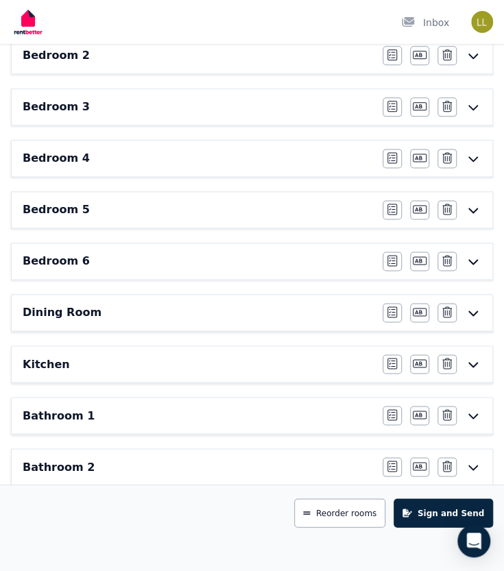
scroll to position [585, 0]
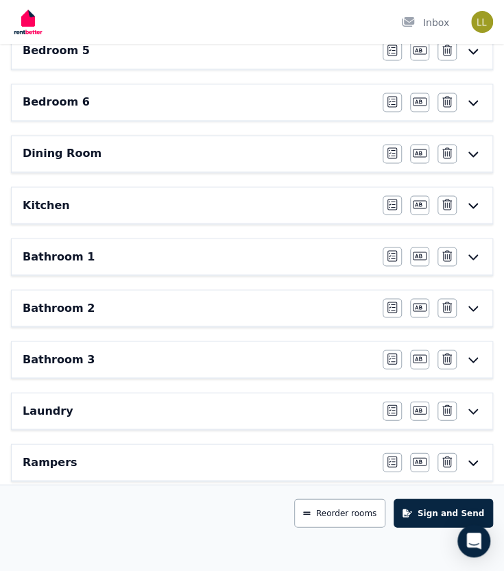
click at [201, 248] on div "Bathroom 1" at bounding box center [199, 256] width 352 height 16
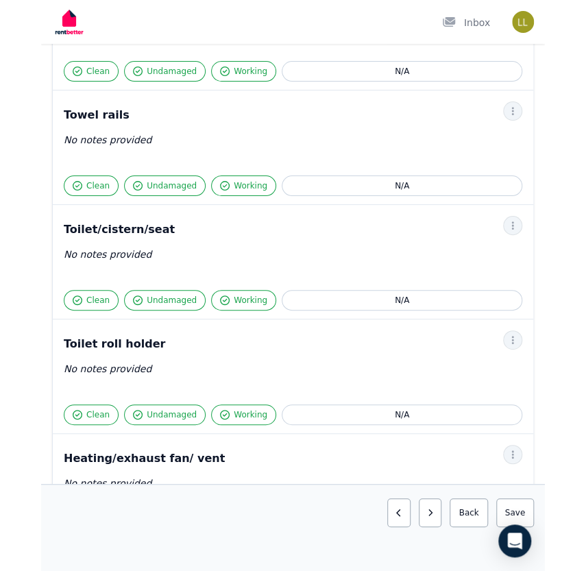
scroll to position [1483, 0]
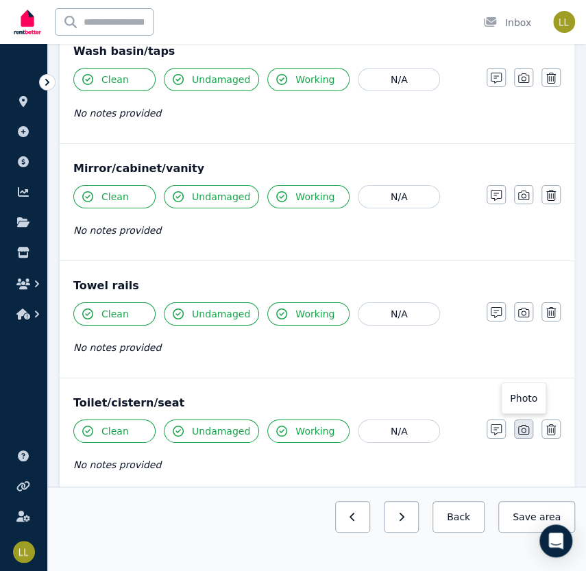
click at [522, 425] on icon "button" at bounding box center [523, 430] width 11 height 10
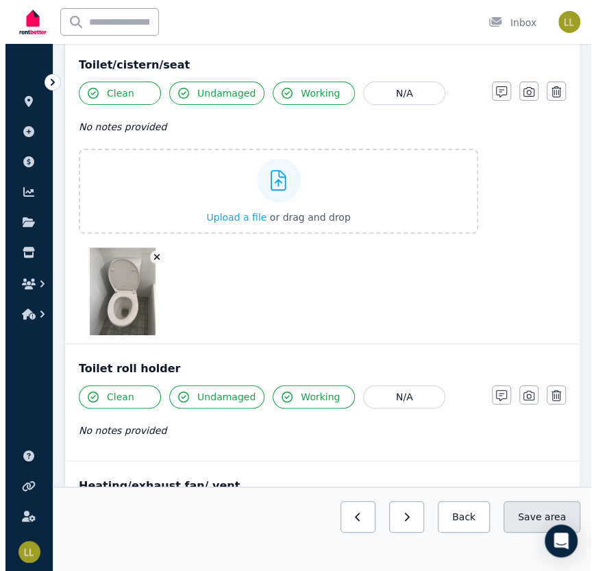
scroll to position [2114, 0]
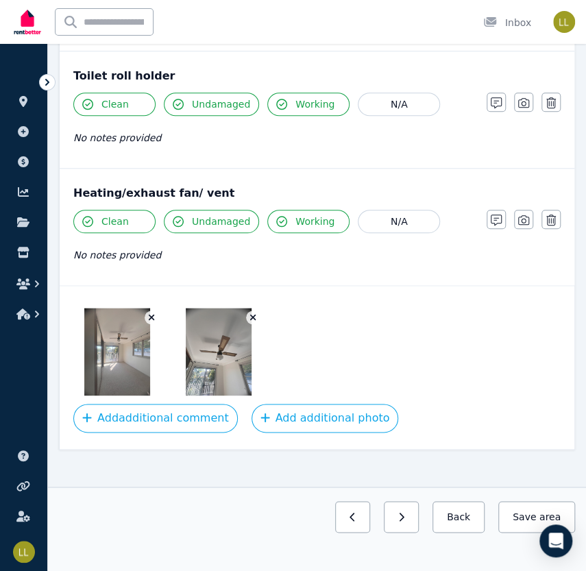
click at [250, 313] on icon "button" at bounding box center [253, 318] width 8 height 10
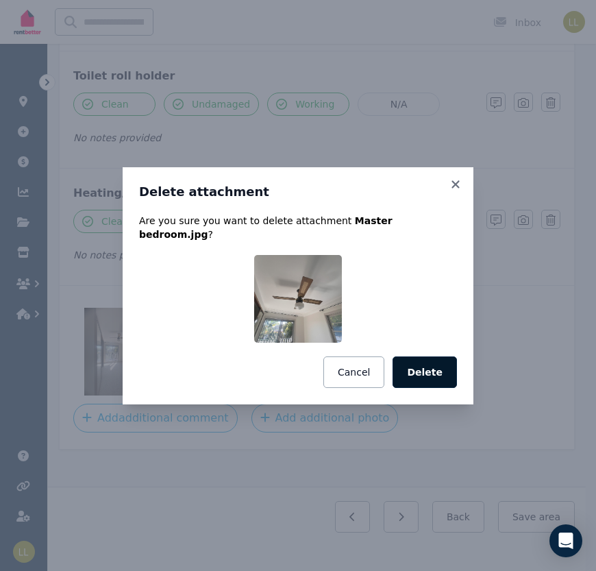
click at [434, 364] on button "Delete" at bounding box center [425, 372] width 64 height 32
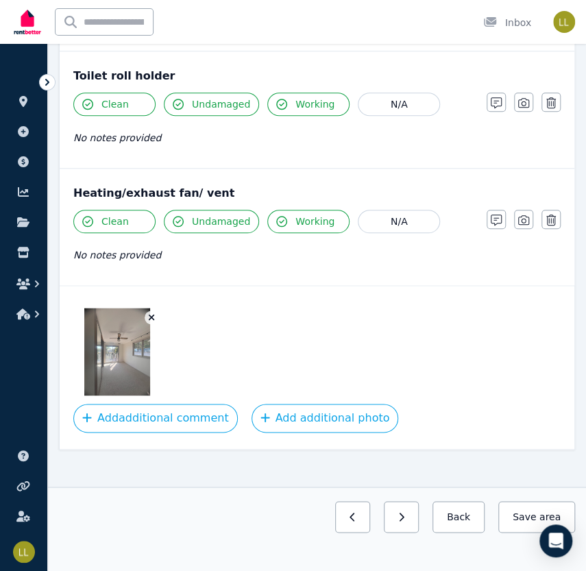
click at [148, 310] on button "button" at bounding box center [152, 317] width 14 height 14
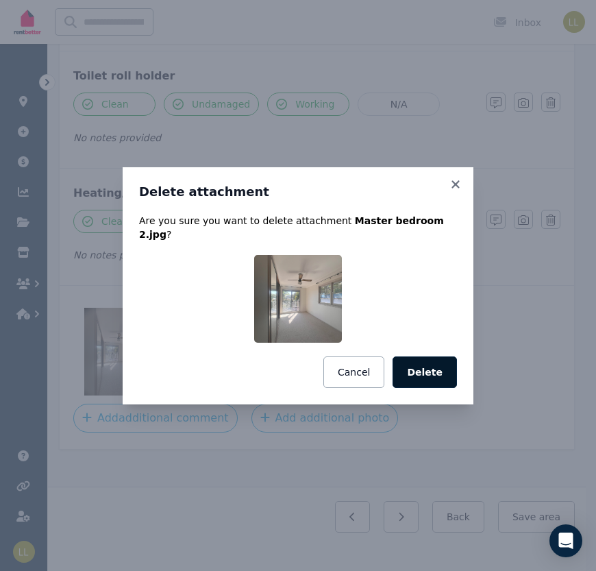
click at [432, 378] on button "Delete" at bounding box center [425, 372] width 64 height 32
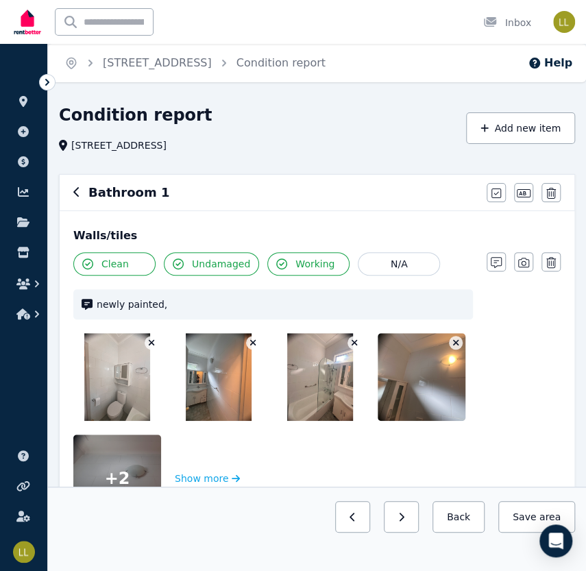
scroll to position [0, 0]
click at [525, 513] on button "Save area" at bounding box center [536, 517] width 77 height 32
click at [461, 521] on button "Back" at bounding box center [453, 517] width 64 height 32
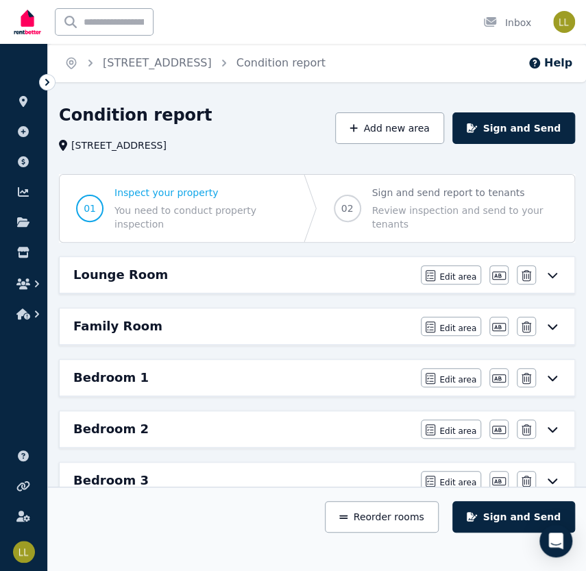
click at [245, 435] on div "Bedroom 2" at bounding box center [242, 428] width 339 height 19
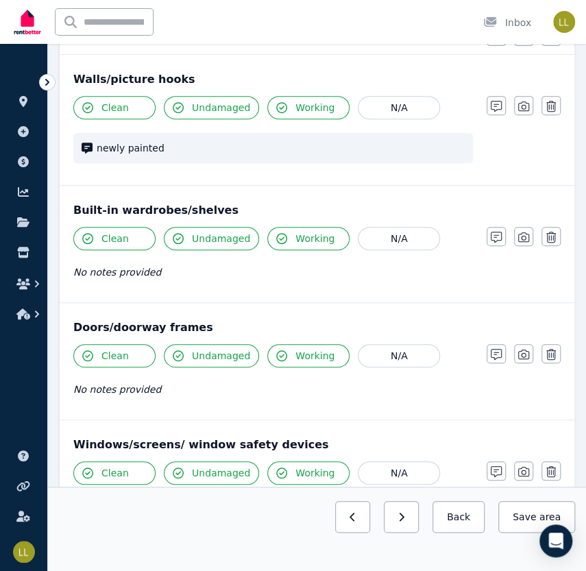
scroll to position [177, 0]
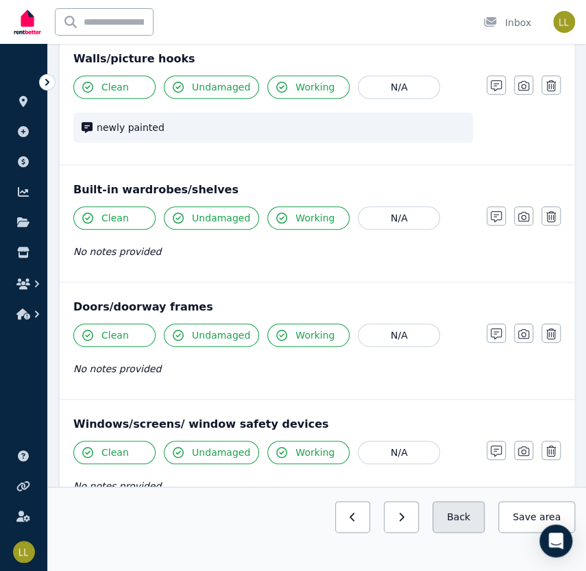
click at [461, 517] on button "Back" at bounding box center [458, 517] width 52 height 32
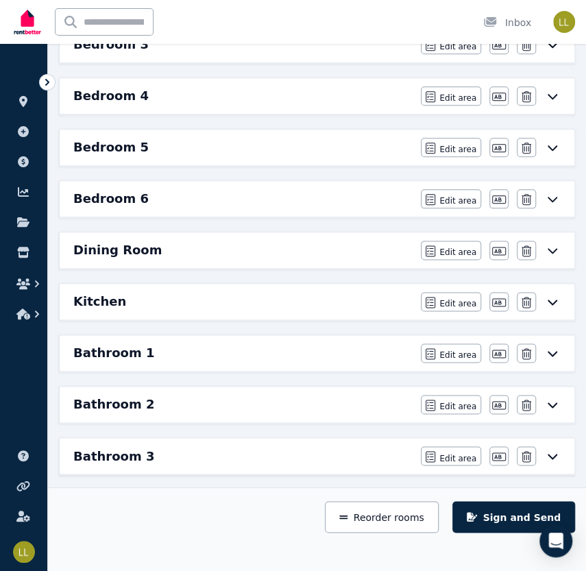
scroll to position [441, 0]
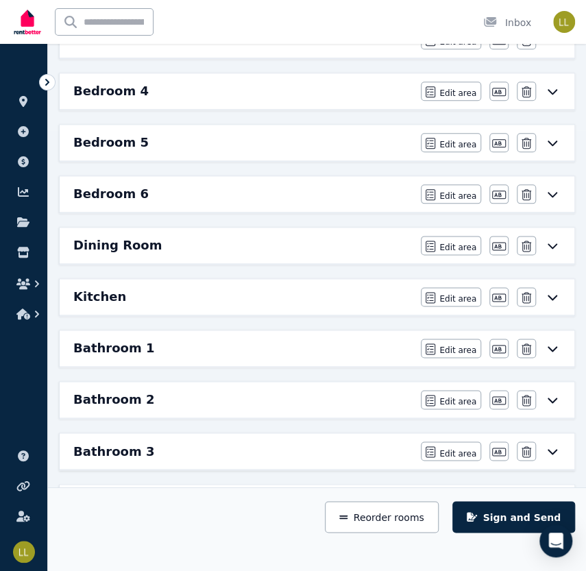
click at [351, 391] on div "Bathroom 2" at bounding box center [242, 399] width 339 height 19
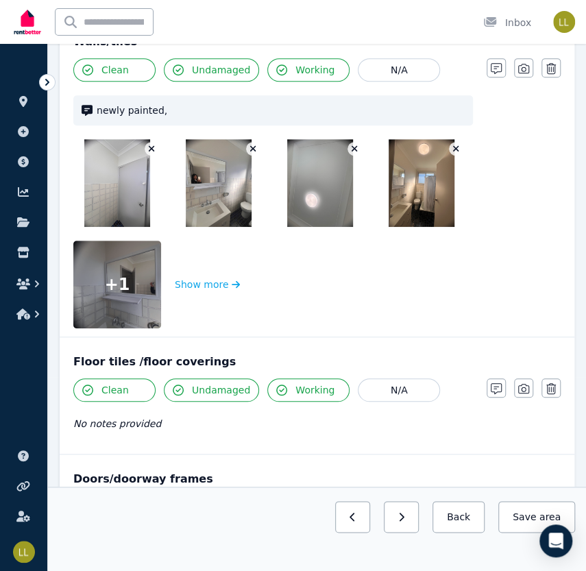
scroll to position [198, 0]
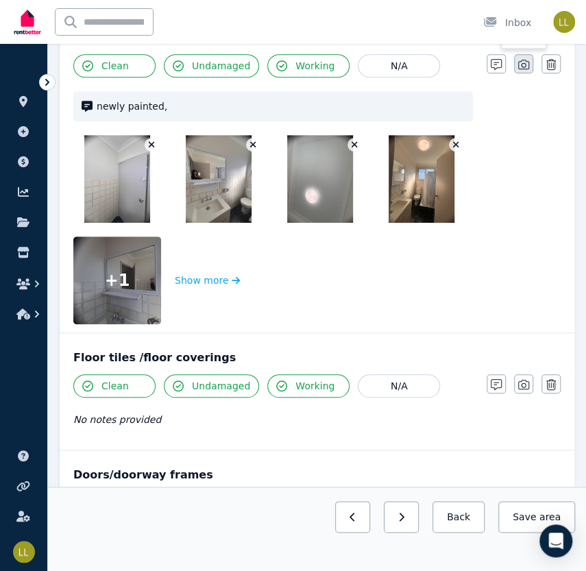
click at [520, 68] on icon "button" at bounding box center [523, 64] width 11 height 11
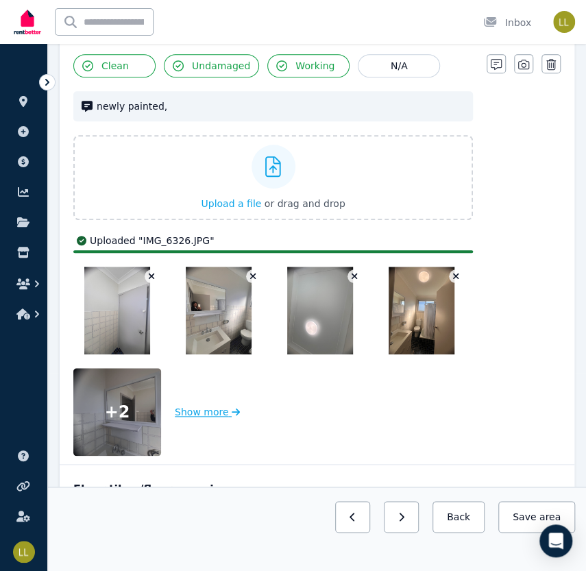
click at [208, 408] on button "Show more" at bounding box center [207, 412] width 65 height 88
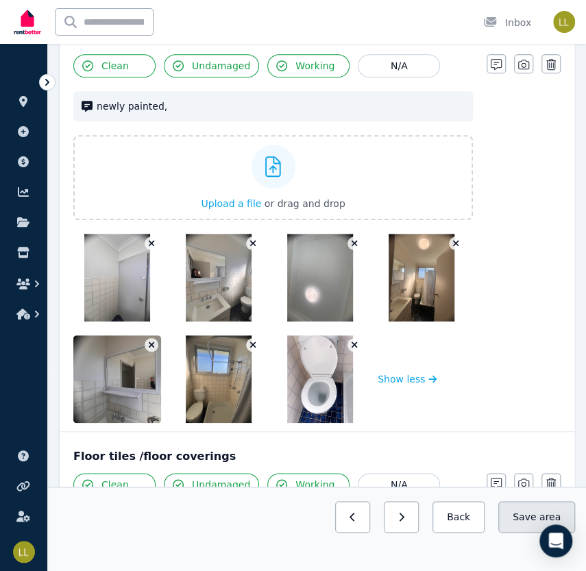
click at [526, 514] on button "Save area" at bounding box center [536, 517] width 77 height 32
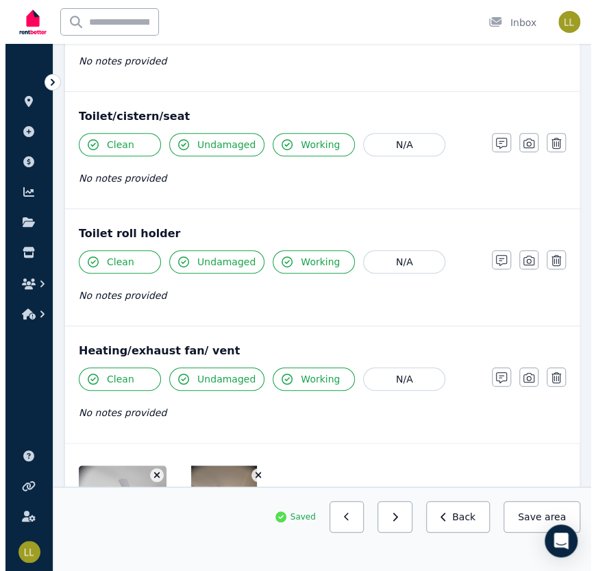
scroll to position [2012, 0]
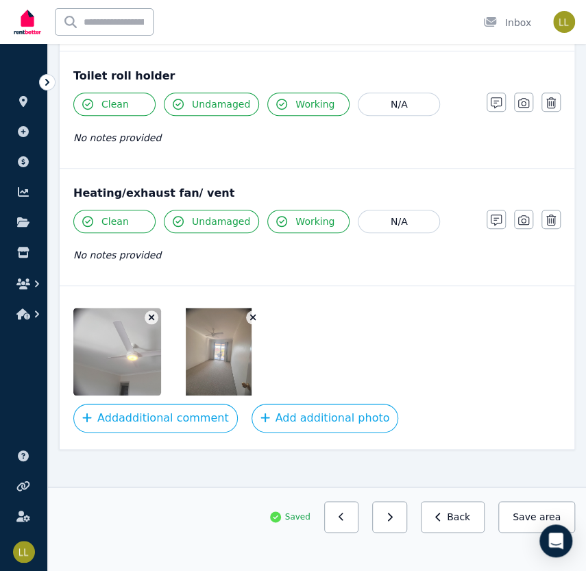
click at [149, 313] on icon "button" at bounding box center [152, 318] width 8 height 10
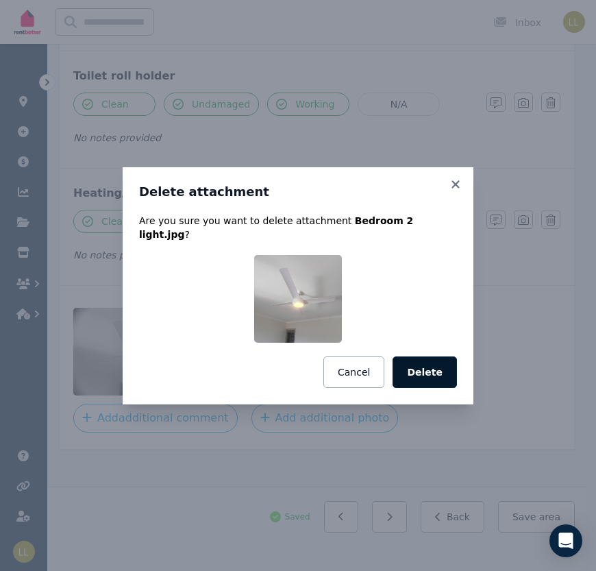
click at [430, 367] on button "Delete" at bounding box center [425, 372] width 64 height 32
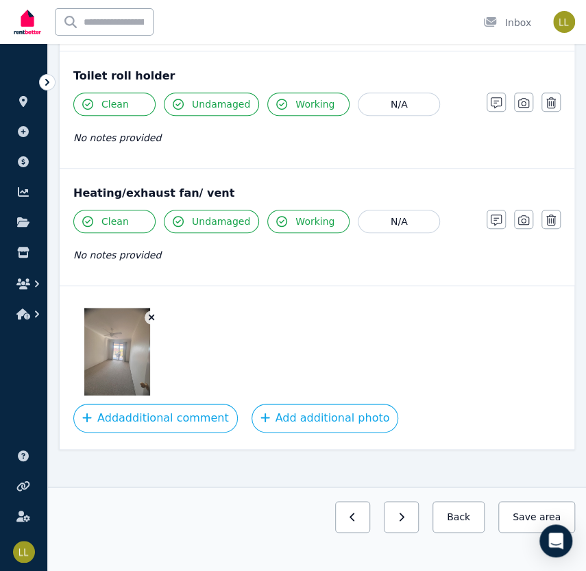
click at [156, 310] on button "button" at bounding box center [152, 317] width 14 height 14
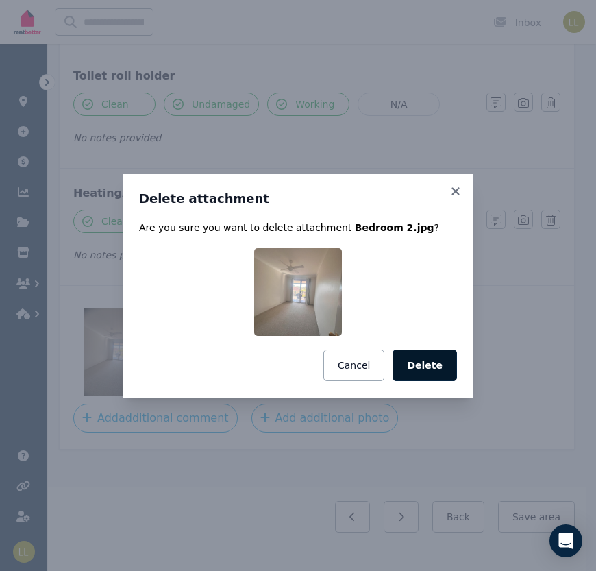
click at [417, 376] on button "Delete" at bounding box center [425, 366] width 64 height 32
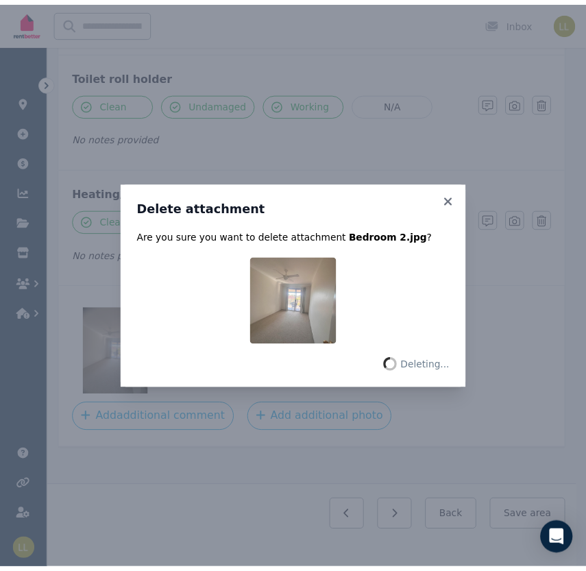
scroll to position [1911, 0]
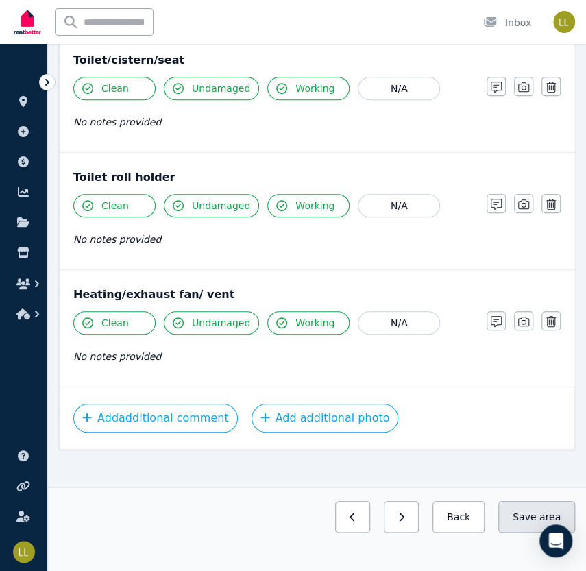
click at [535, 512] on button "Save area" at bounding box center [536, 517] width 77 height 32
click at [532, 513] on button "Save area" at bounding box center [536, 517] width 77 height 32
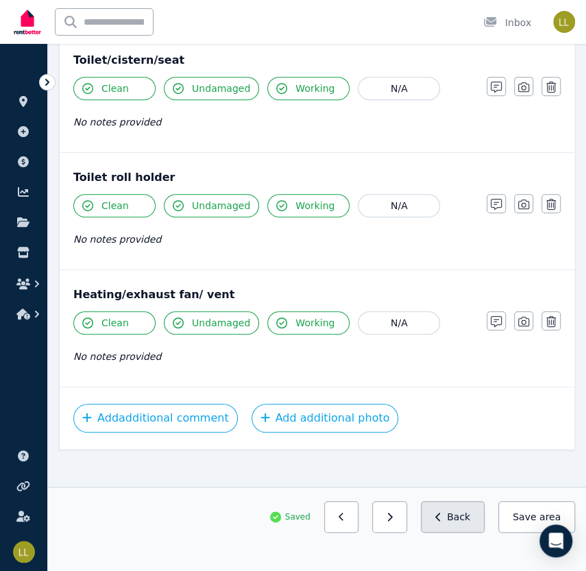
click at [455, 520] on button "Back" at bounding box center [453, 517] width 64 height 32
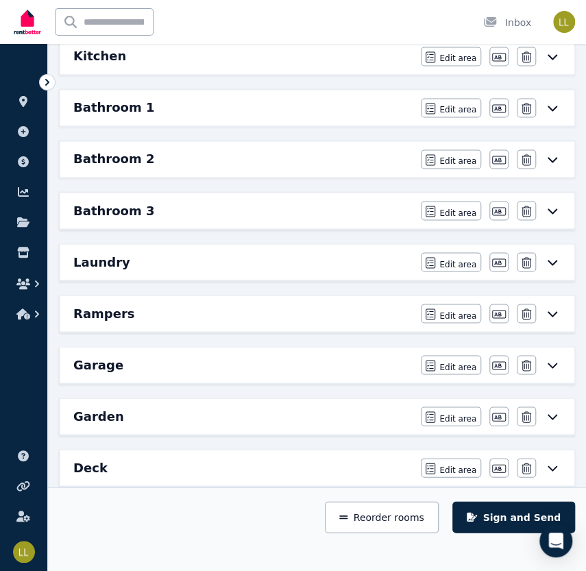
scroll to position [661, 0]
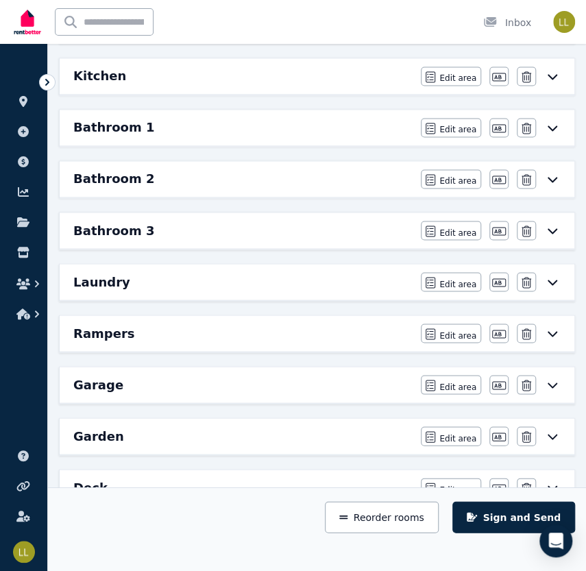
click at [306, 223] on div "Bathroom 3" at bounding box center [242, 230] width 339 height 19
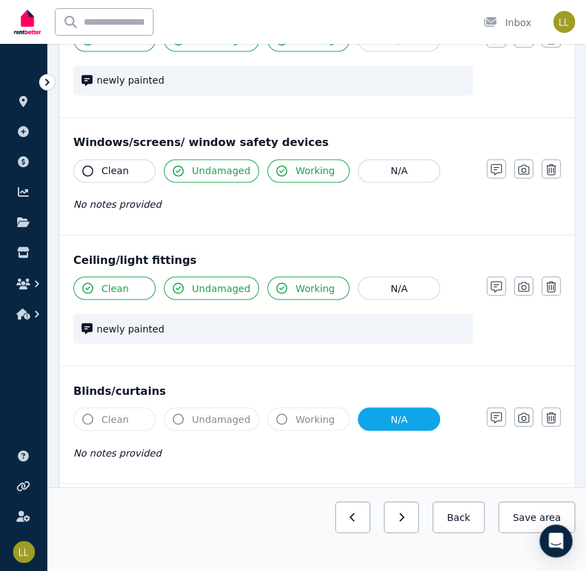
scroll to position [0, 0]
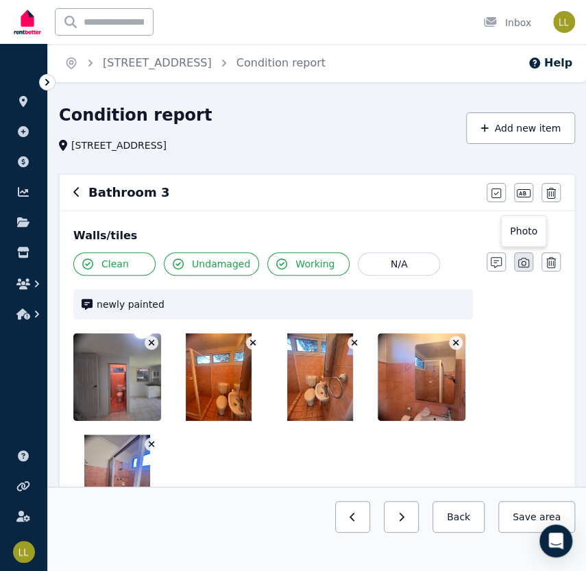
click at [525, 265] on icon "button" at bounding box center [523, 263] width 11 height 10
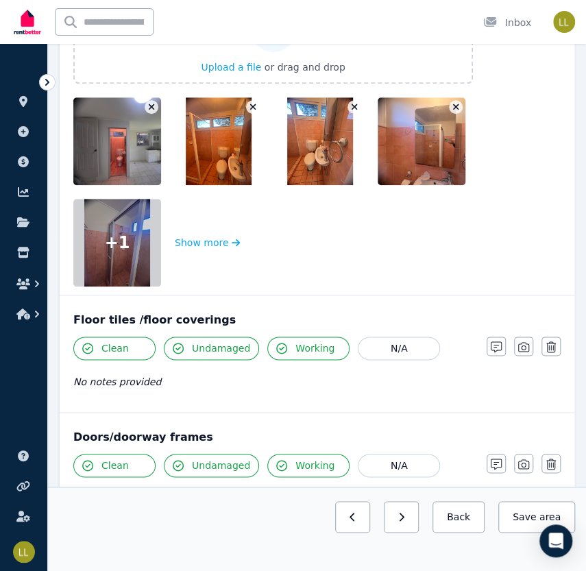
scroll to position [350, 0]
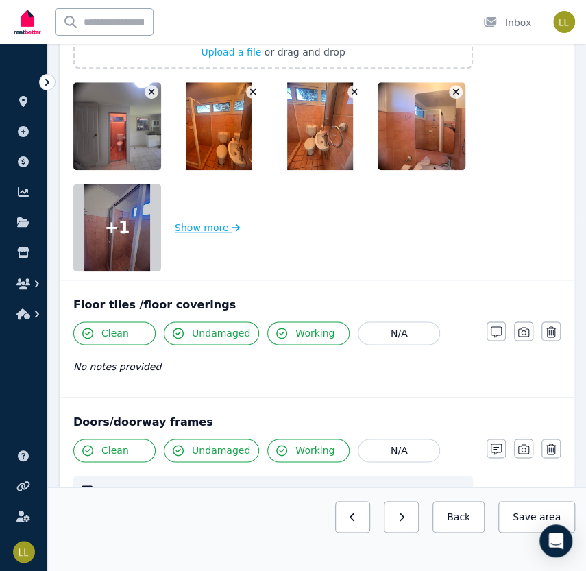
click at [187, 225] on button "Show more" at bounding box center [207, 228] width 65 height 88
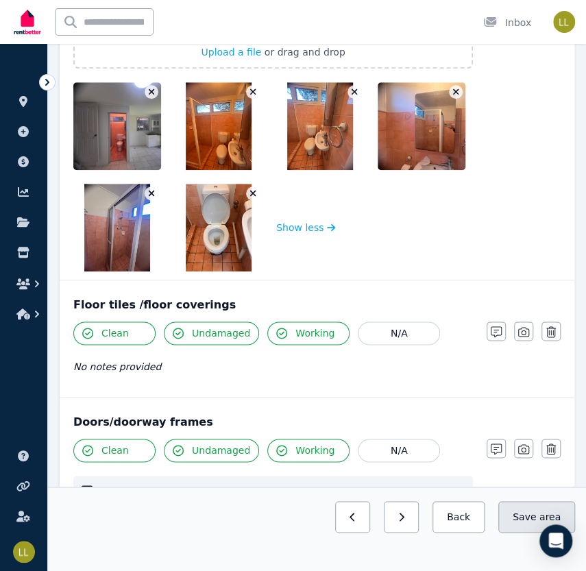
click at [530, 523] on button "Save area" at bounding box center [536, 517] width 77 height 32
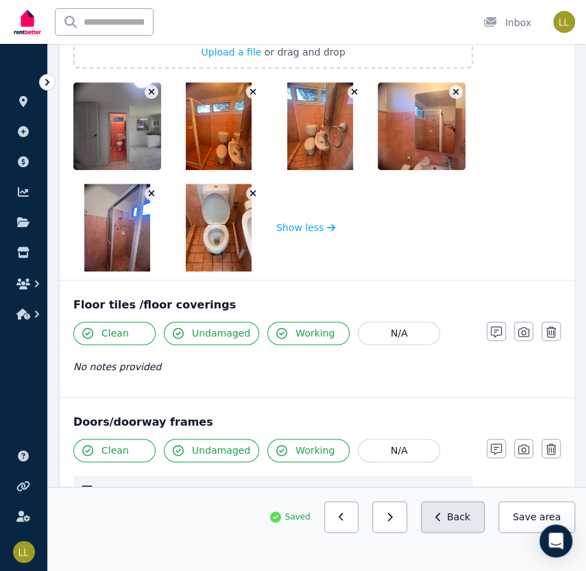
click at [441, 517] on icon "button" at bounding box center [438, 517] width 6 height 10
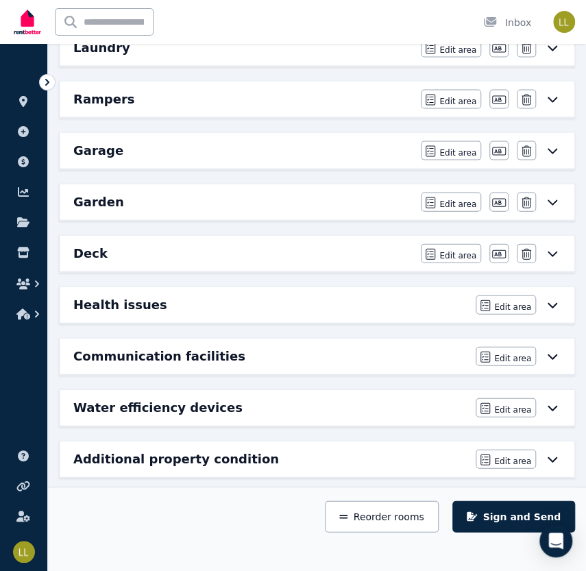
scroll to position [894, 0]
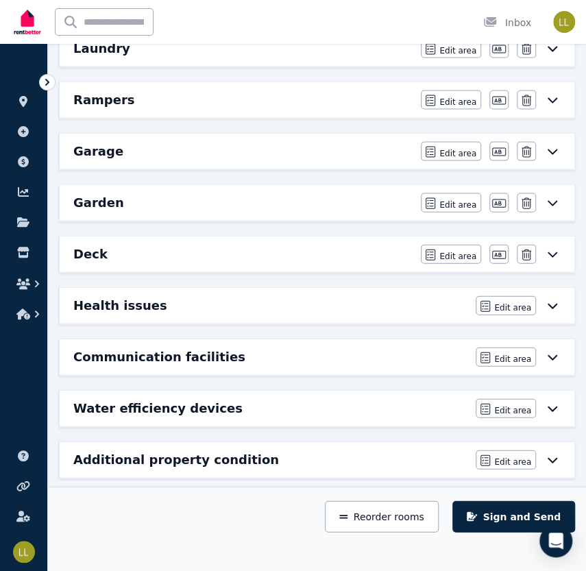
click at [215, 143] on div "Garage" at bounding box center [242, 151] width 339 height 19
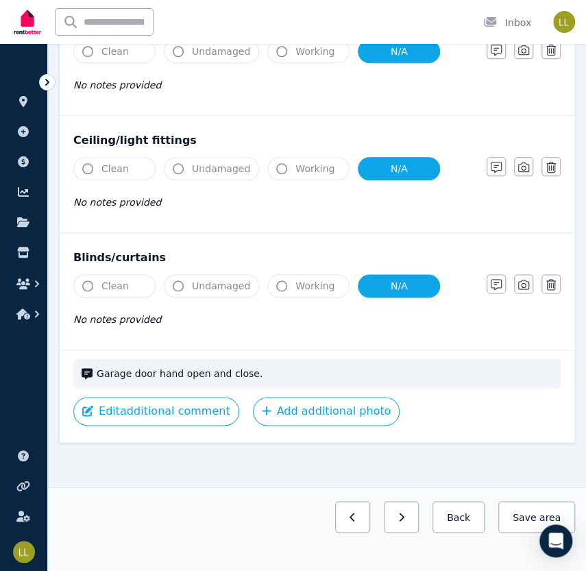
scroll to position [443, 0]
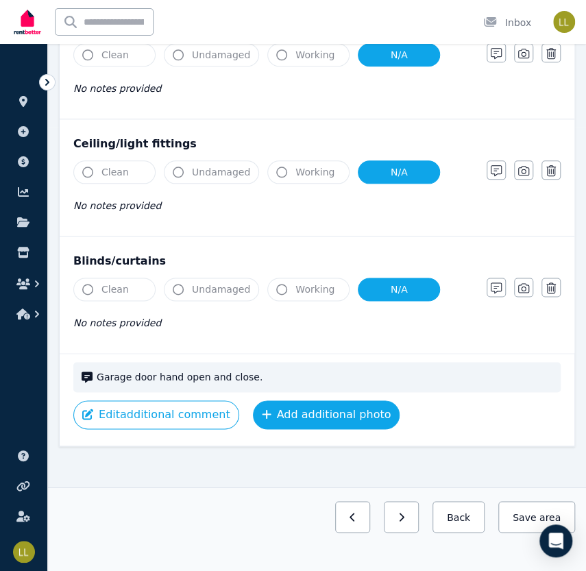
click at [343, 419] on button "Add additional photo" at bounding box center [326, 414] width 147 height 29
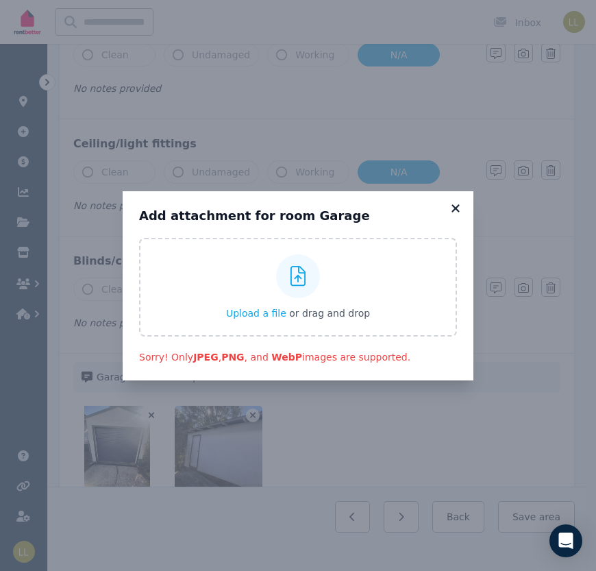
click at [455, 208] on icon at bounding box center [456, 208] width 8 height 8
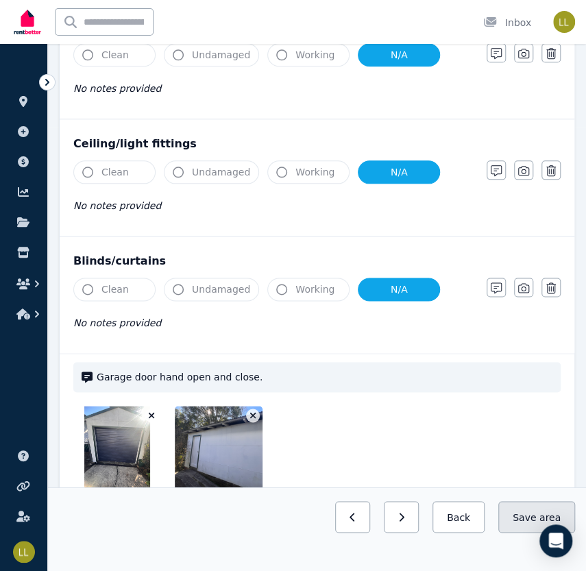
click at [525, 521] on button "Save area" at bounding box center [536, 517] width 77 height 32
click at [531, 514] on button "Save area" at bounding box center [536, 517] width 77 height 32
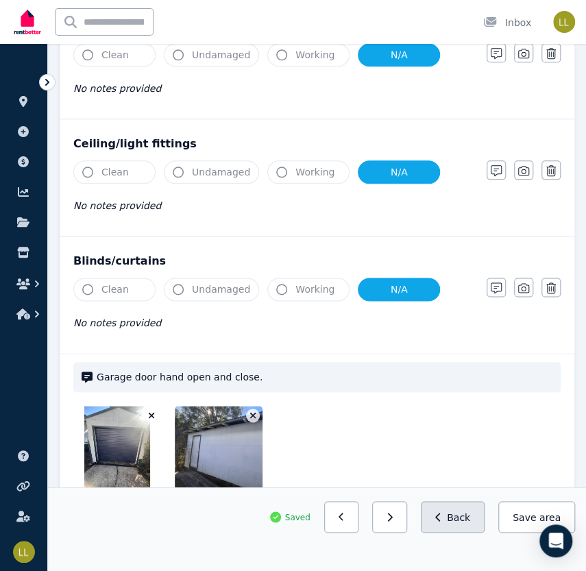
click at [465, 506] on button "Back" at bounding box center [453, 517] width 64 height 32
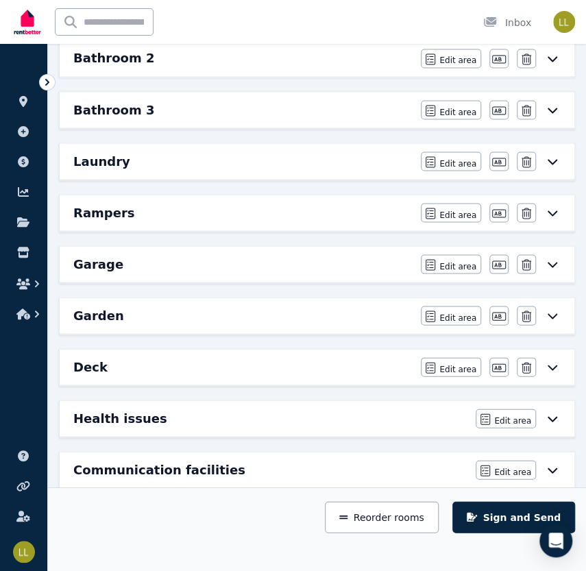
scroll to position [790, 0]
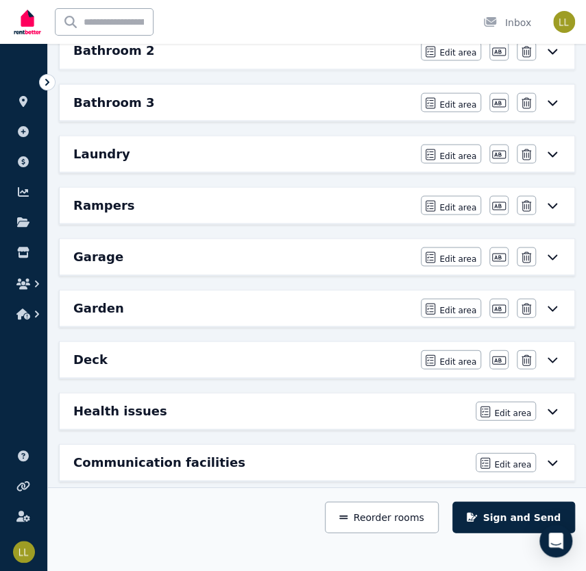
click at [345, 298] on div "Garden" at bounding box center [242, 307] width 339 height 19
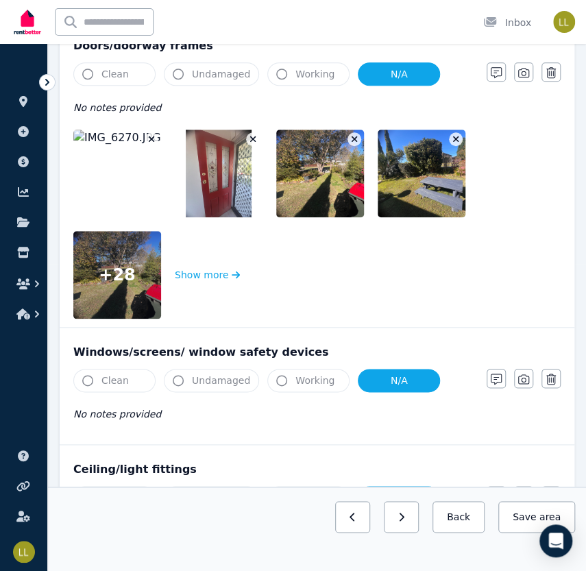
scroll to position [308, 0]
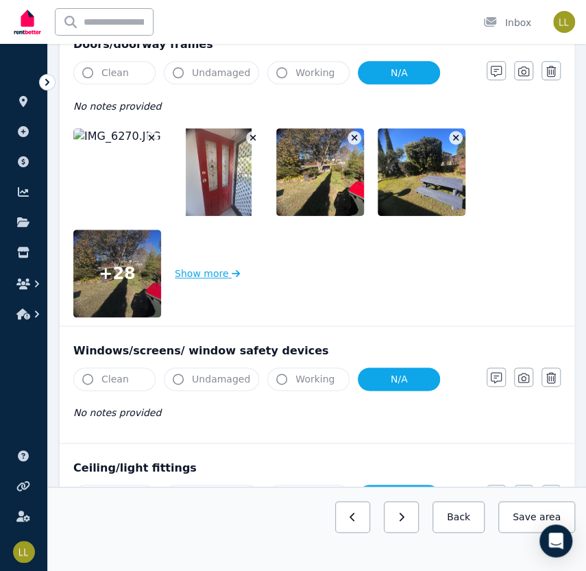
click at [211, 273] on button "Show more" at bounding box center [207, 274] width 65 height 88
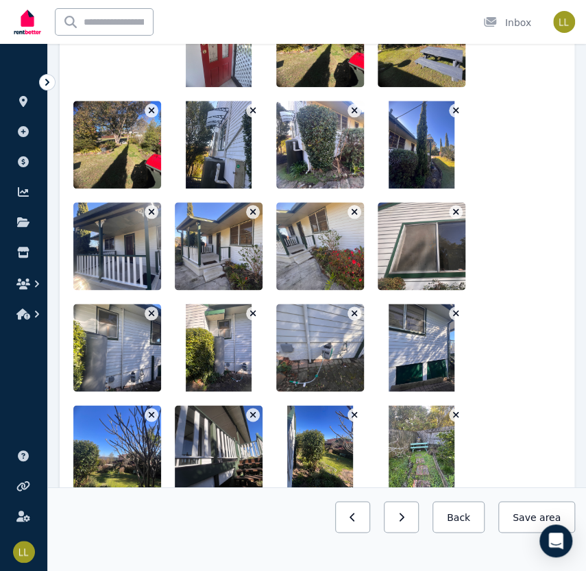
scroll to position [444, 0]
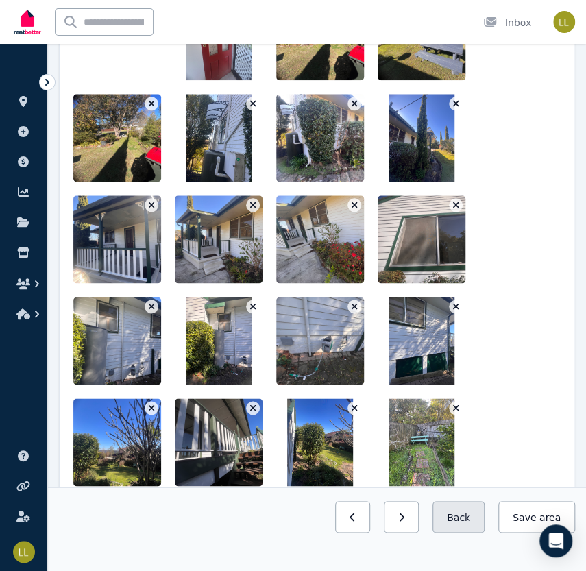
click at [467, 528] on button "Back" at bounding box center [458, 517] width 52 height 32
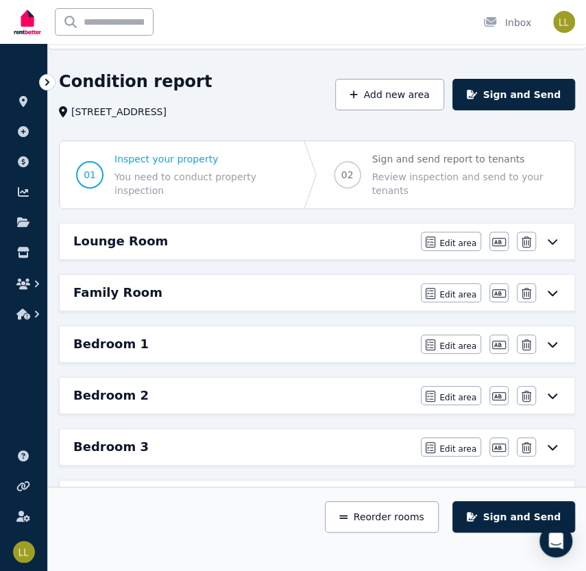
scroll to position [27, 0]
